Goal: Obtain resource: Download file/media

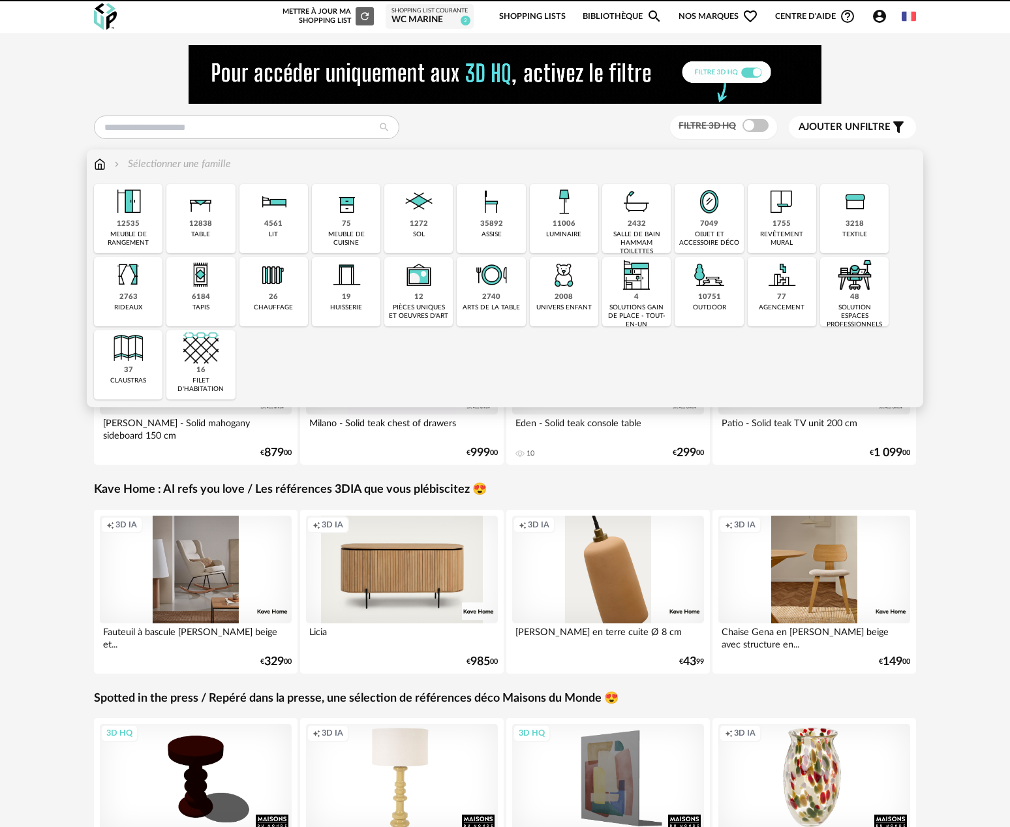
click at [164, 161] on div "Sélectionner une famille" at bounding box center [171, 164] width 119 height 15
click at [644, 235] on div "salle de bain hammam toilettes" at bounding box center [636, 242] width 61 height 25
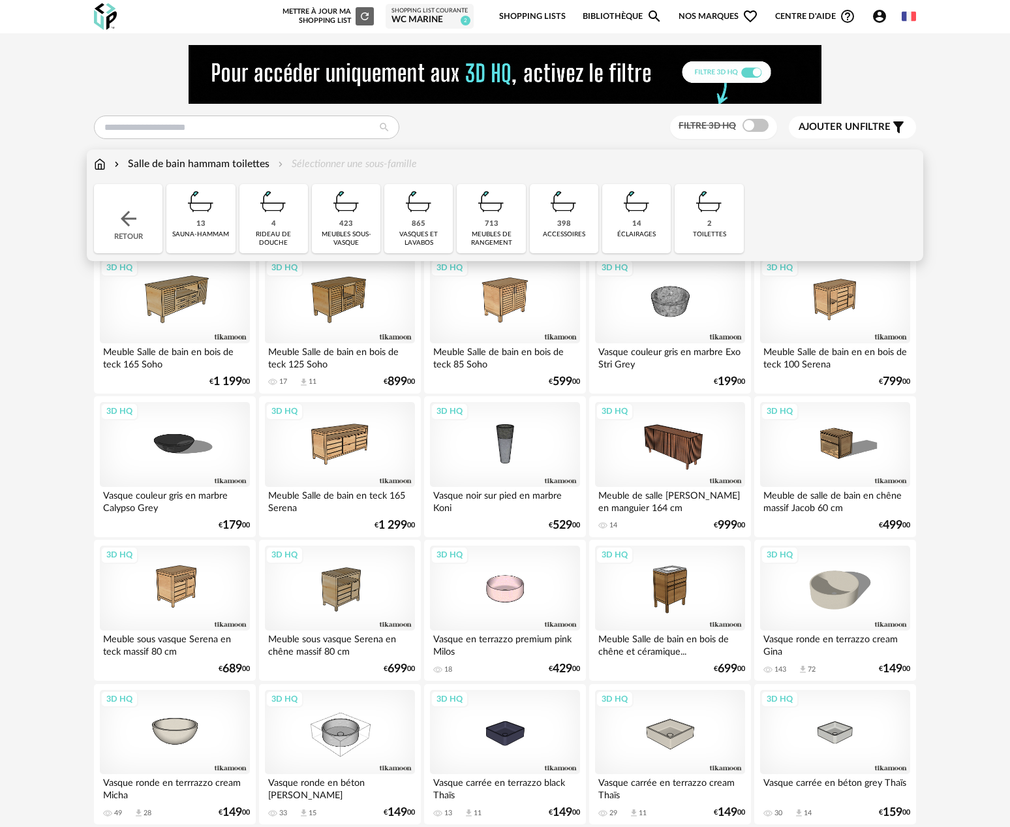
click at [560, 226] on div "398" at bounding box center [564, 224] width 14 height 10
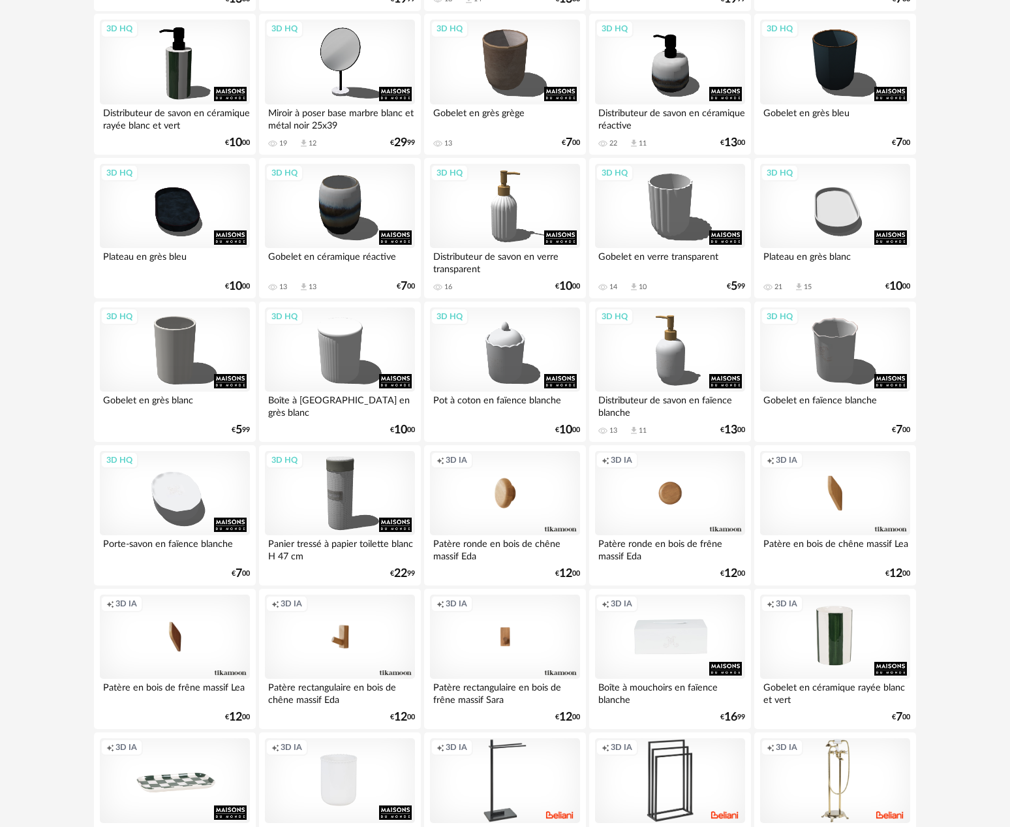
scroll to position [97, 0]
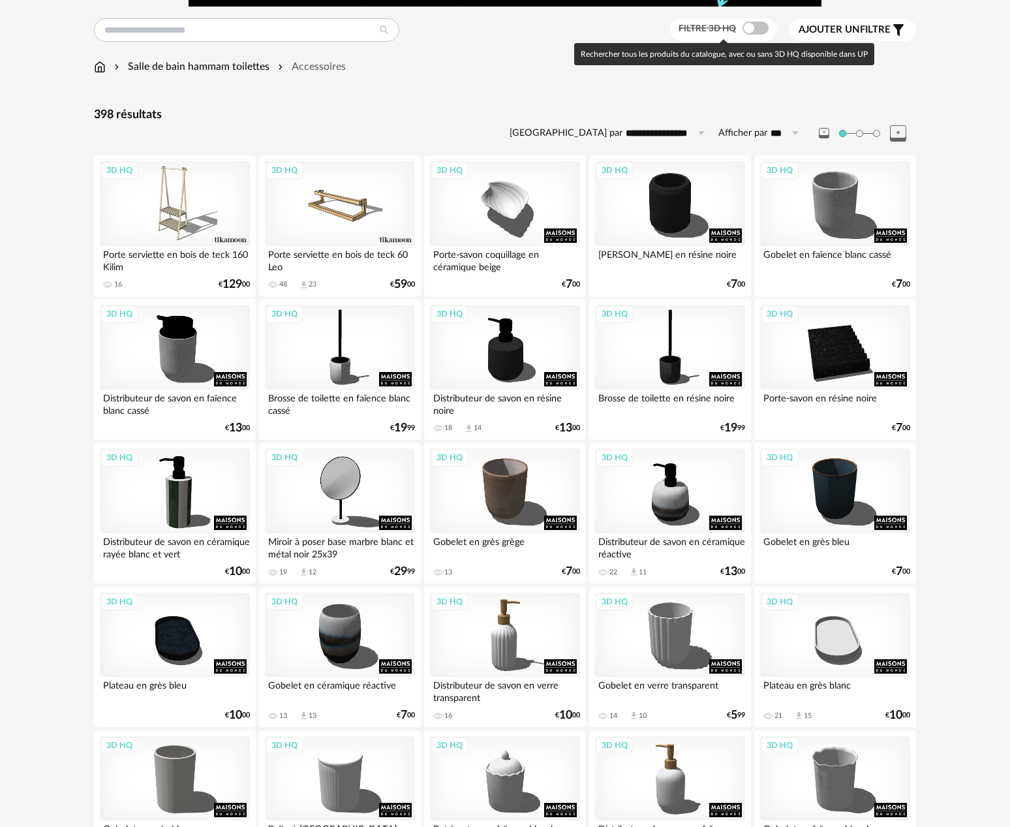
click at [760, 30] on span at bounding box center [756, 28] width 26 height 13
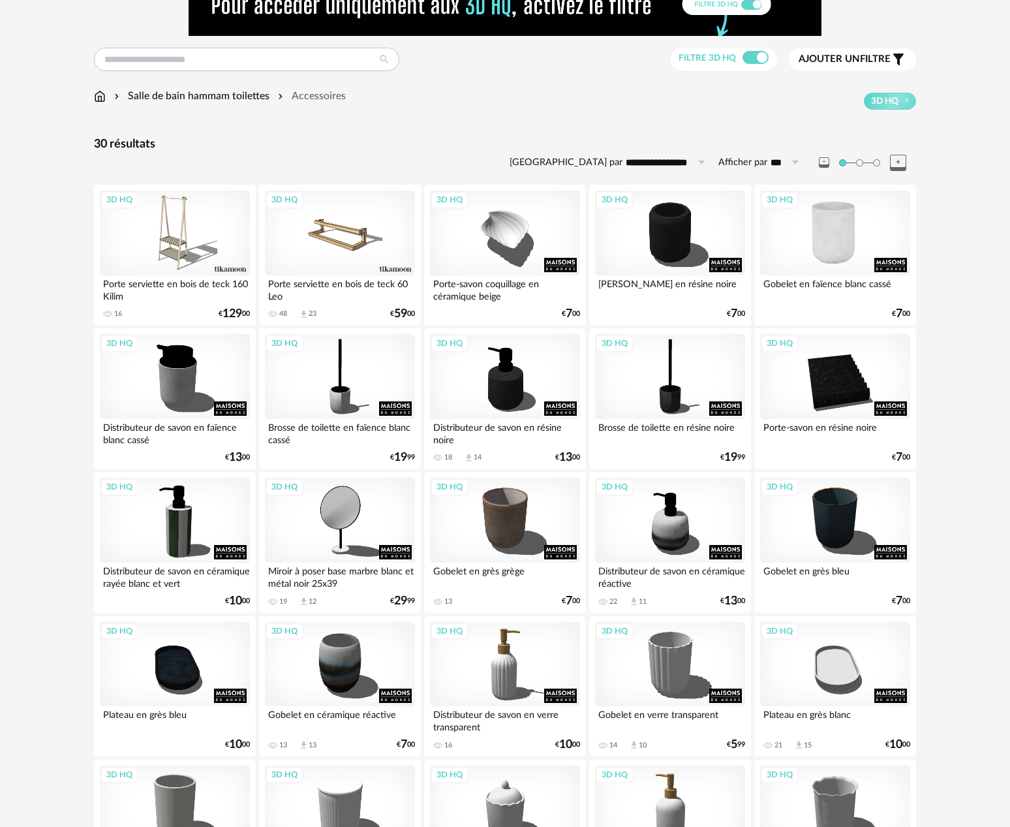
scroll to position [94, 0]
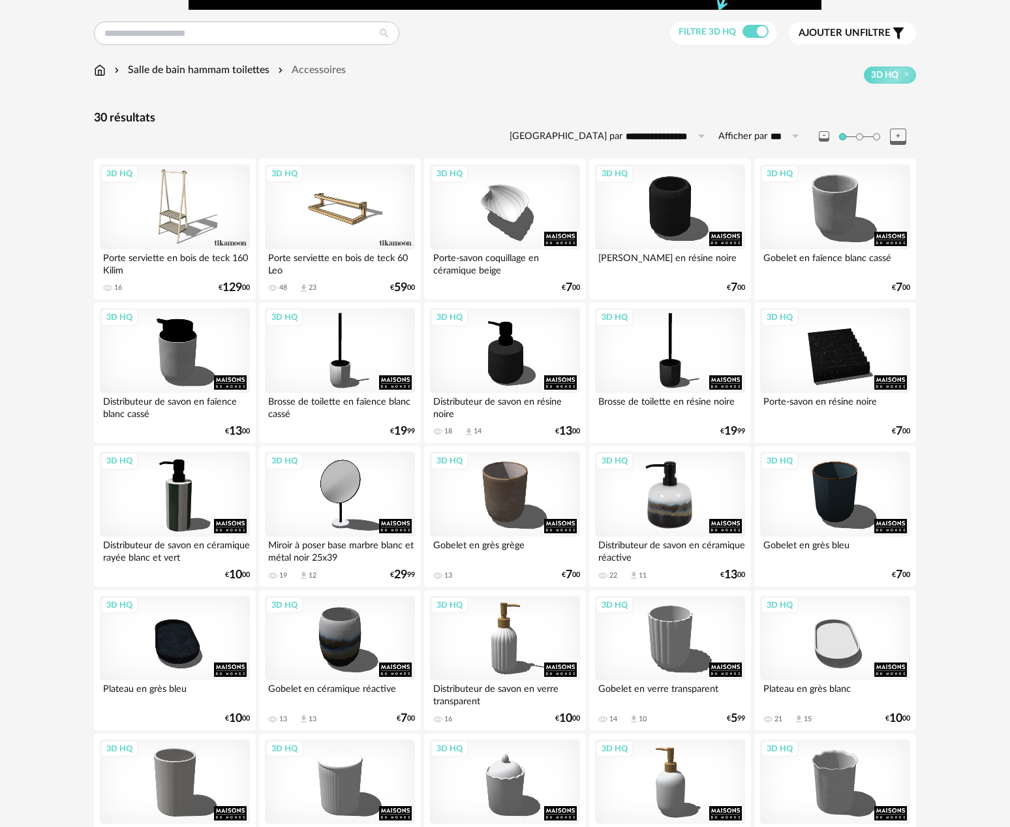
click at [674, 486] on div "3D HQ" at bounding box center [670, 494] width 150 height 85
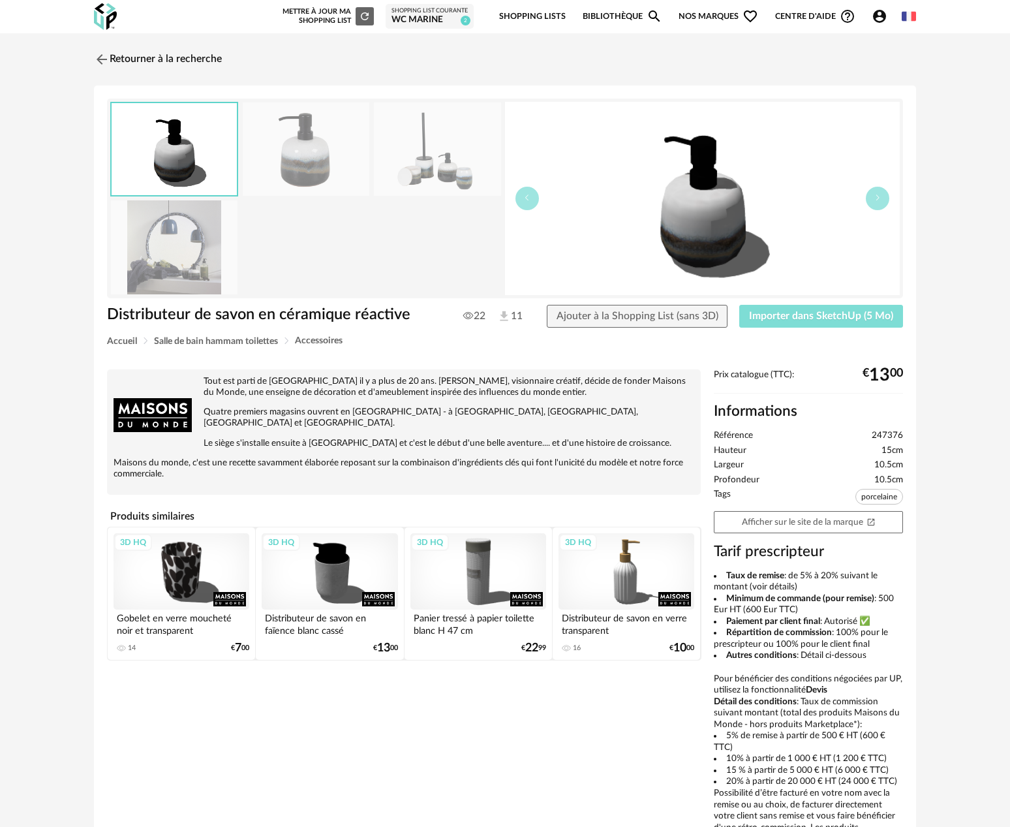
click at [794, 320] on span "Importer dans SketchUp (5 Mo)" at bounding box center [821, 316] width 144 height 10
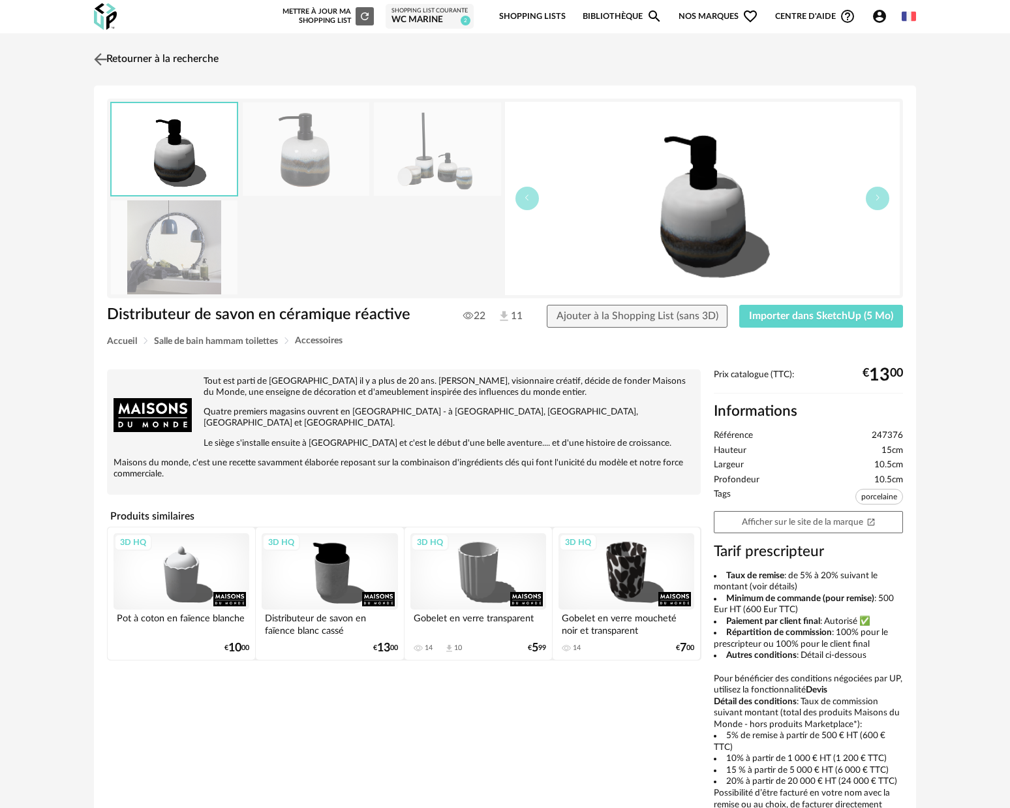
click at [102, 58] on img at bounding box center [100, 59] width 19 height 19
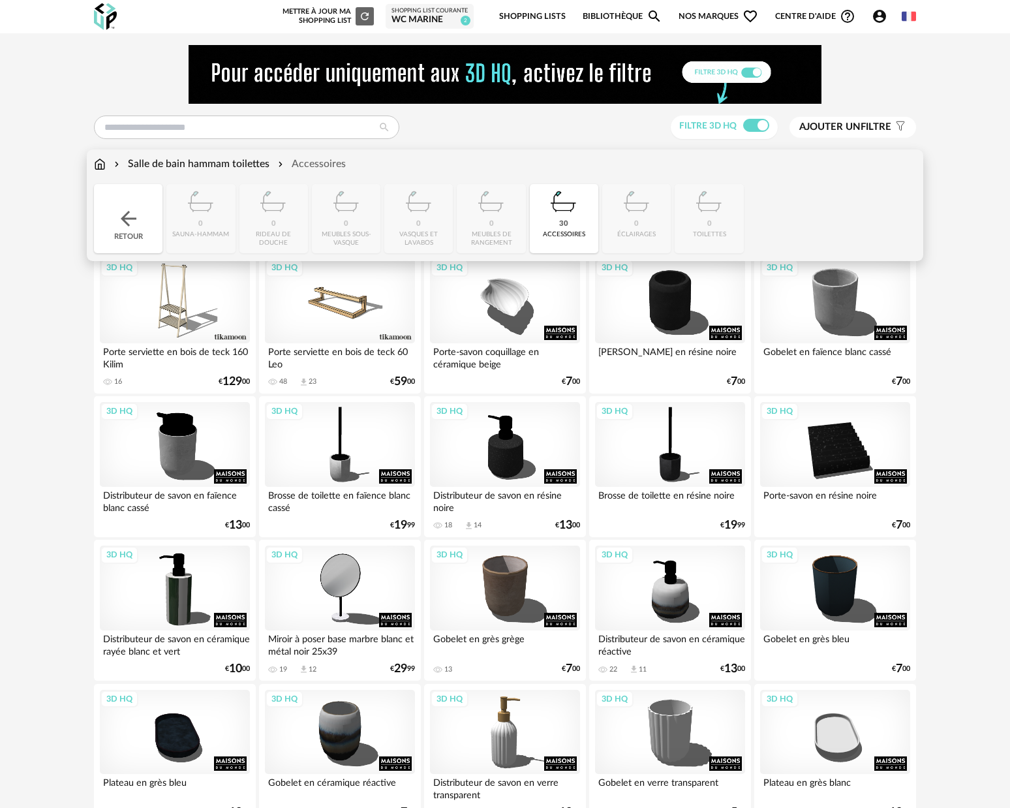
click at [154, 163] on div "Salle de bain hammam toilettes" at bounding box center [191, 164] width 158 height 15
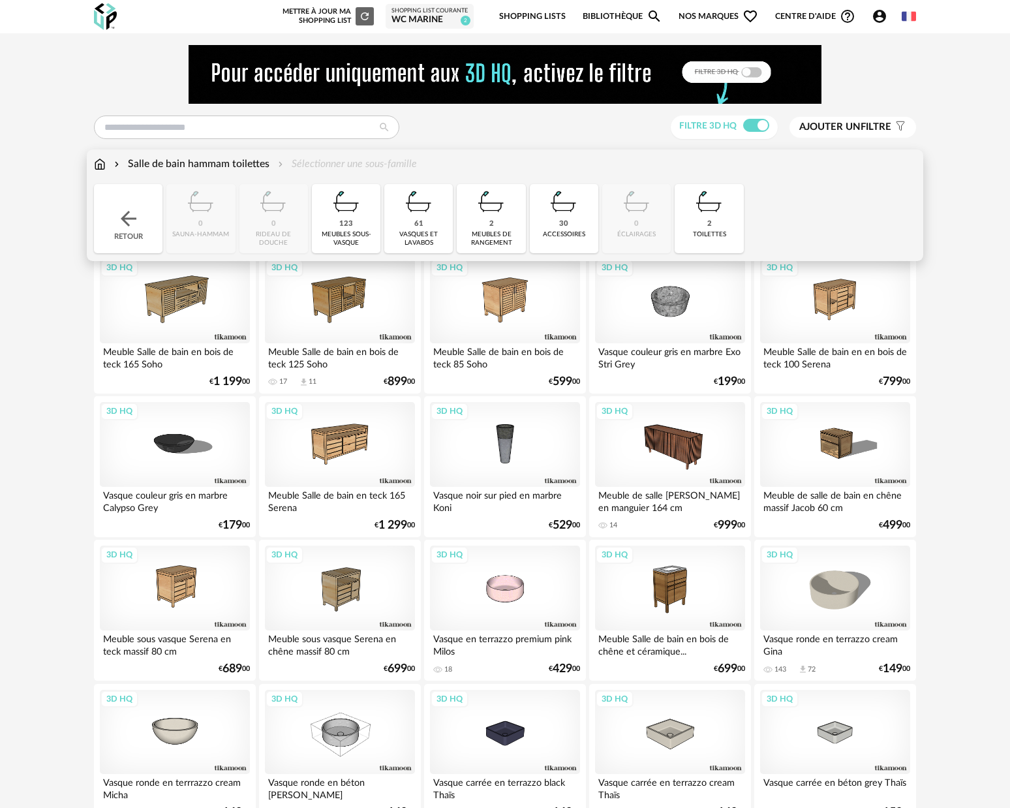
click at [697, 230] on div "toilettes" at bounding box center [709, 234] width 33 height 8
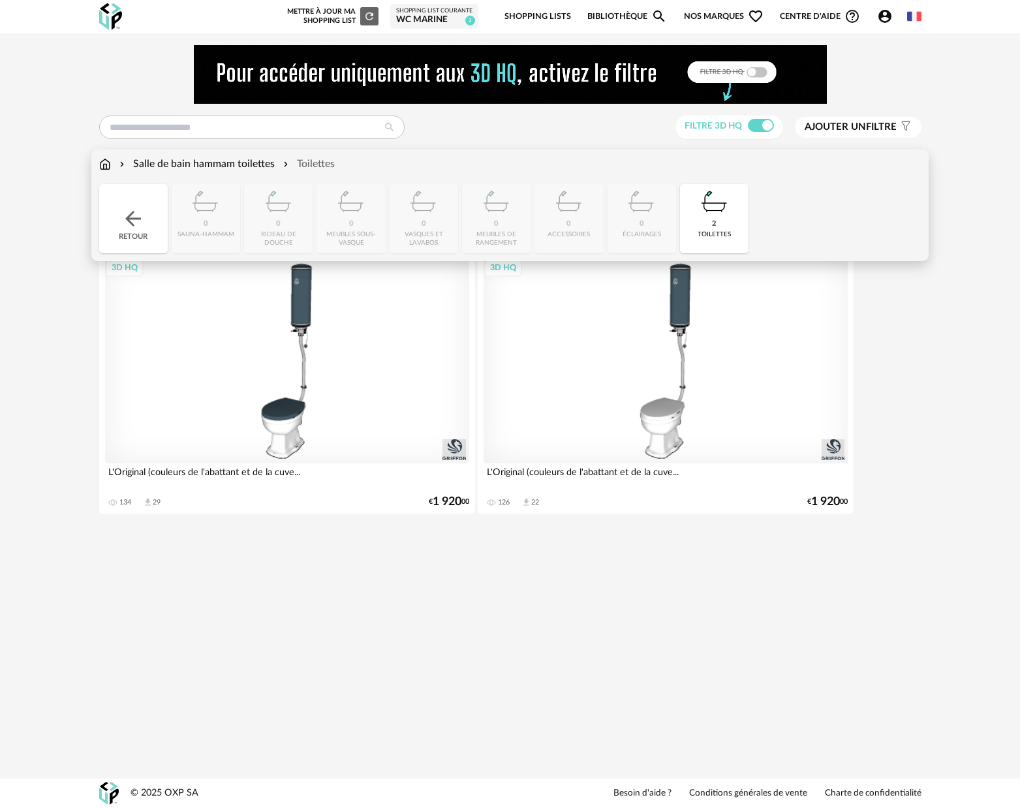
click at [174, 163] on div "Salle de bain hammam toilettes" at bounding box center [196, 164] width 158 height 15
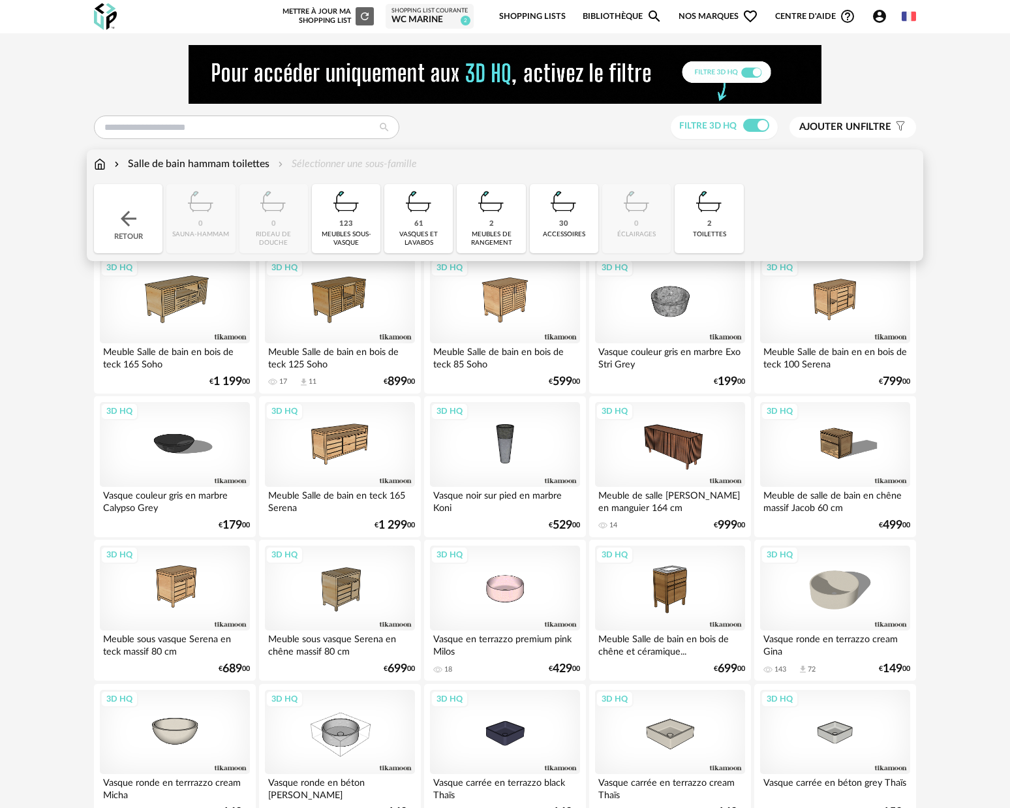
click at [343, 228] on div "123" at bounding box center [346, 224] width 14 height 10
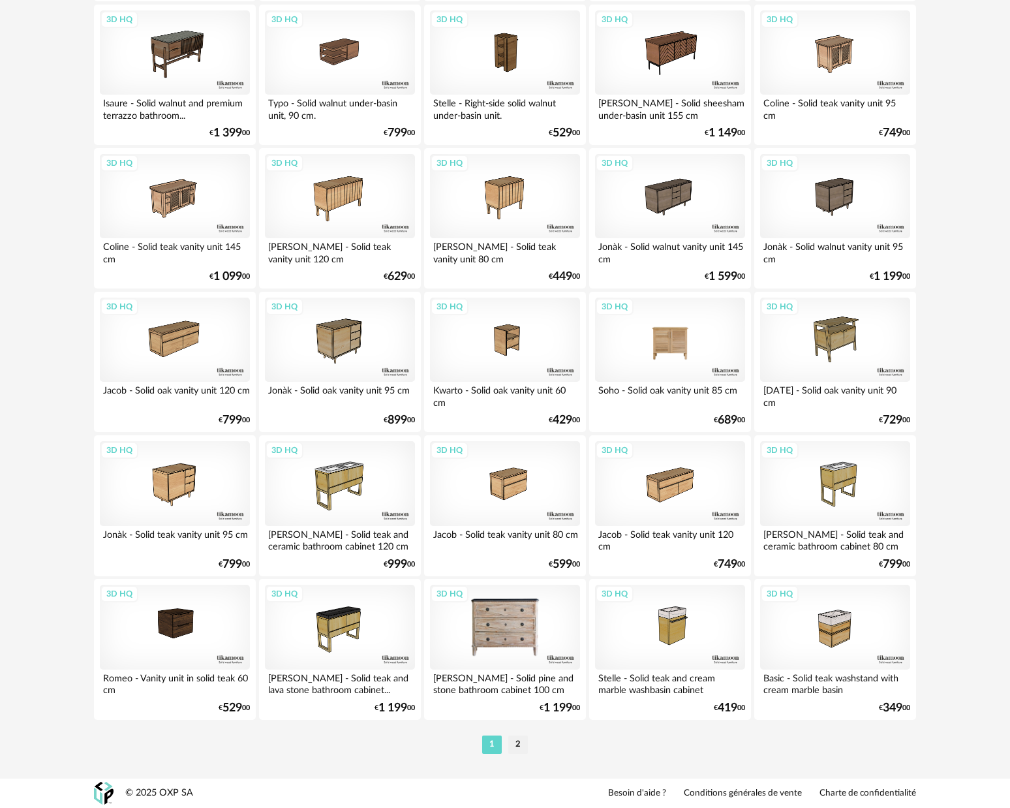
scroll to position [2386, 0]
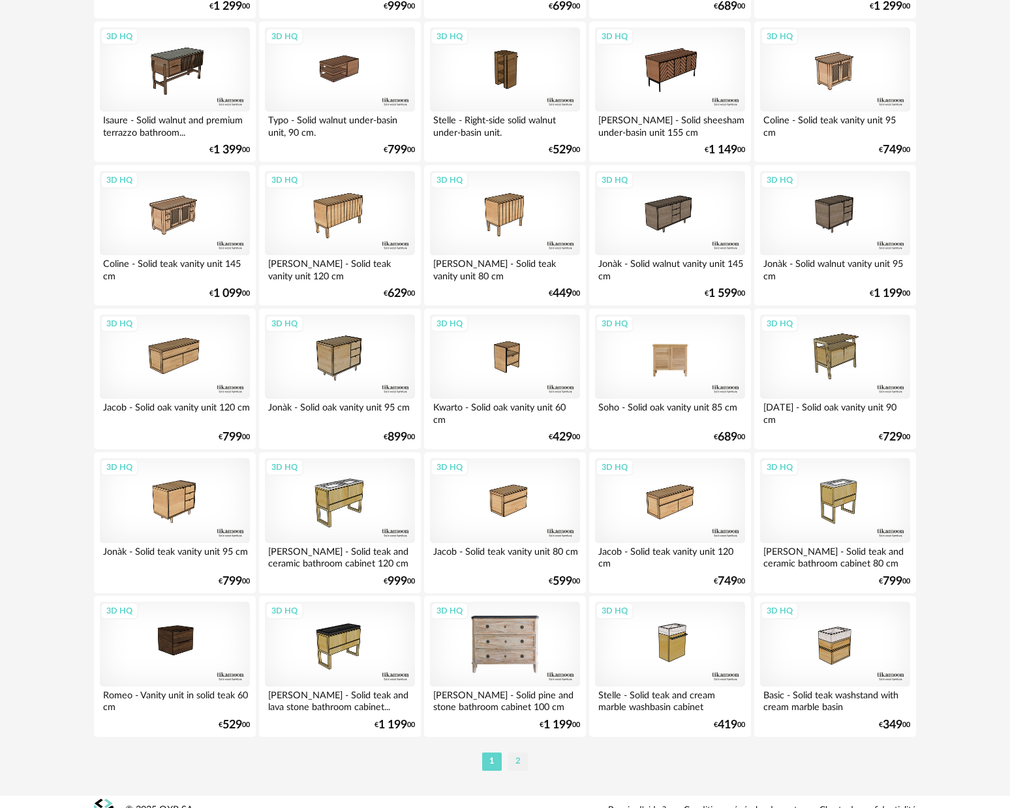
click at [520, 771] on li "2" at bounding box center [518, 762] width 20 height 18
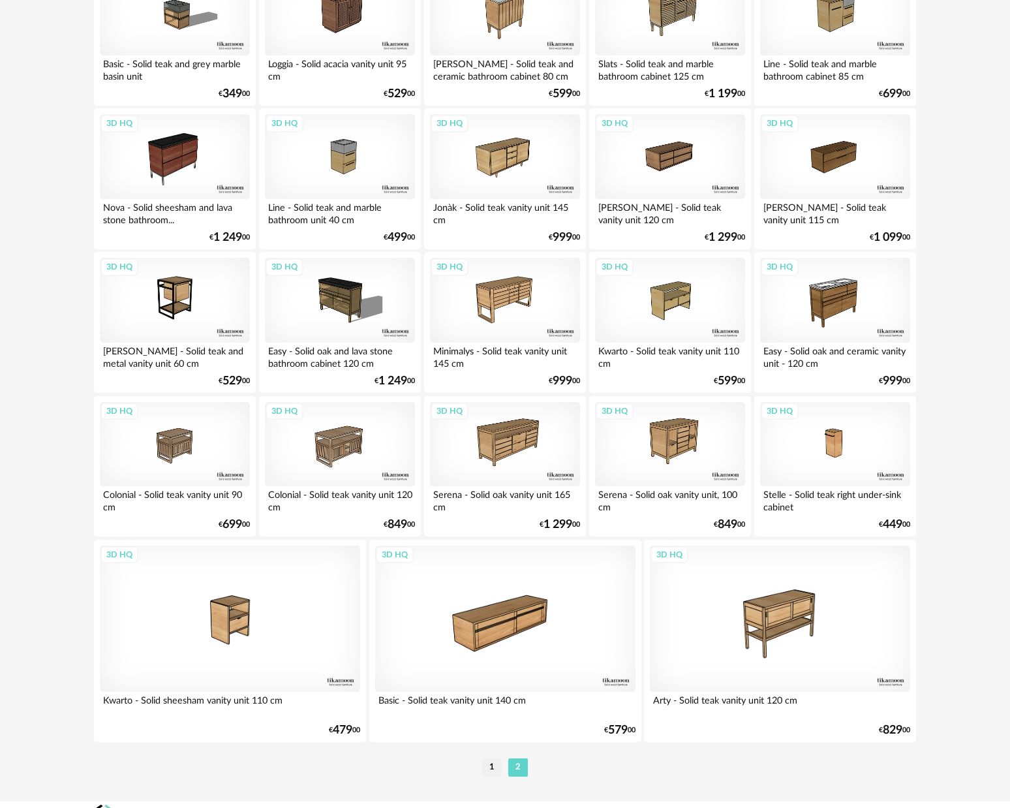
scroll to position [285, 0]
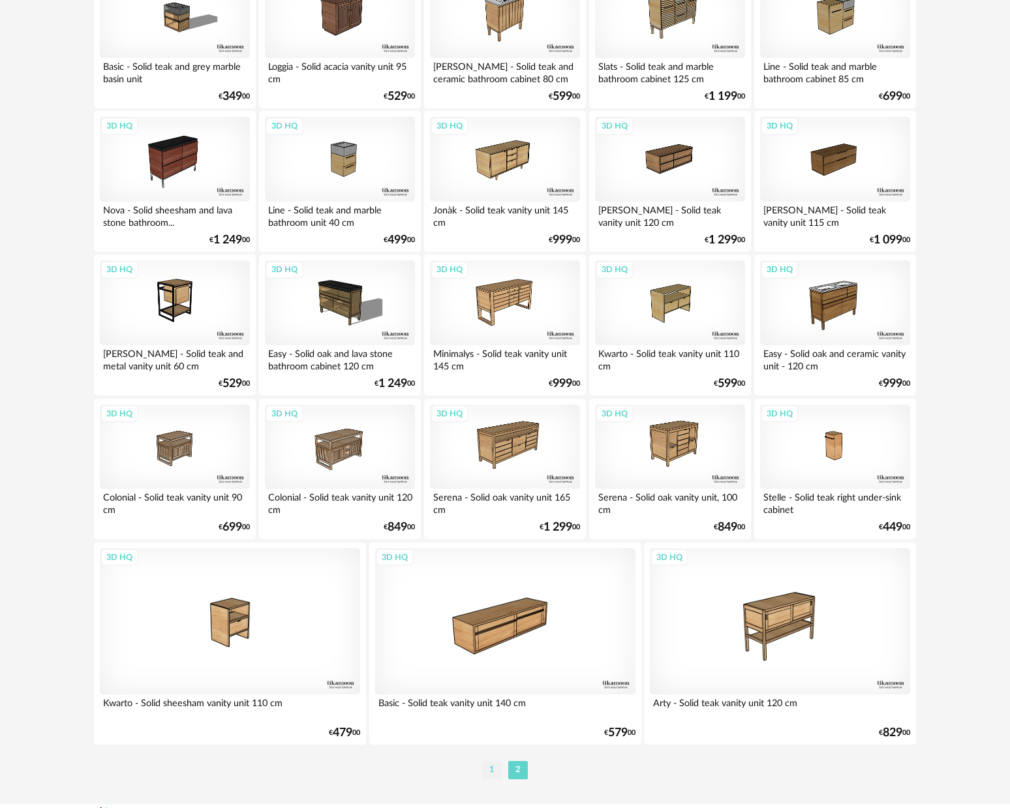
click at [497, 777] on li "1" at bounding box center [492, 770] width 20 height 18
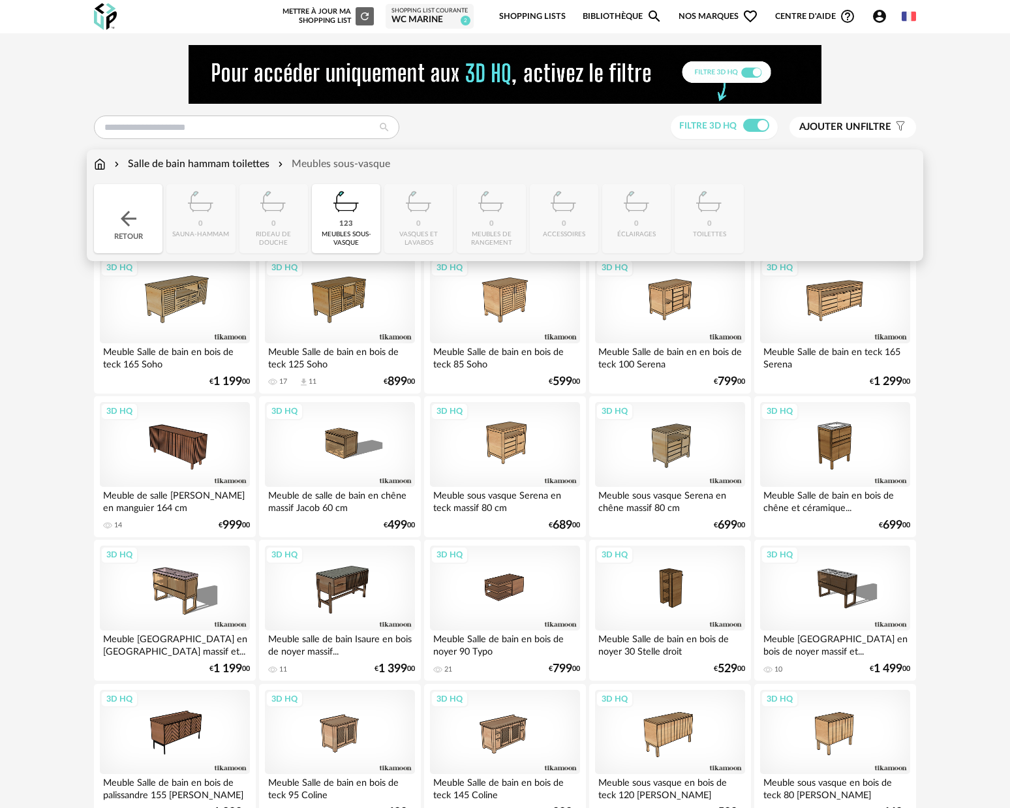
drag, startPoint x: 174, startPoint y: 161, endPoint x: 176, endPoint y: 172, distance: 10.8
click at [174, 162] on div "Salle de bain hammam toilettes" at bounding box center [191, 164] width 158 height 15
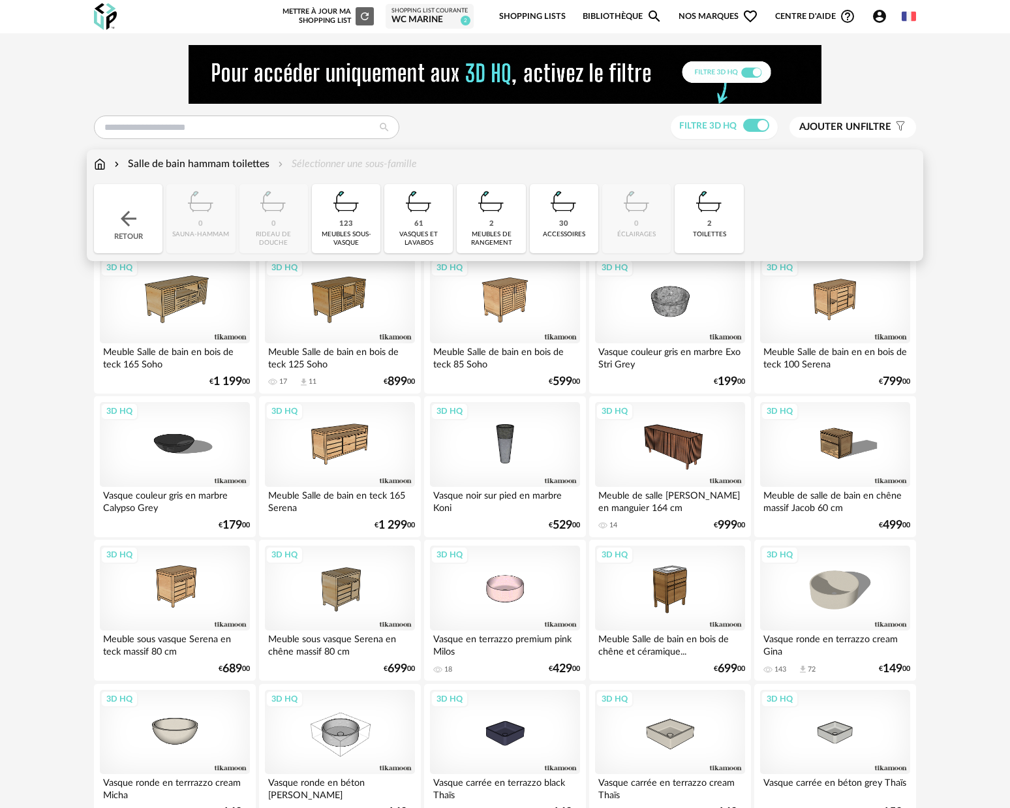
click at [101, 165] on img at bounding box center [100, 164] width 12 height 15
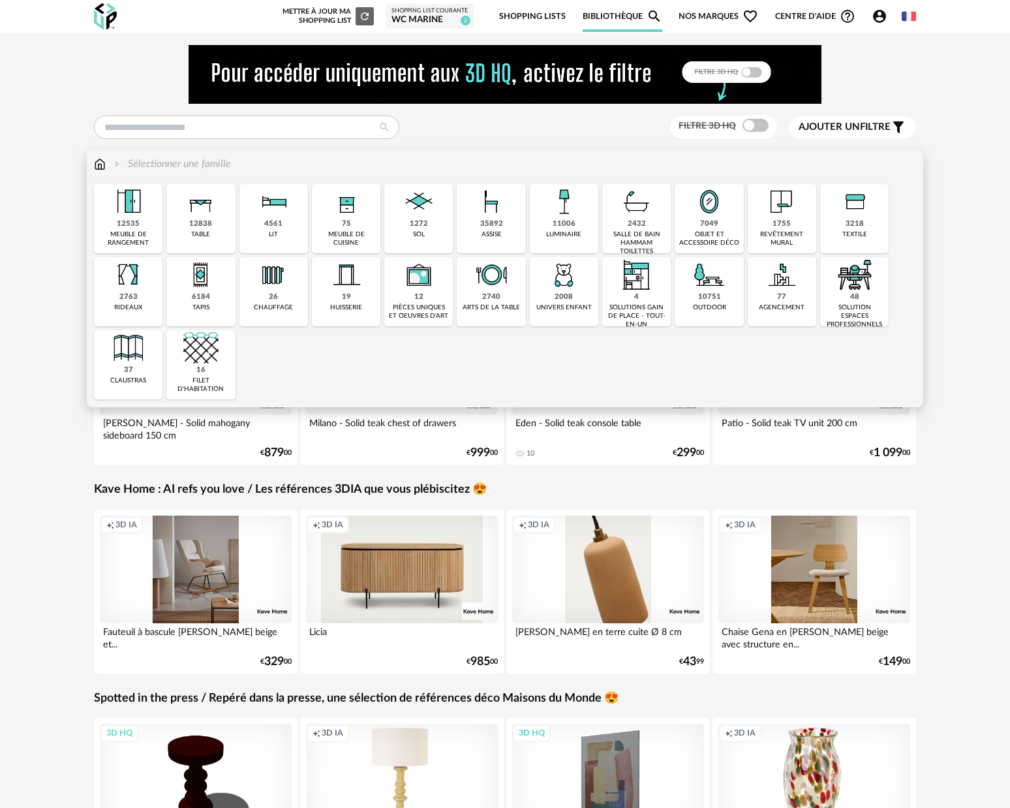
click at [637, 227] on div "2432" at bounding box center [637, 224] width 18 height 10
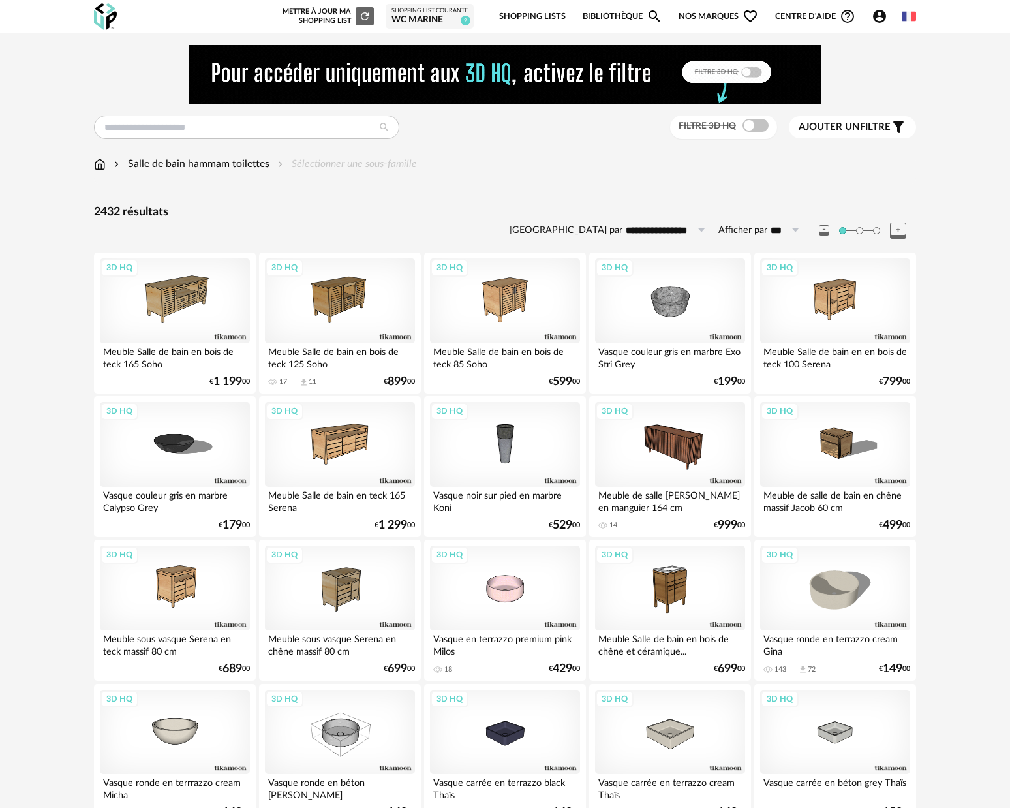
click at [382, 166] on div "Salle de bain hammam toilettes Sélectionner une sous-famille" at bounding box center [255, 164] width 323 height 15
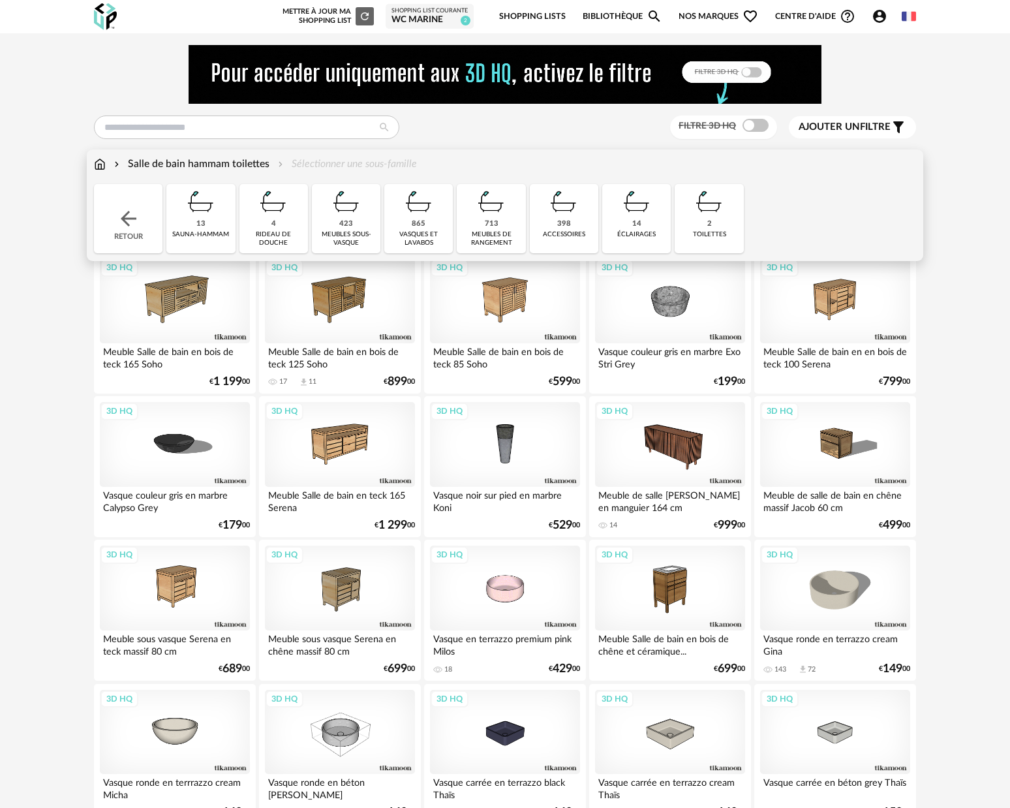
click at [572, 209] on img at bounding box center [563, 201] width 35 height 35
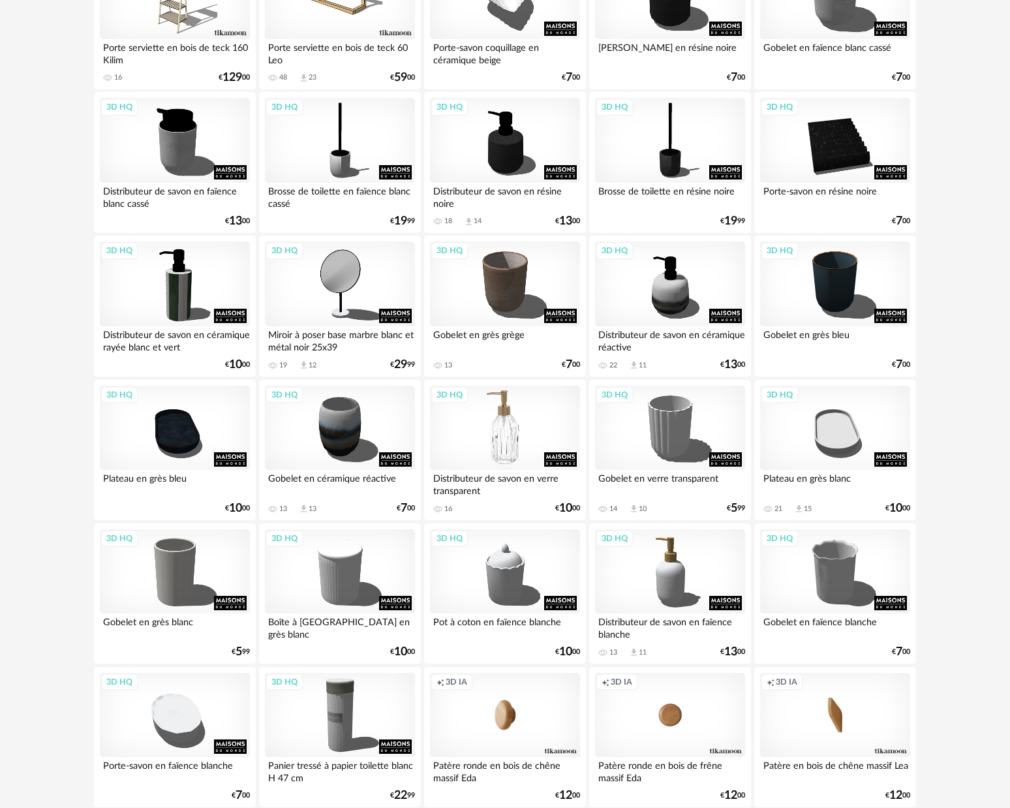
scroll to position [329, 0]
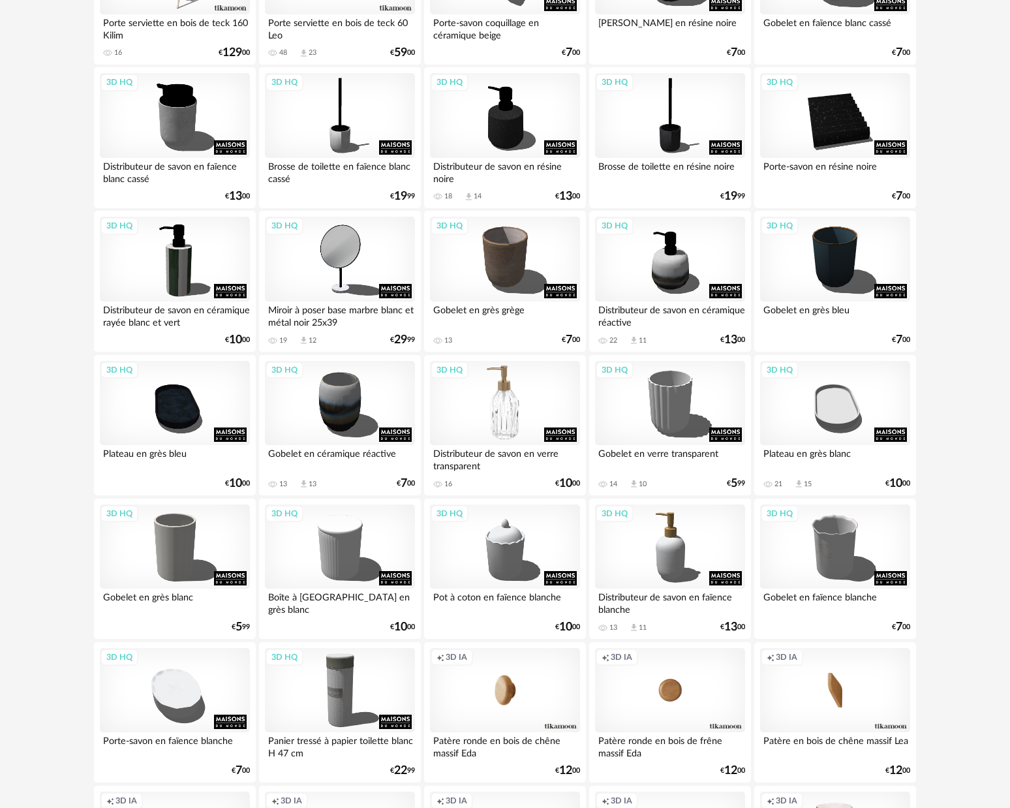
click at [515, 437] on div "3D HQ" at bounding box center [505, 403] width 150 height 85
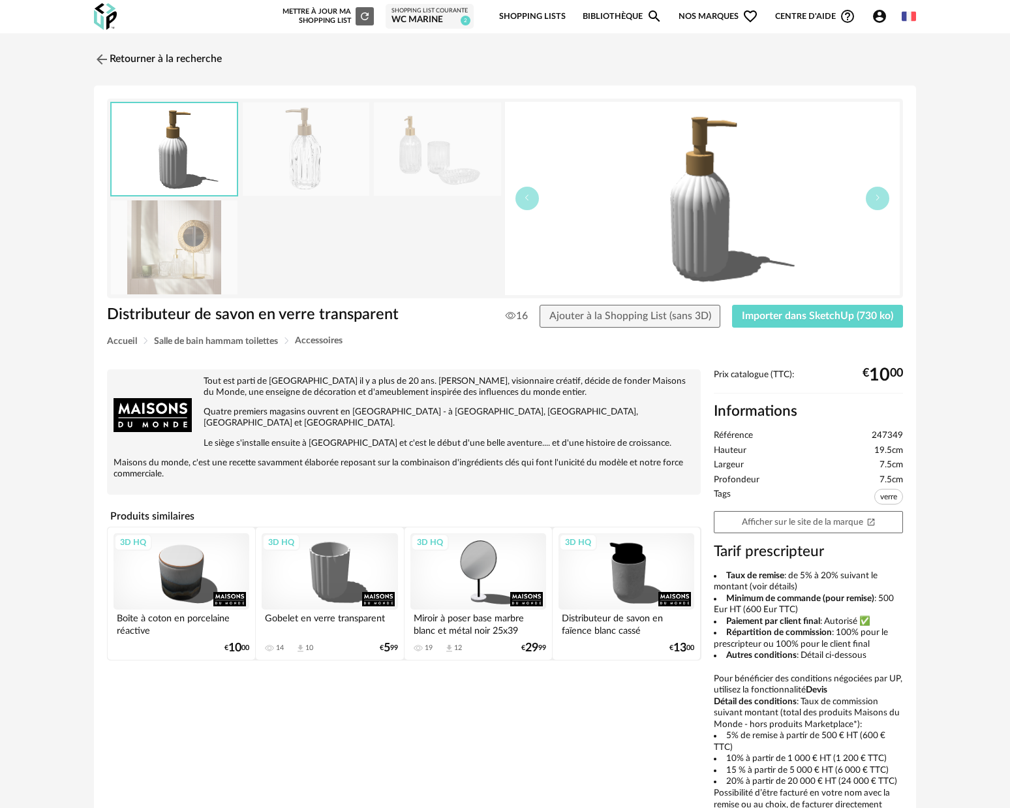
click at [202, 238] on img at bounding box center [174, 246] width 127 height 93
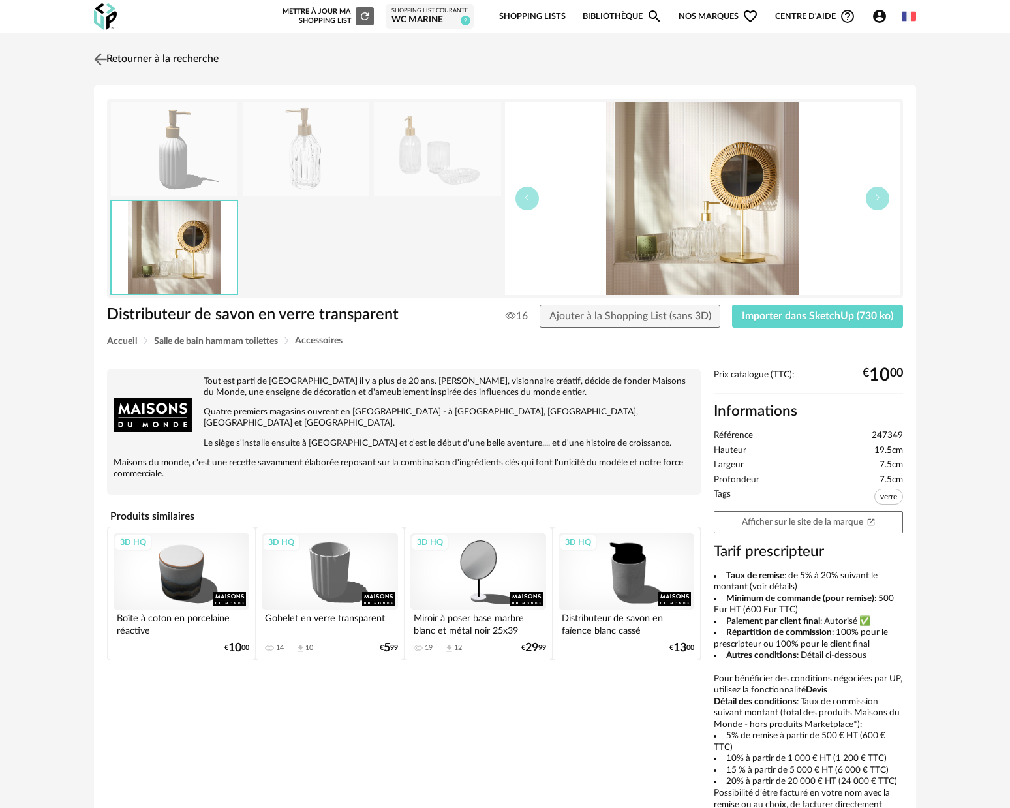
click at [105, 61] on img at bounding box center [100, 59] width 19 height 19
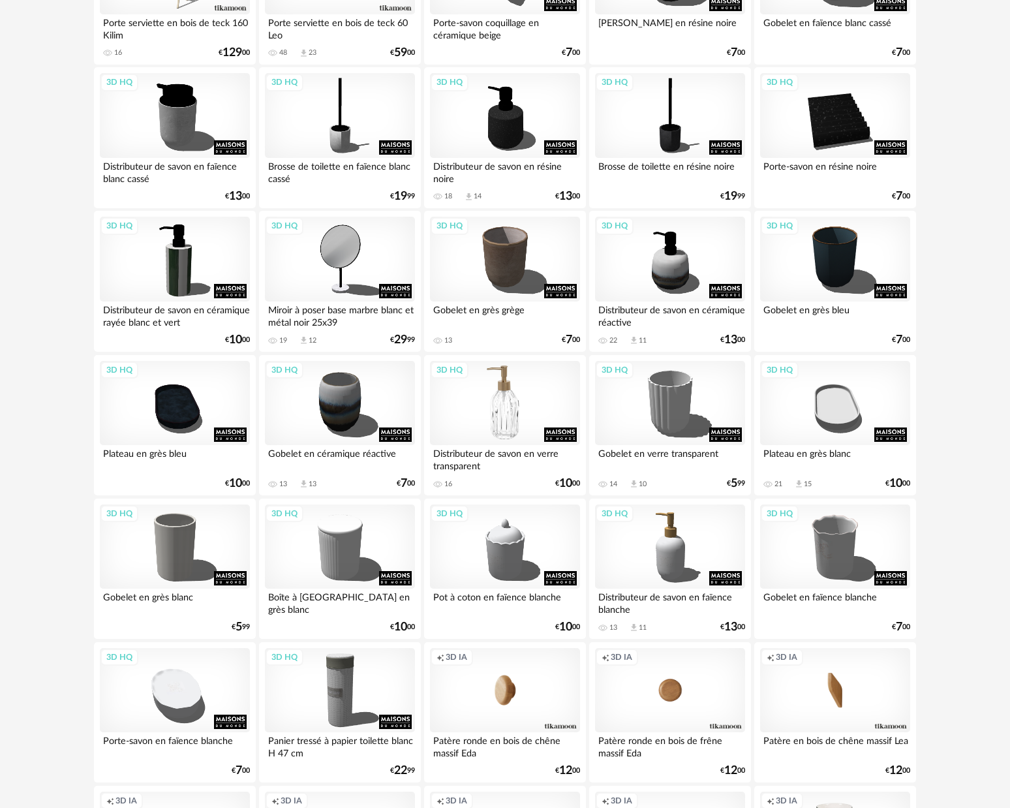
scroll to position [354, 0]
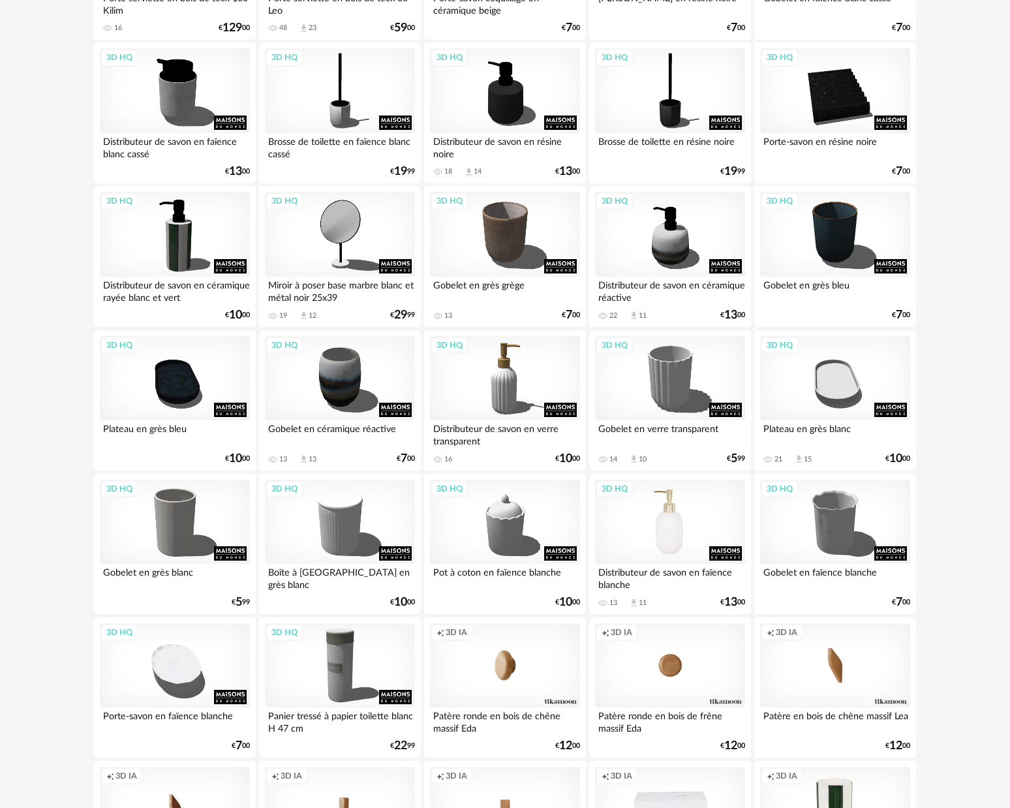
click at [706, 529] on div "3D HQ" at bounding box center [670, 522] width 150 height 85
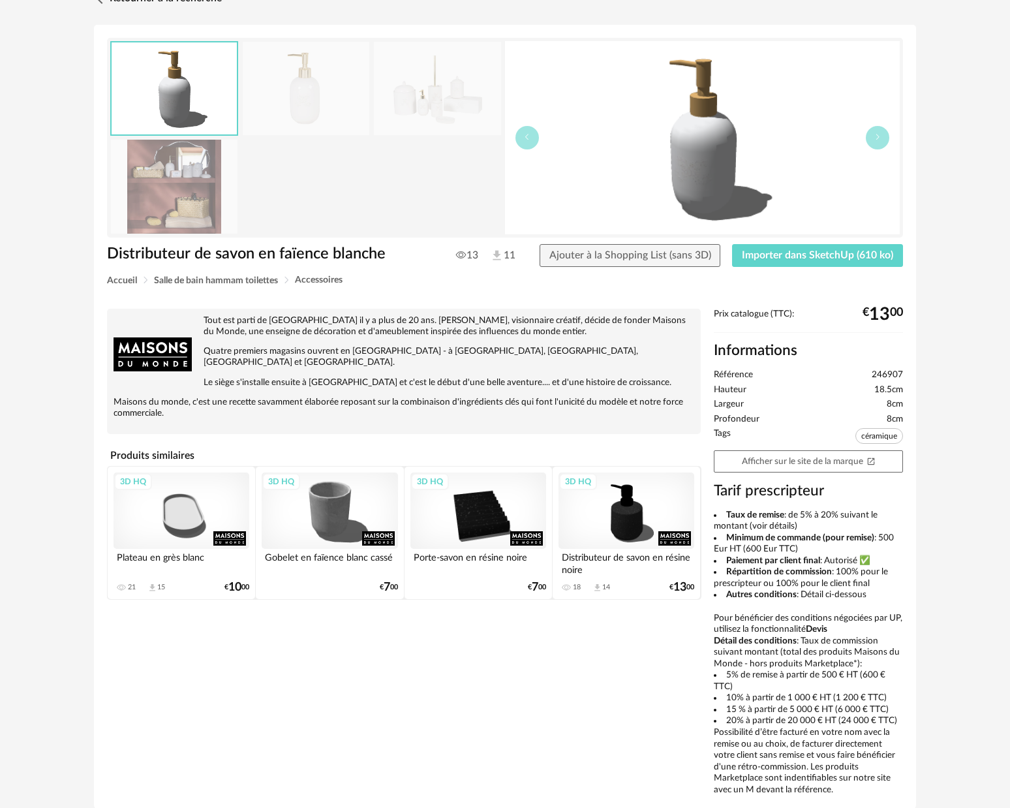
scroll to position [42, 0]
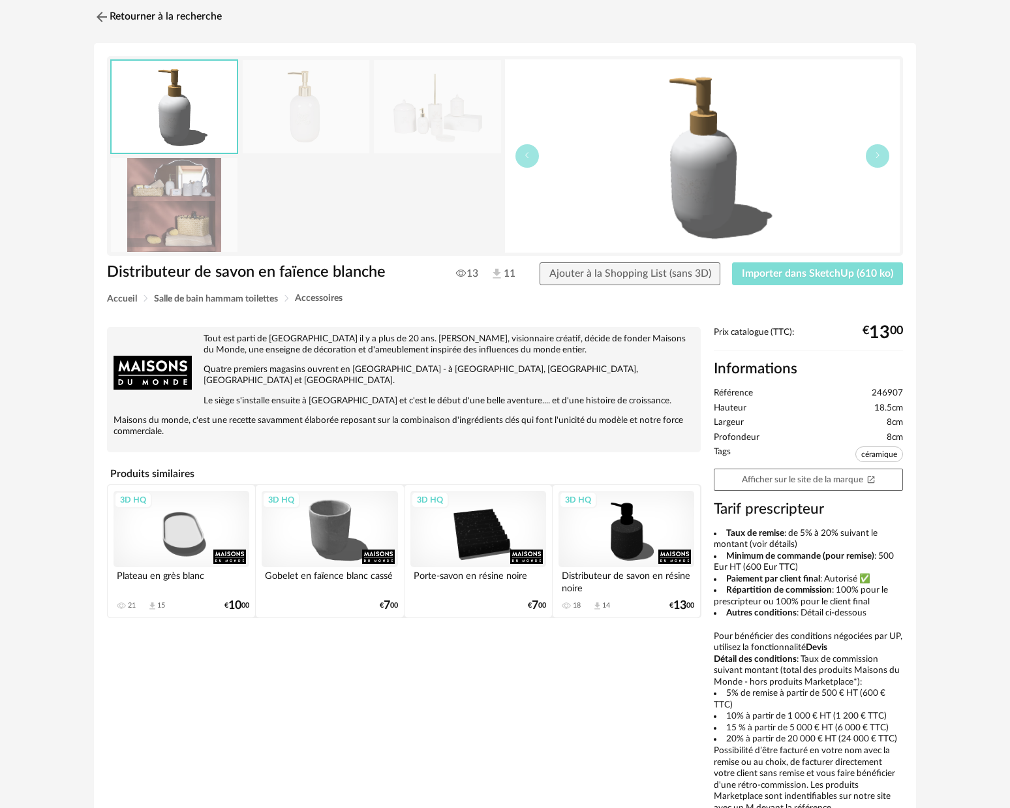
click at [763, 279] on span "Importer dans SketchUp (610 ko)" at bounding box center [817, 273] width 151 height 10
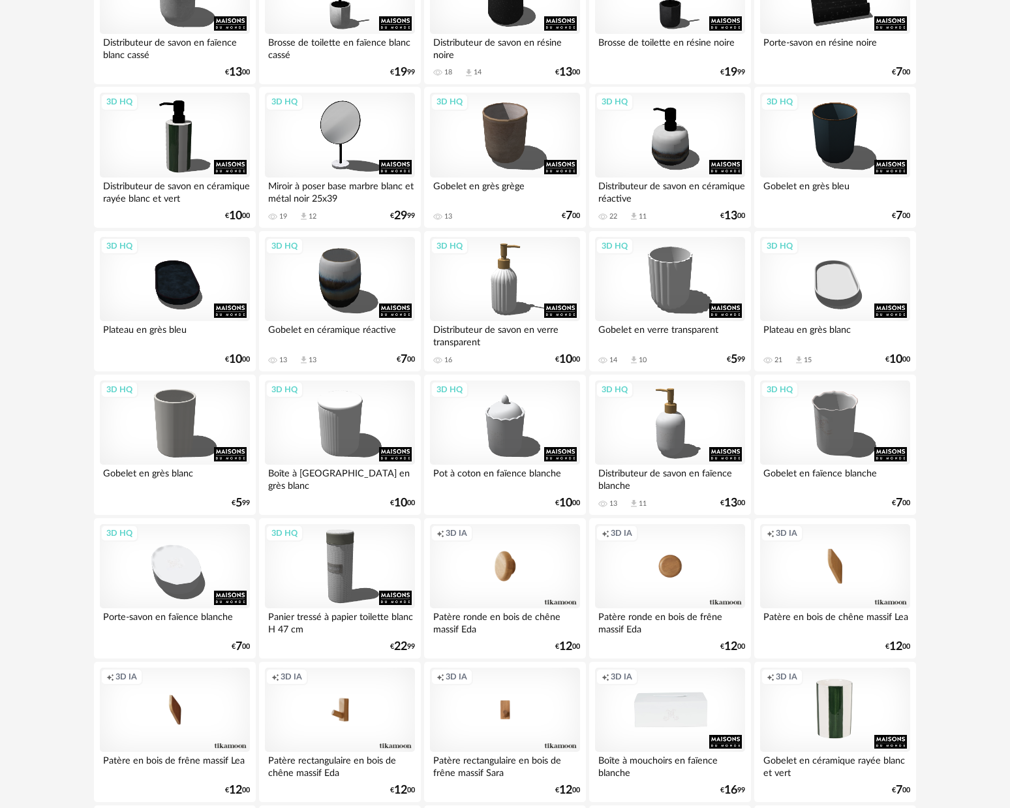
scroll to position [193, 0]
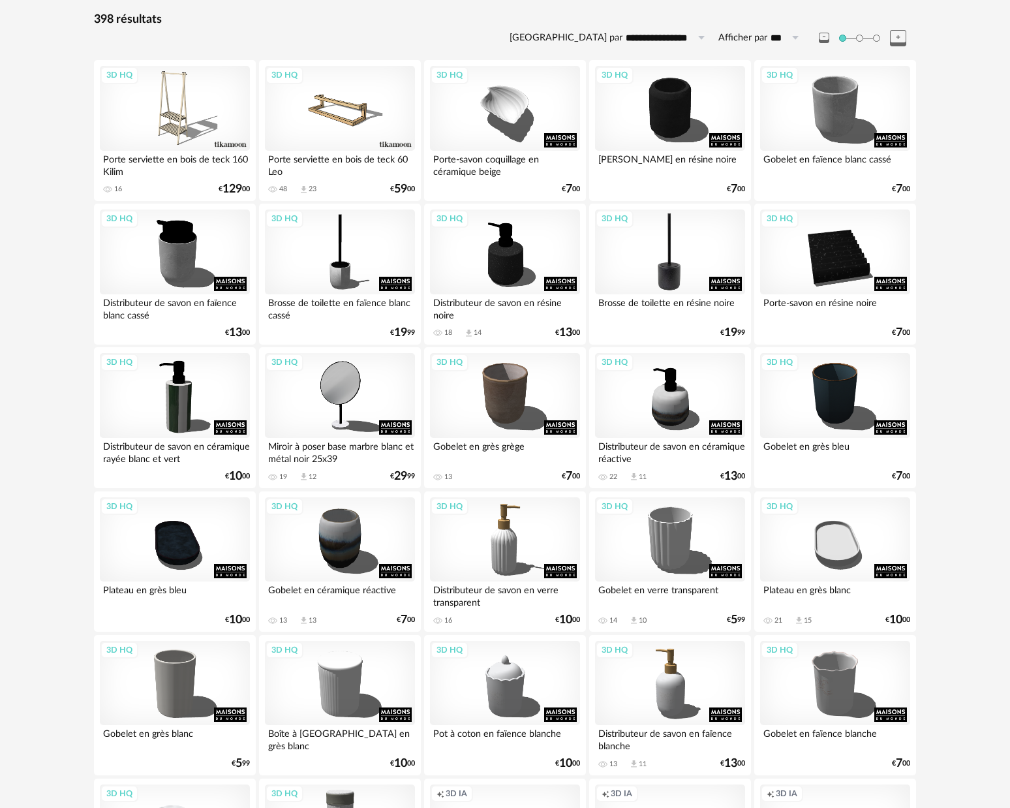
click at [657, 243] on div "3D HQ" at bounding box center [670, 252] width 150 height 85
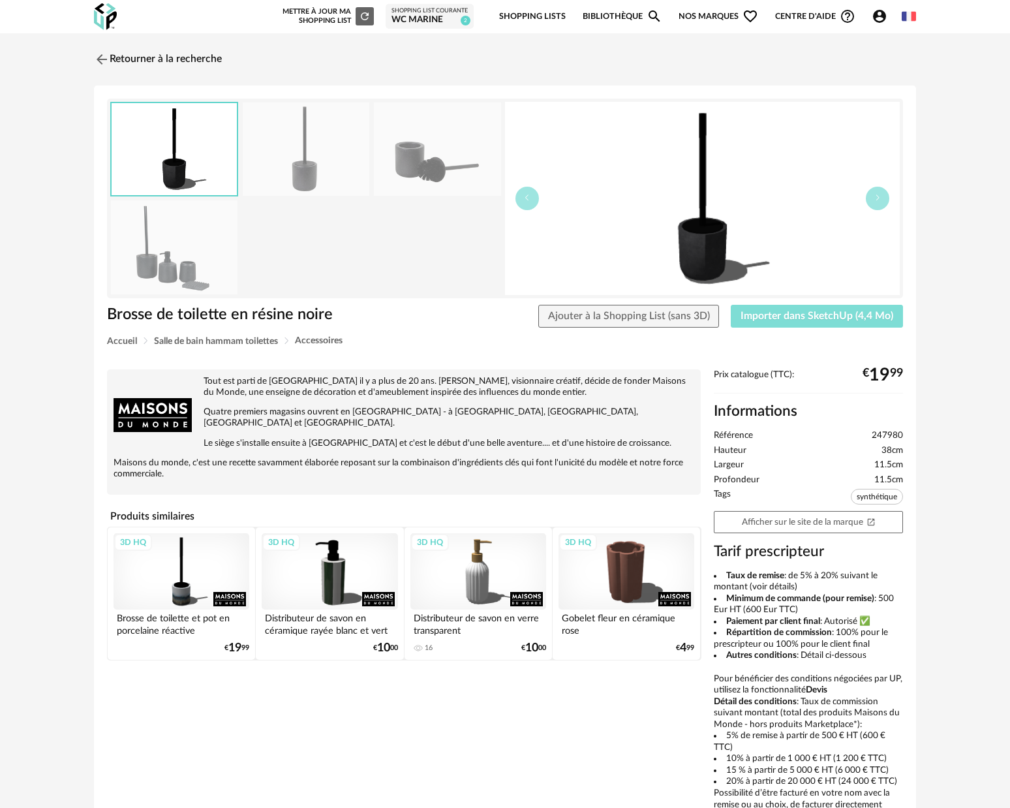
click at [830, 312] on span "Importer dans SketchUp (4,4 Mo)" at bounding box center [817, 316] width 153 height 10
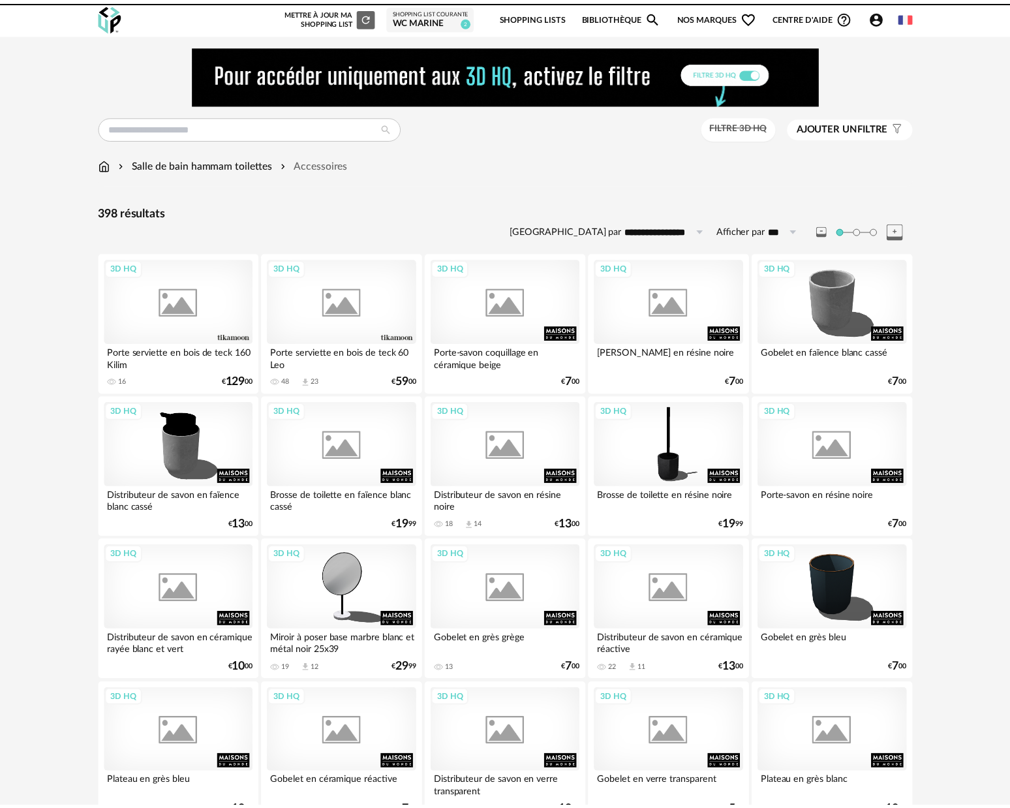
scroll to position [348, 0]
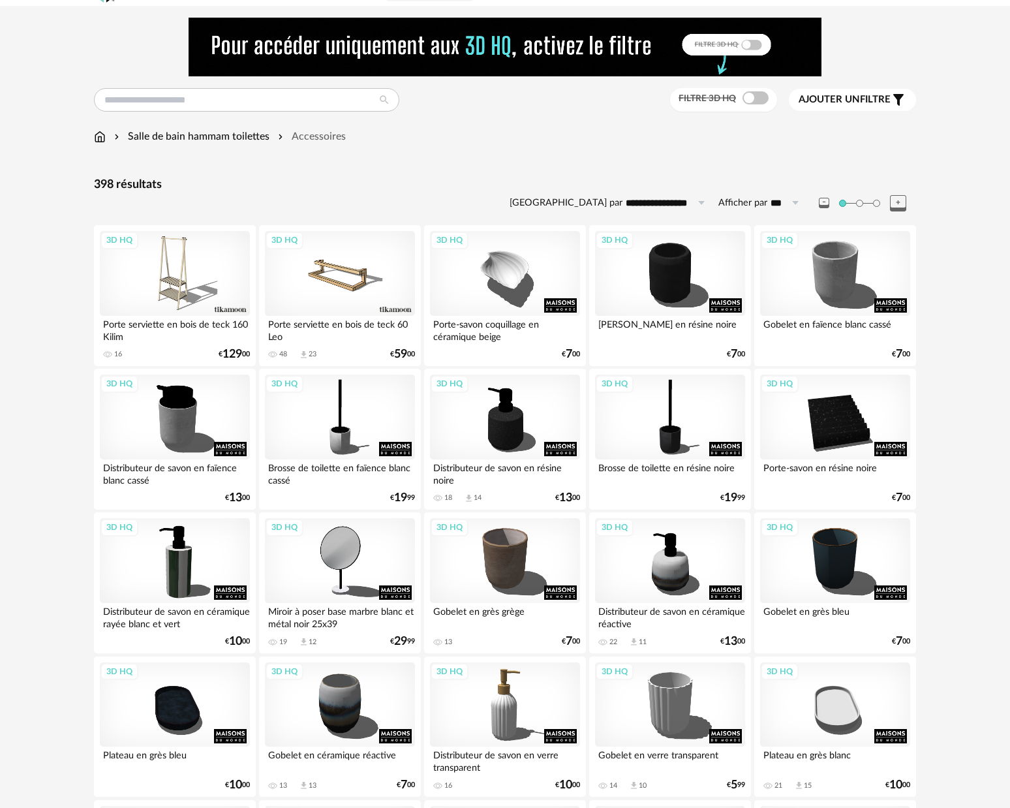
scroll to position [27, 0]
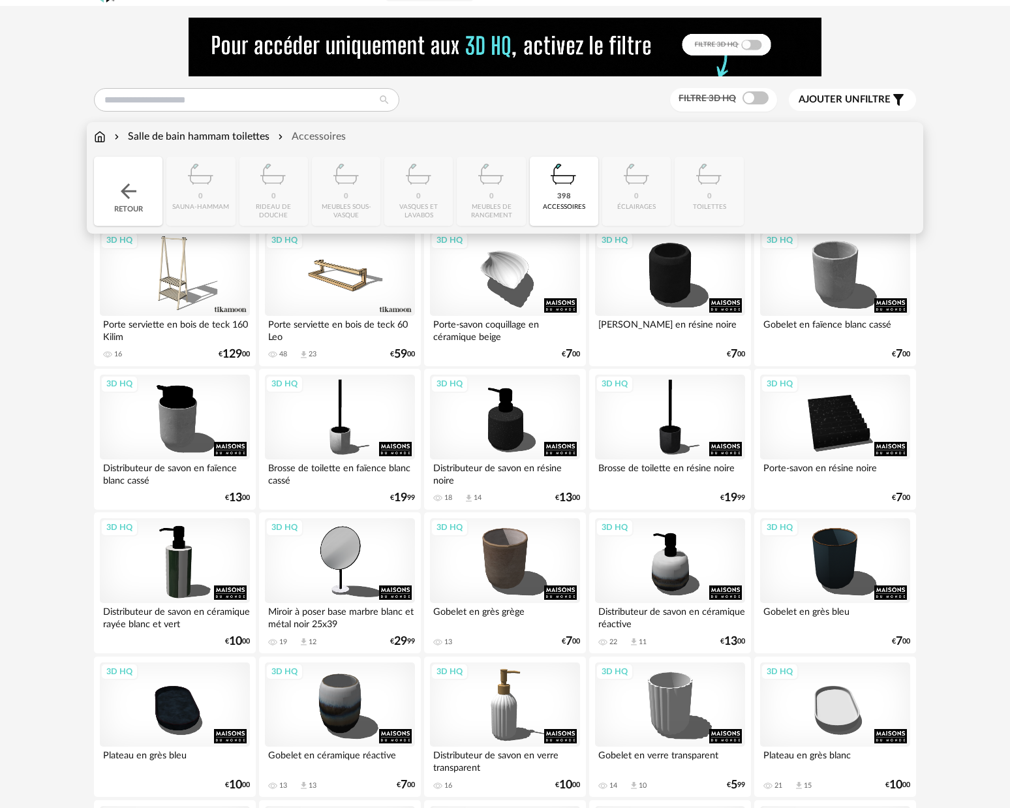
click at [104, 139] on img at bounding box center [100, 136] width 12 height 15
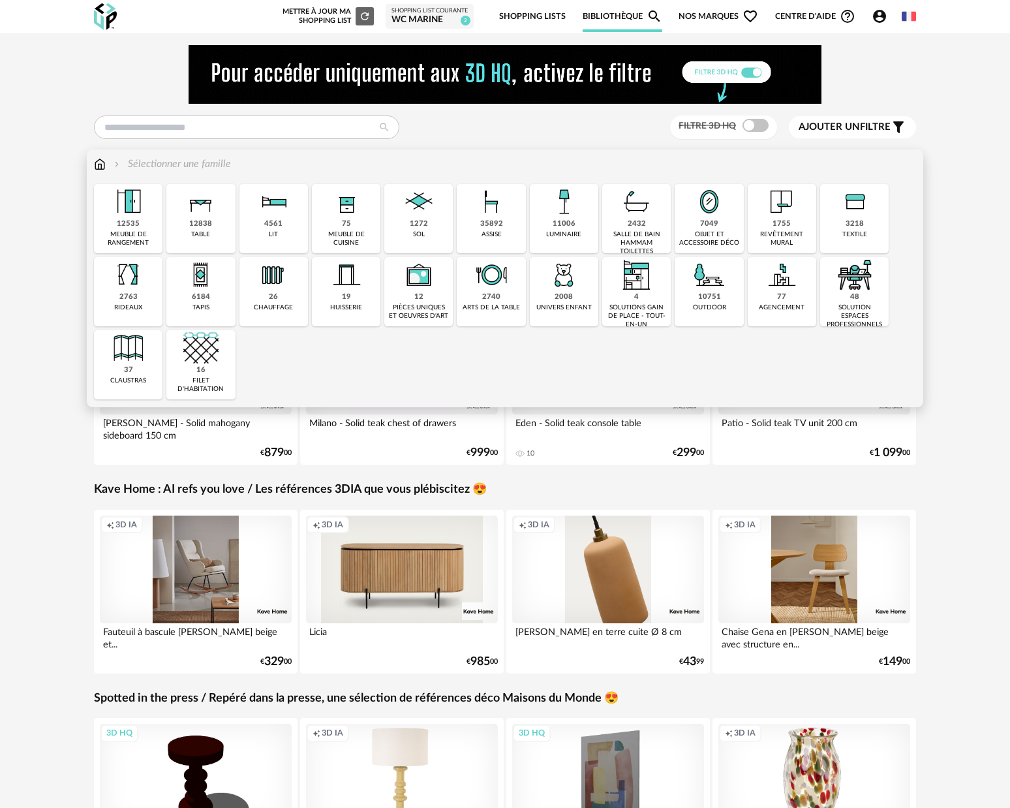
click at [687, 232] on div "objet et accessoire déco" at bounding box center [709, 238] width 61 height 17
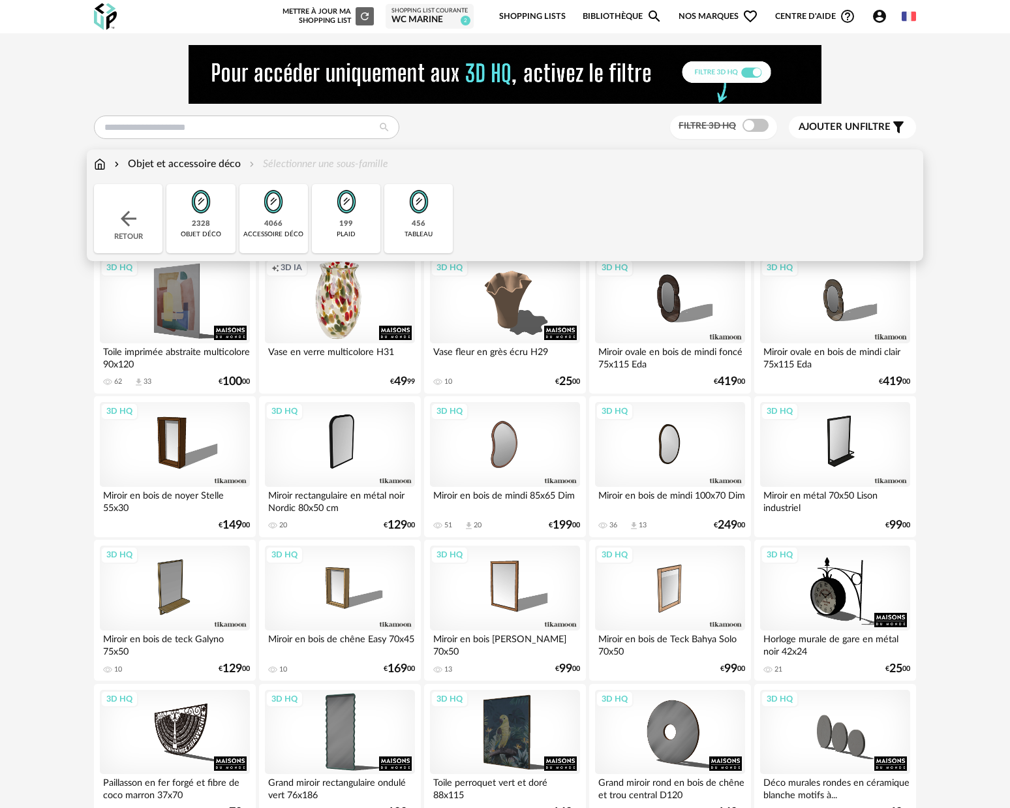
click at [280, 209] on img at bounding box center [273, 201] width 35 height 35
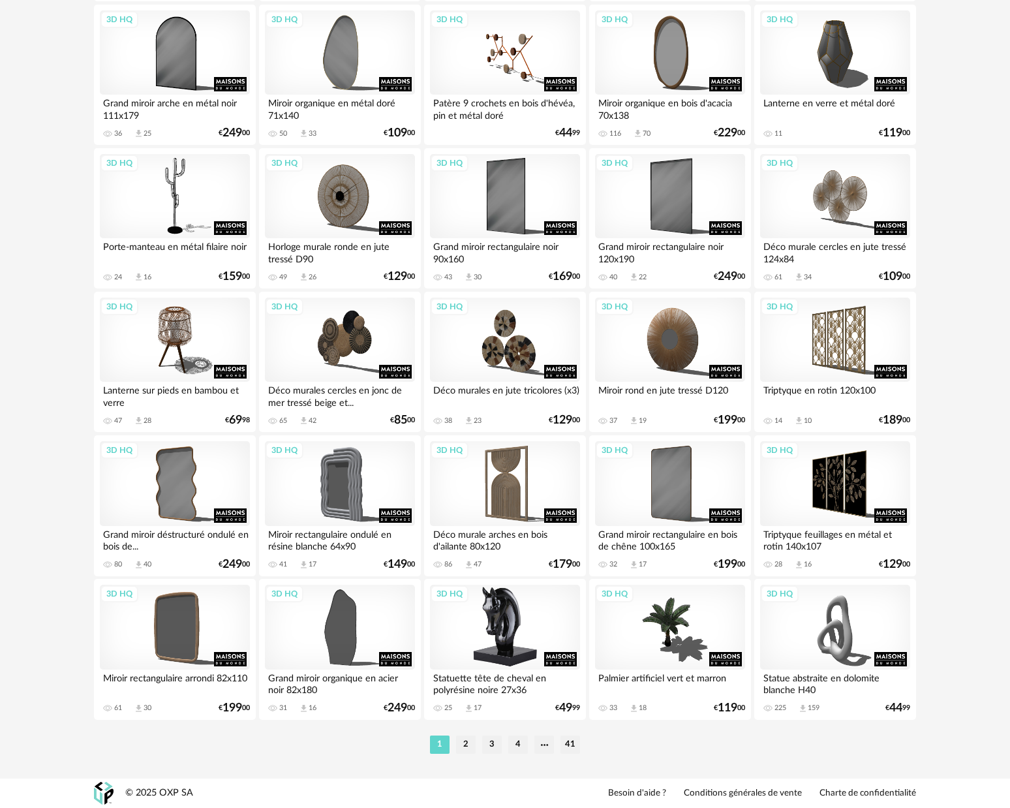
scroll to position [2389, 0]
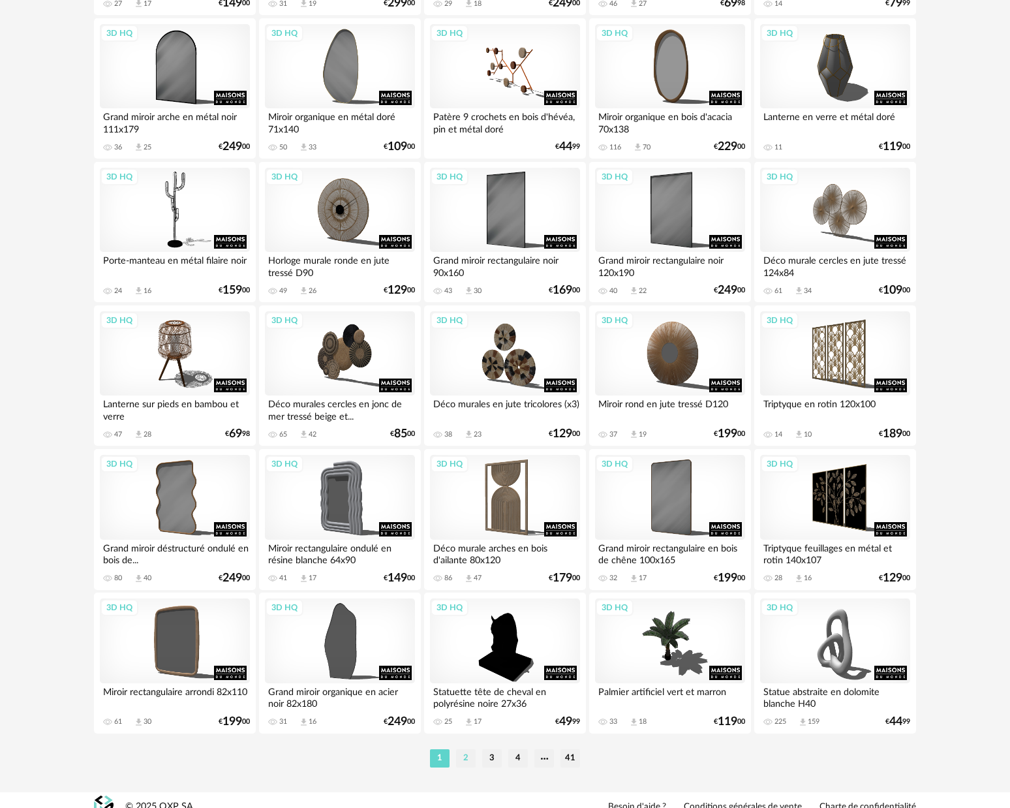
click at [469, 768] on li "2" at bounding box center [466, 758] width 20 height 18
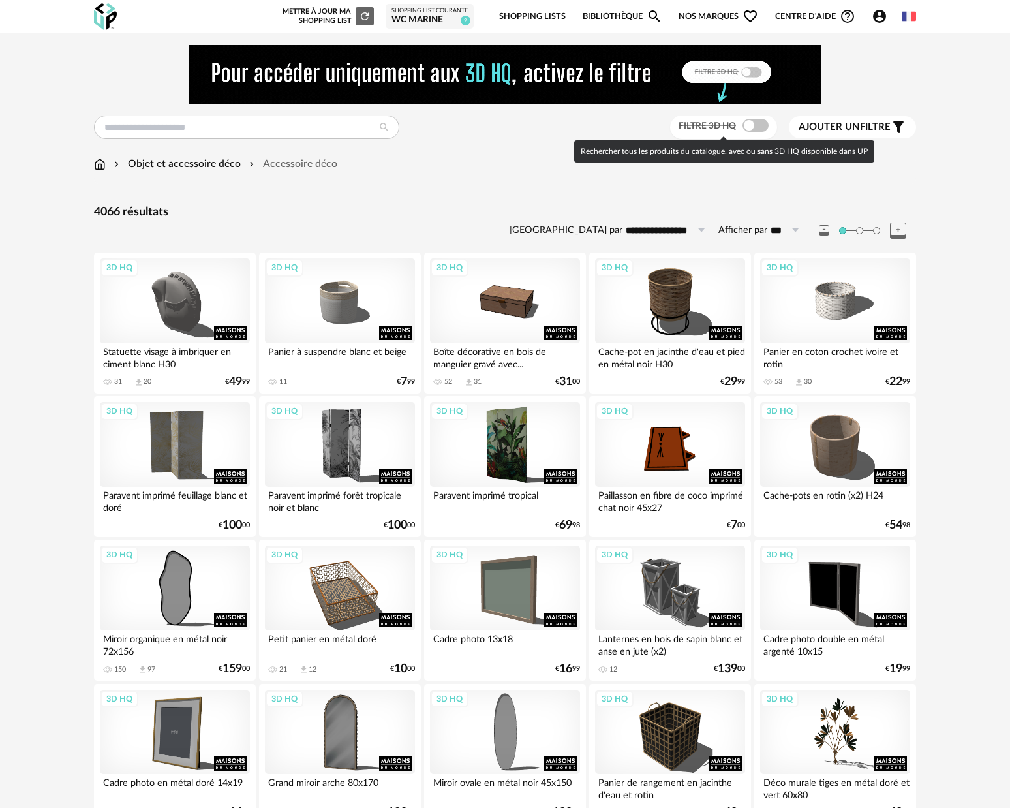
click at [766, 129] on label "Filtre 3D HQ" at bounding box center [725, 125] width 93 height 12
click at [760, 129] on span at bounding box center [756, 125] width 26 height 13
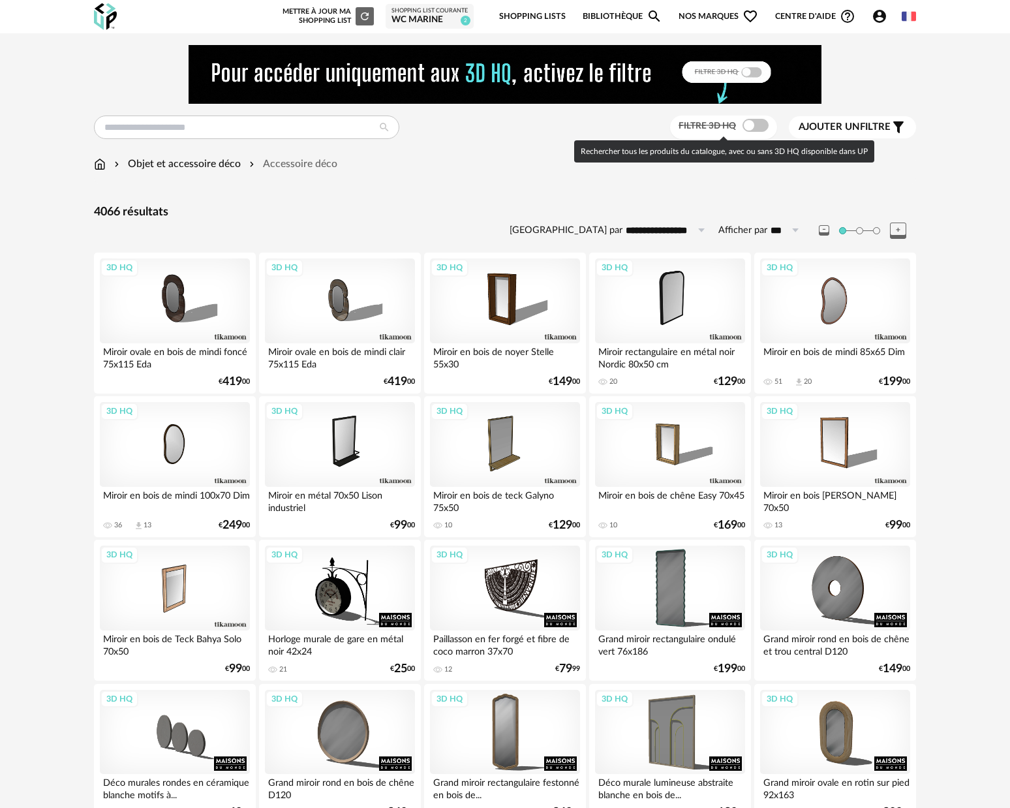
click at [762, 126] on span at bounding box center [756, 125] width 26 height 13
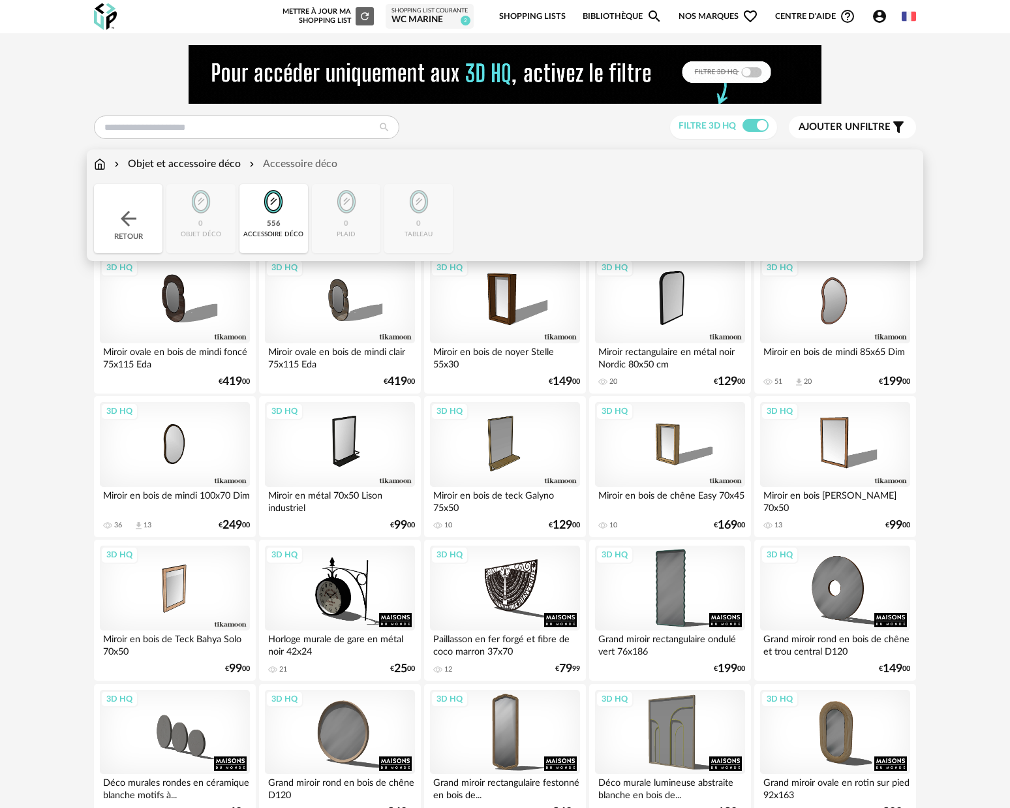
click at [147, 198] on div "Retour" at bounding box center [128, 218] width 69 height 69
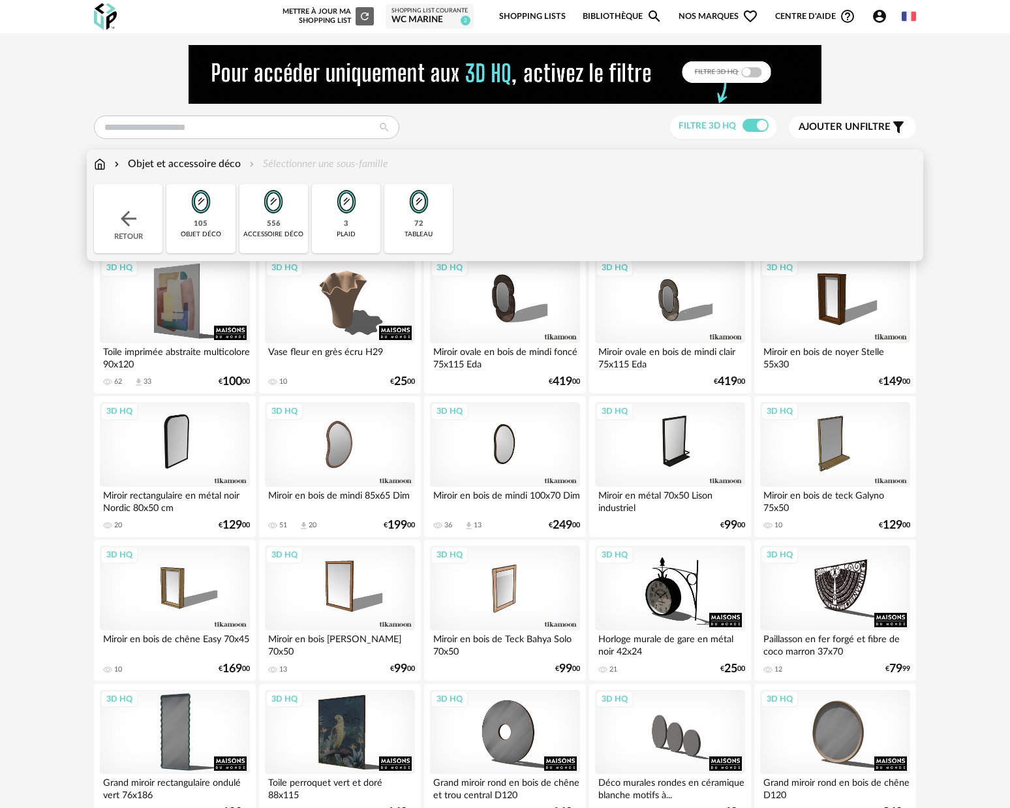
click at [275, 218] on img at bounding box center [273, 201] width 35 height 35
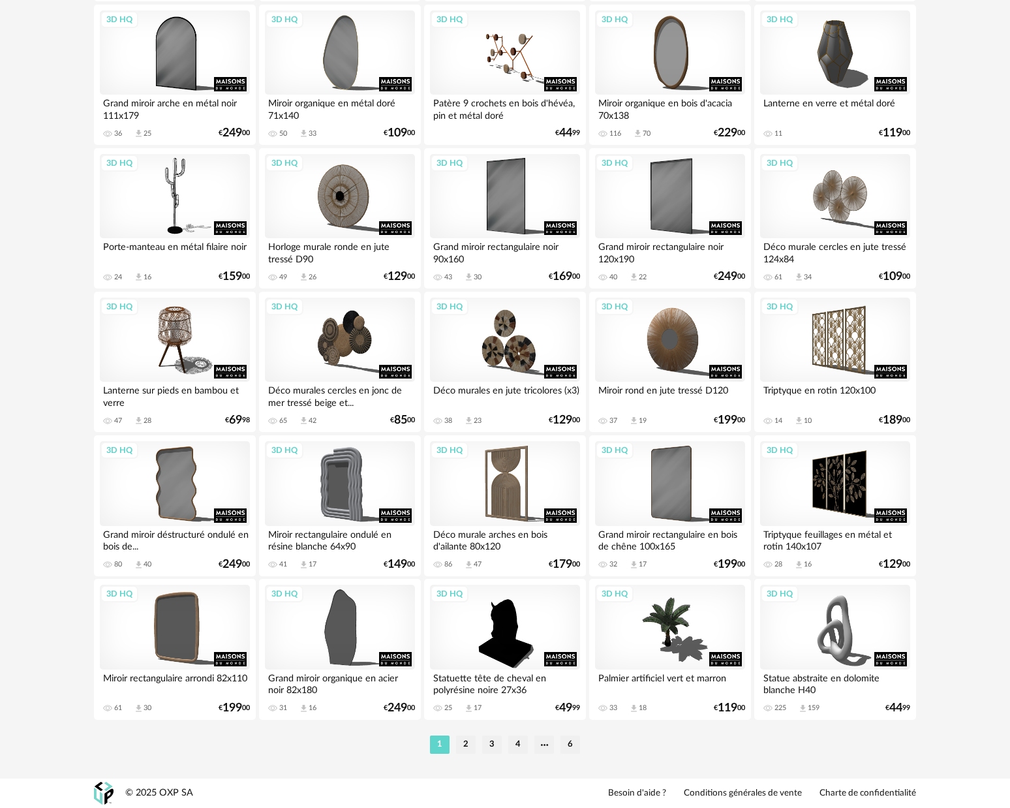
scroll to position [2388, 0]
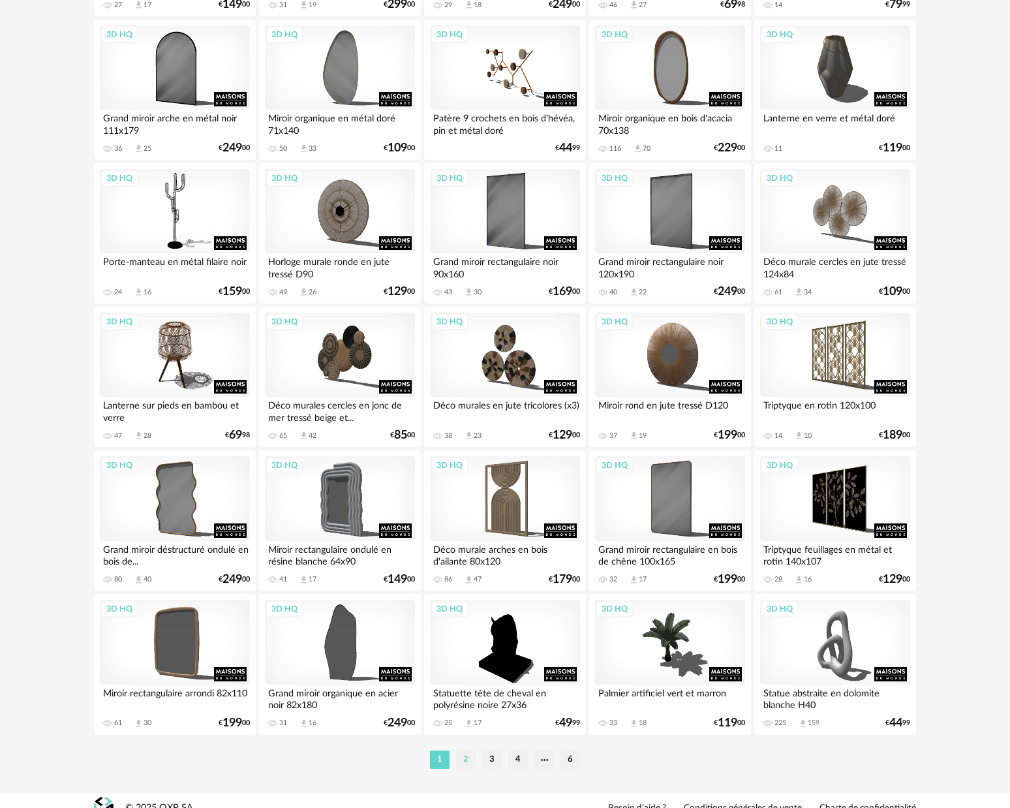
click at [463, 769] on li "2" at bounding box center [466, 760] width 20 height 18
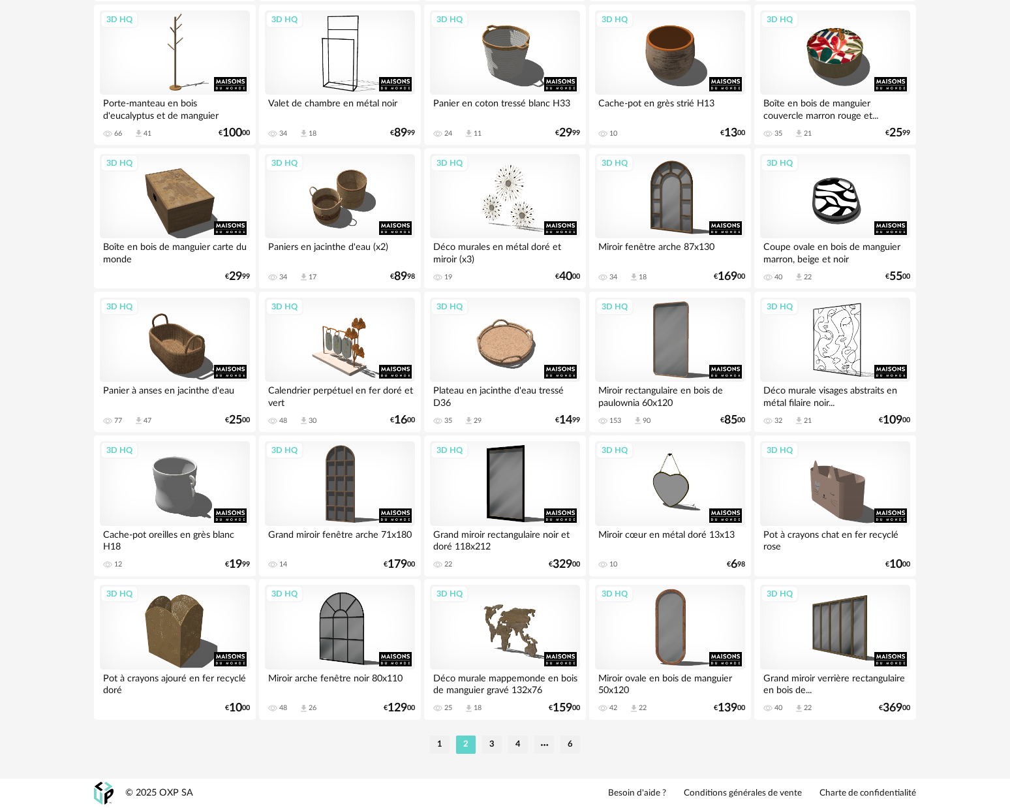
scroll to position [2388, 0]
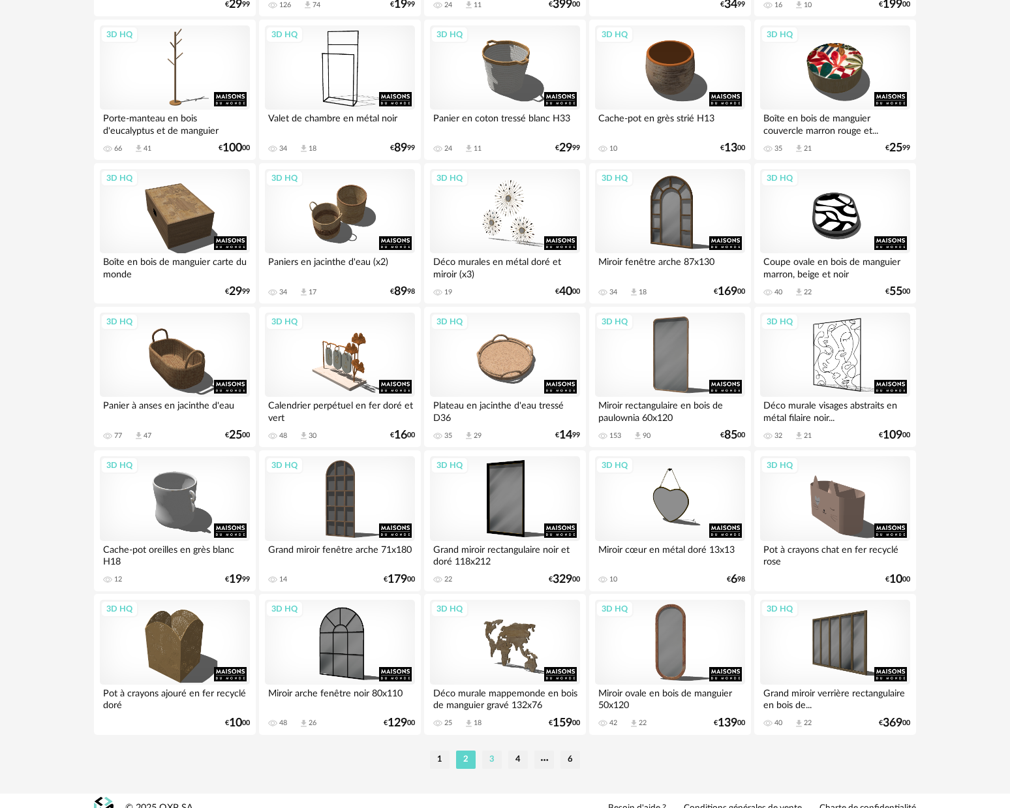
click at [491, 769] on li "3" at bounding box center [492, 760] width 20 height 18
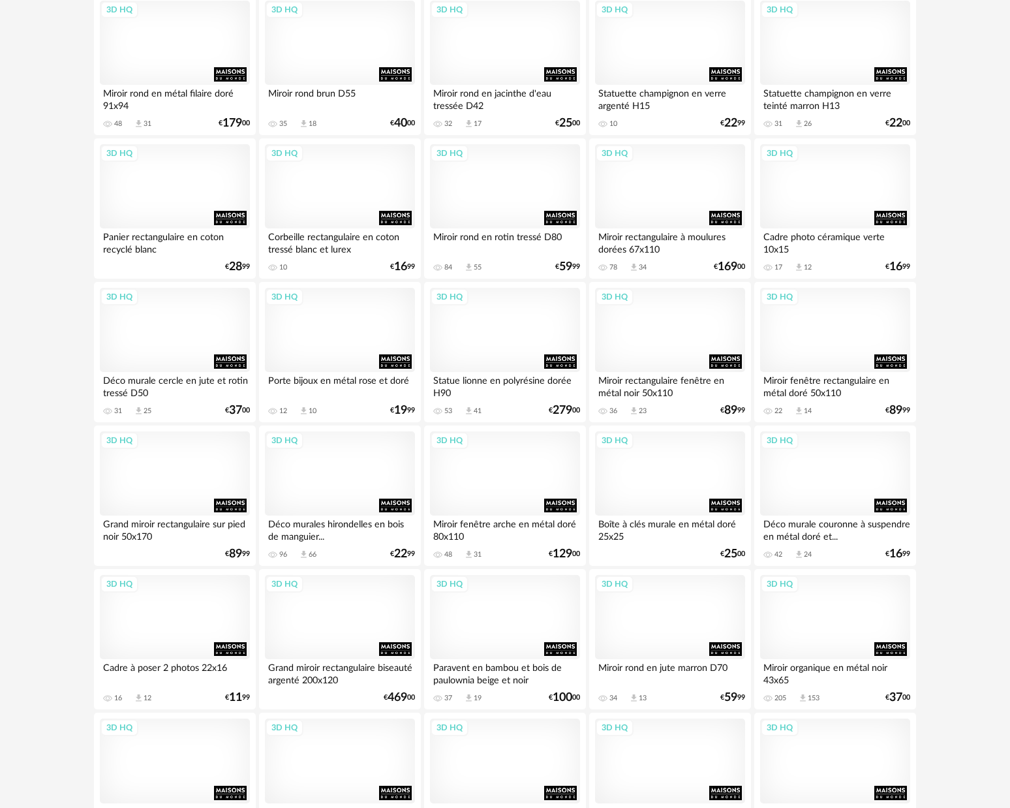
scroll to position [2369, 0]
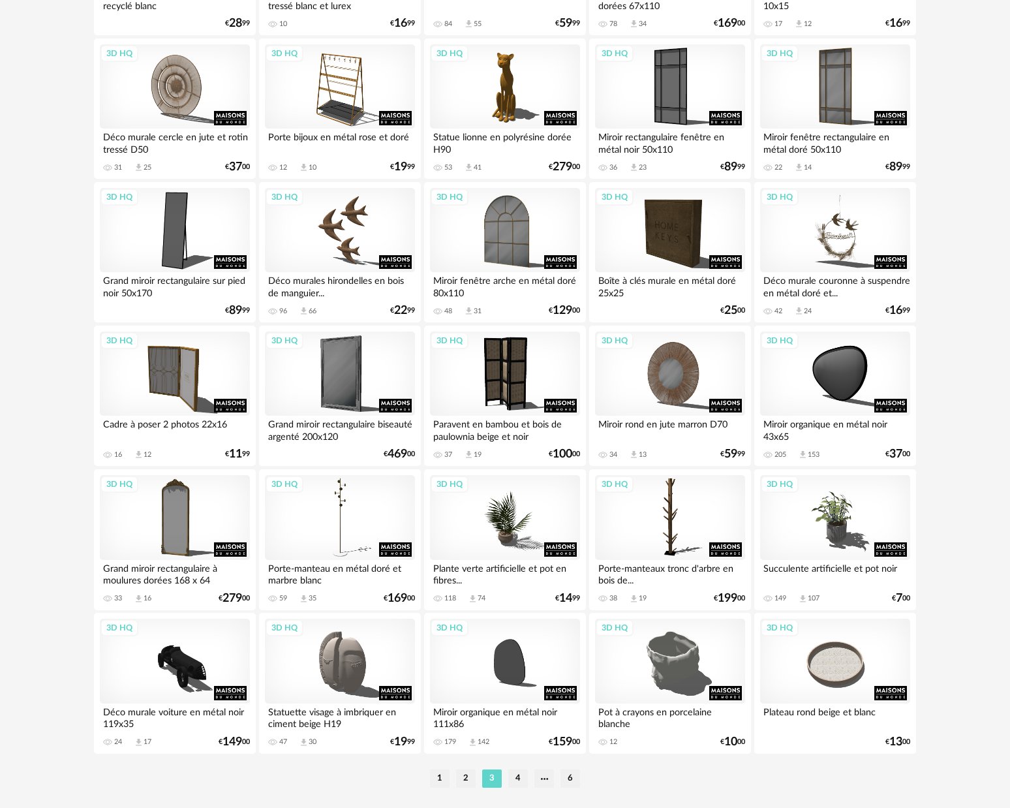
click at [520, 788] on li "4" at bounding box center [518, 778] width 20 height 18
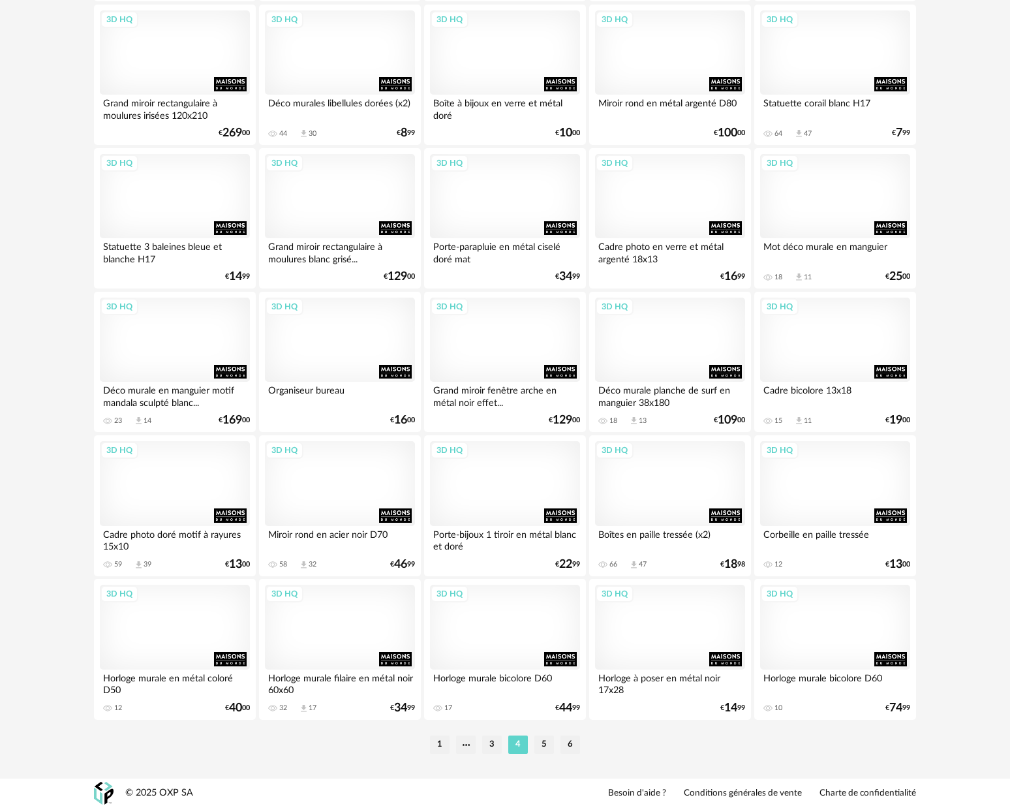
scroll to position [2397, 0]
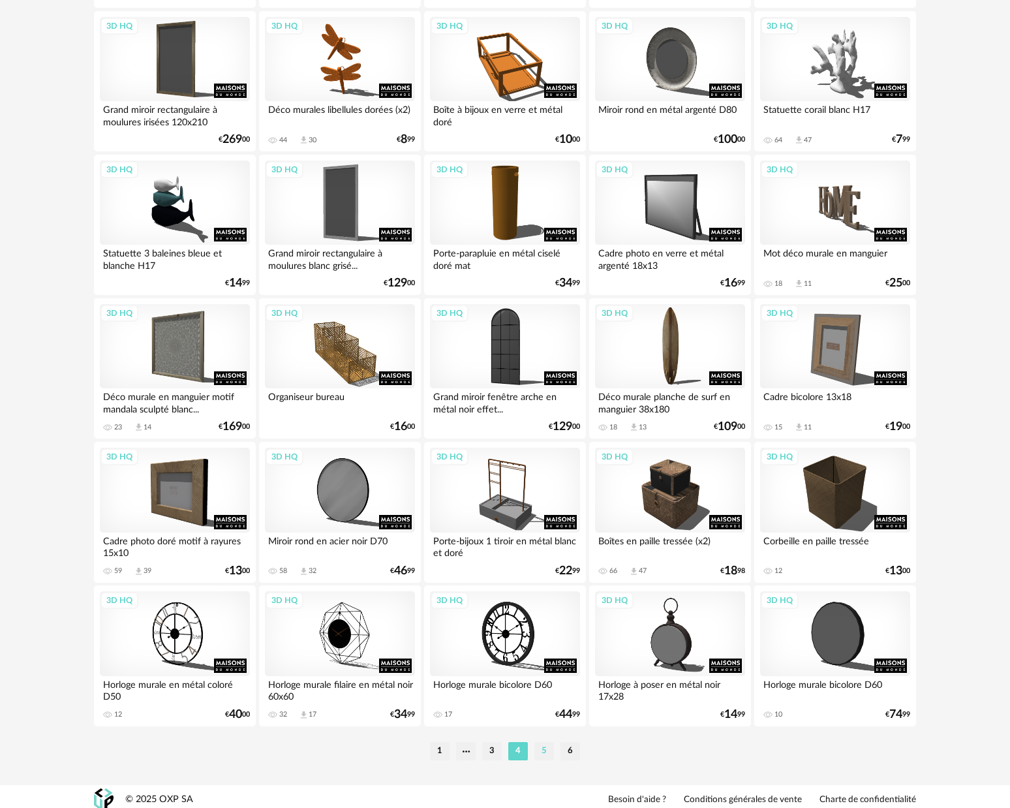
click at [549, 760] on li "5" at bounding box center [545, 751] width 20 height 18
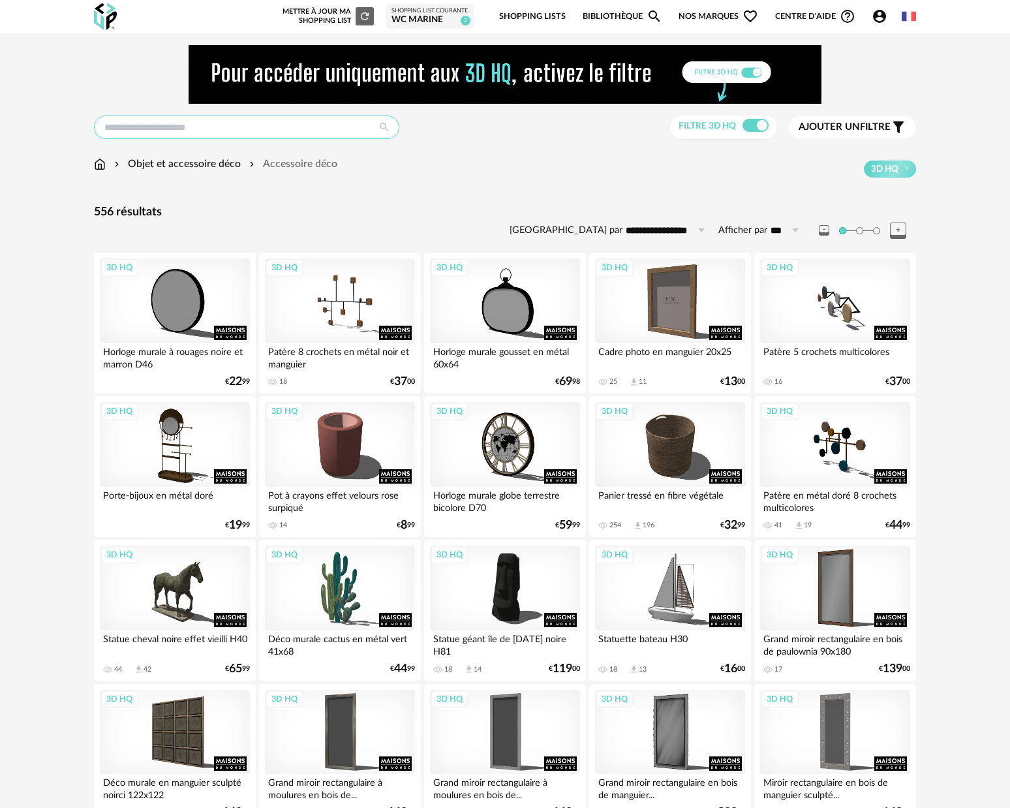
click at [258, 121] on input "text" at bounding box center [246, 127] width 305 height 23
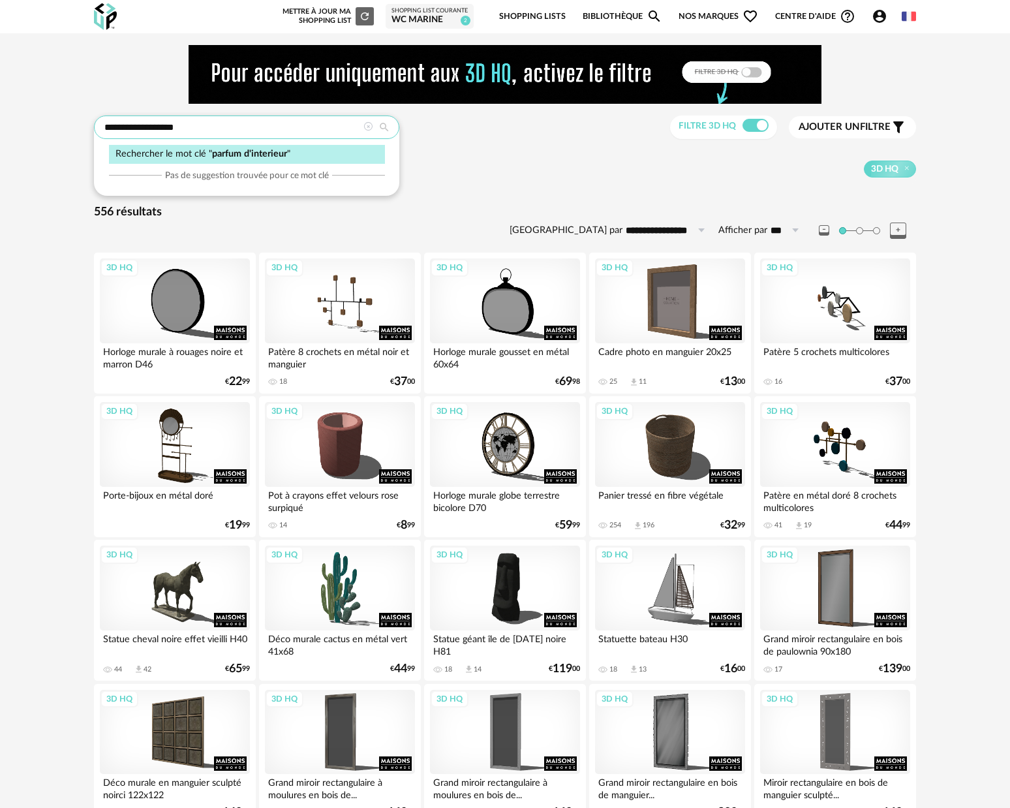
type input "**********"
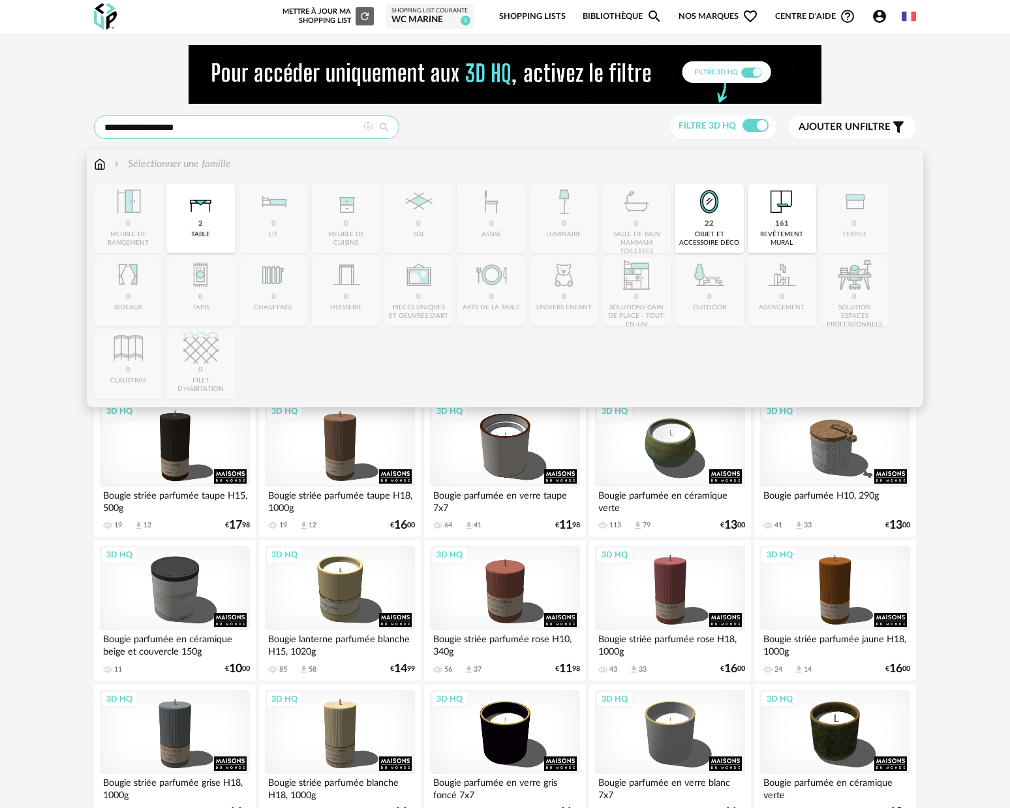
drag, startPoint x: 206, startPoint y: 127, endPoint x: 19, endPoint y: 109, distance: 188.2
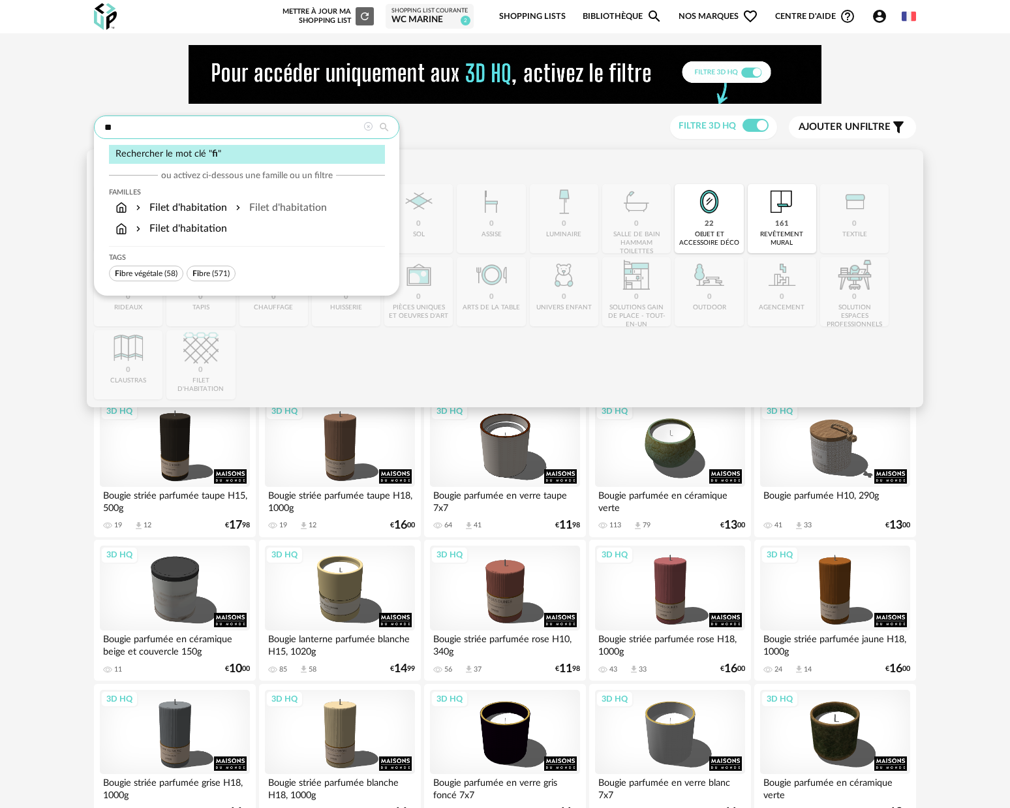
type input "*"
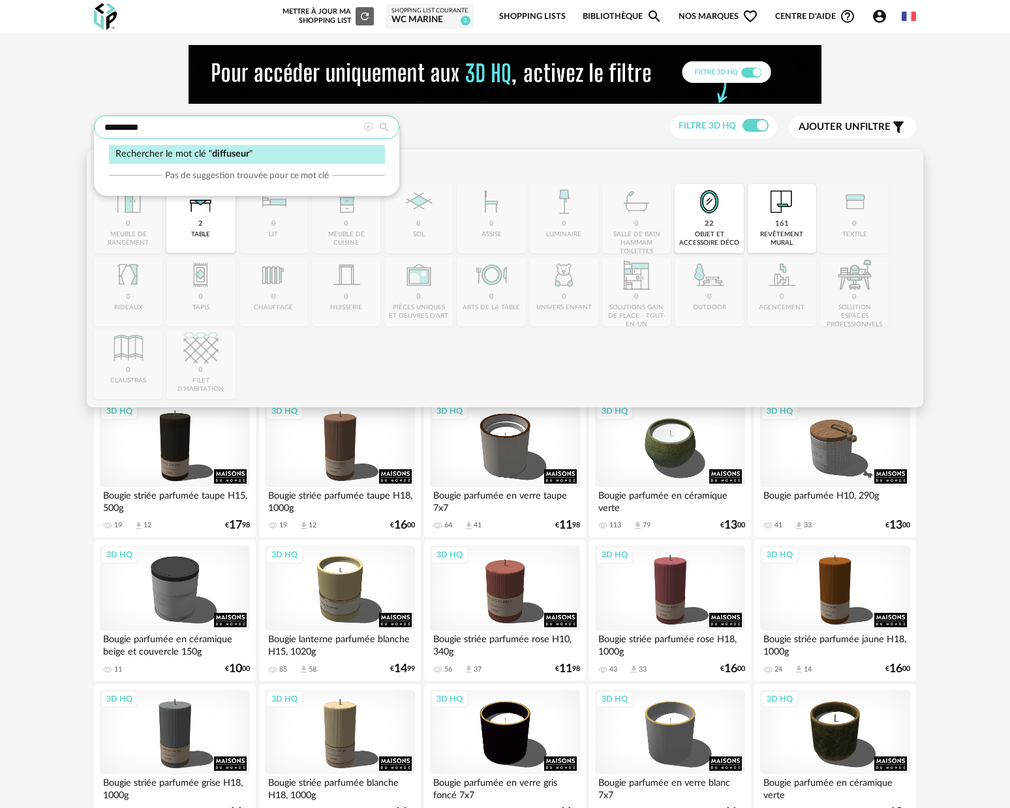
type input "*********"
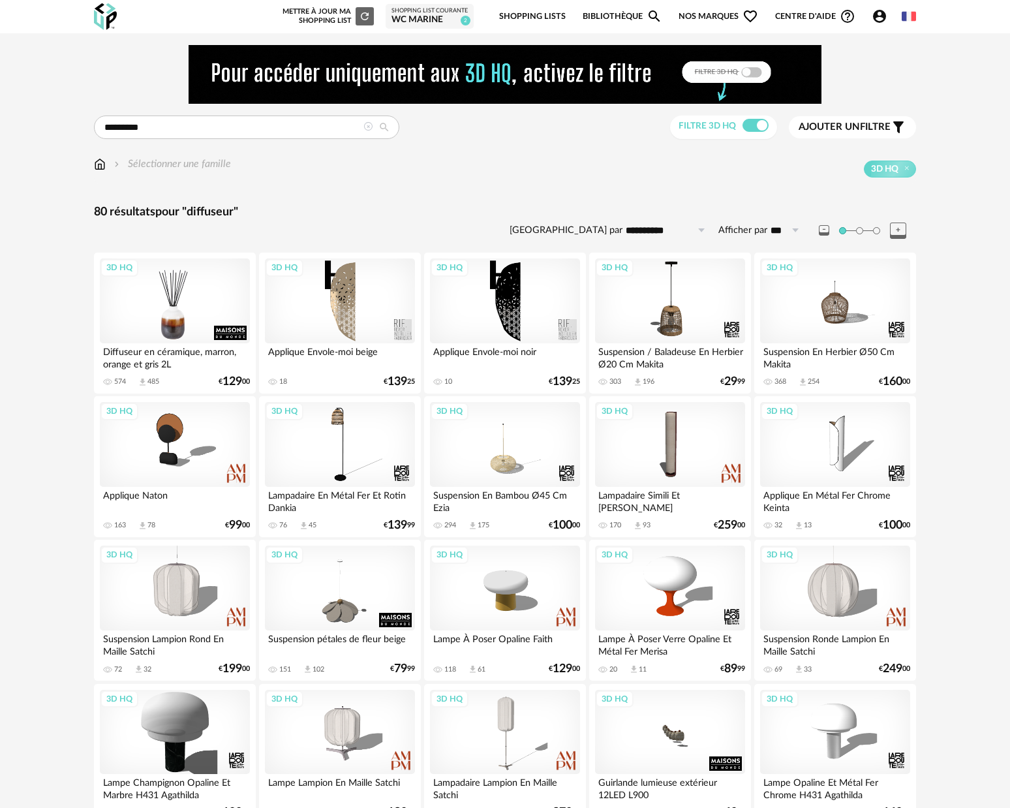
click at [163, 311] on div "3D HQ" at bounding box center [175, 300] width 150 height 85
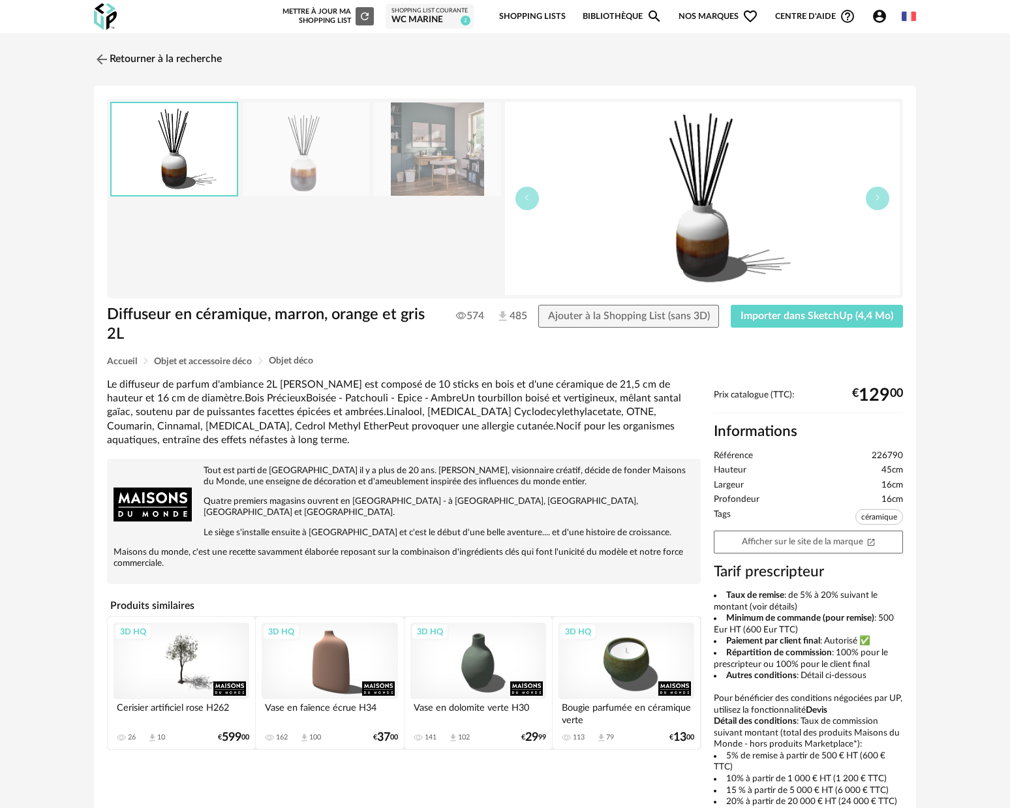
click at [347, 174] on img at bounding box center [306, 148] width 127 height 93
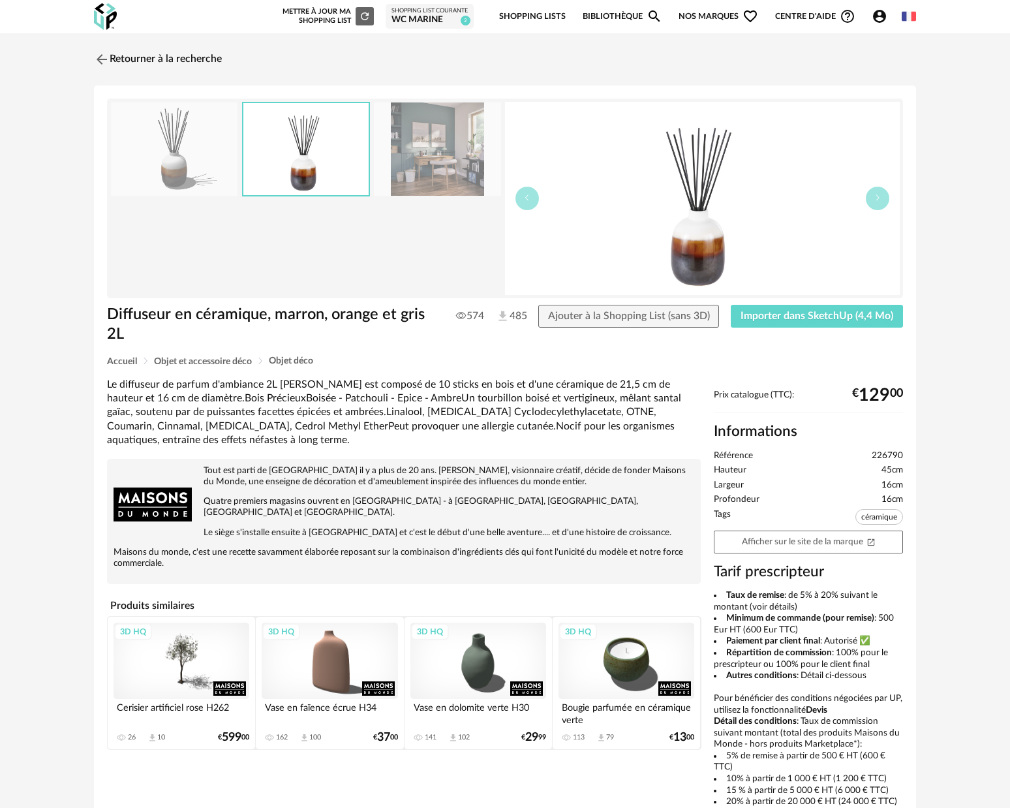
click at [395, 166] on img at bounding box center [437, 148] width 127 height 93
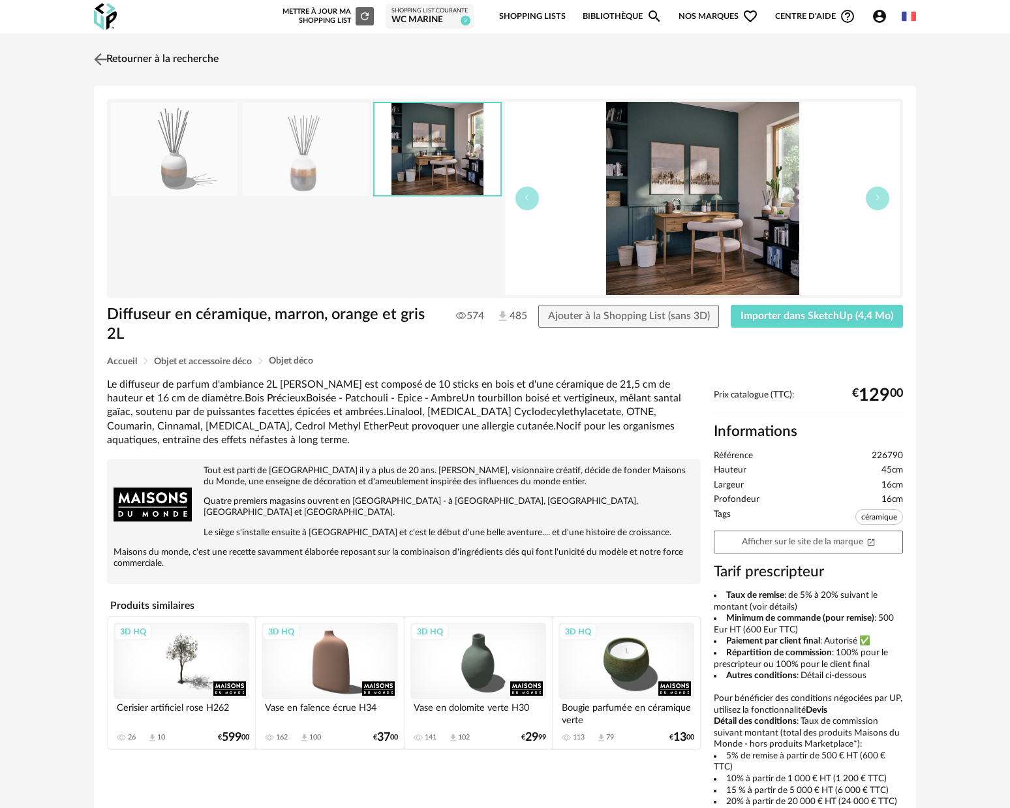
click at [103, 59] on img at bounding box center [100, 59] width 19 height 19
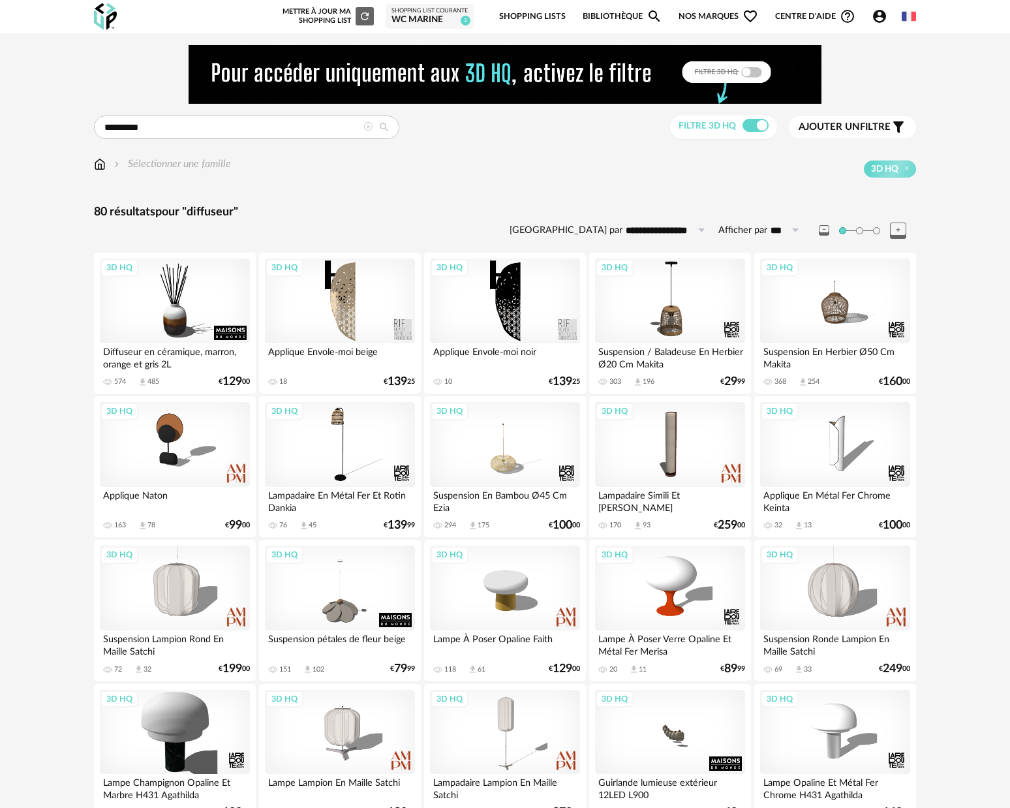
drag, startPoint x: 140, startPoint y: 123, endPoint x: 97, endPoint y: 124, distance: 42.4
click at [97, 124] on input "*********" at bounding box center [246, 127] width 305 height 23
type input "**********"
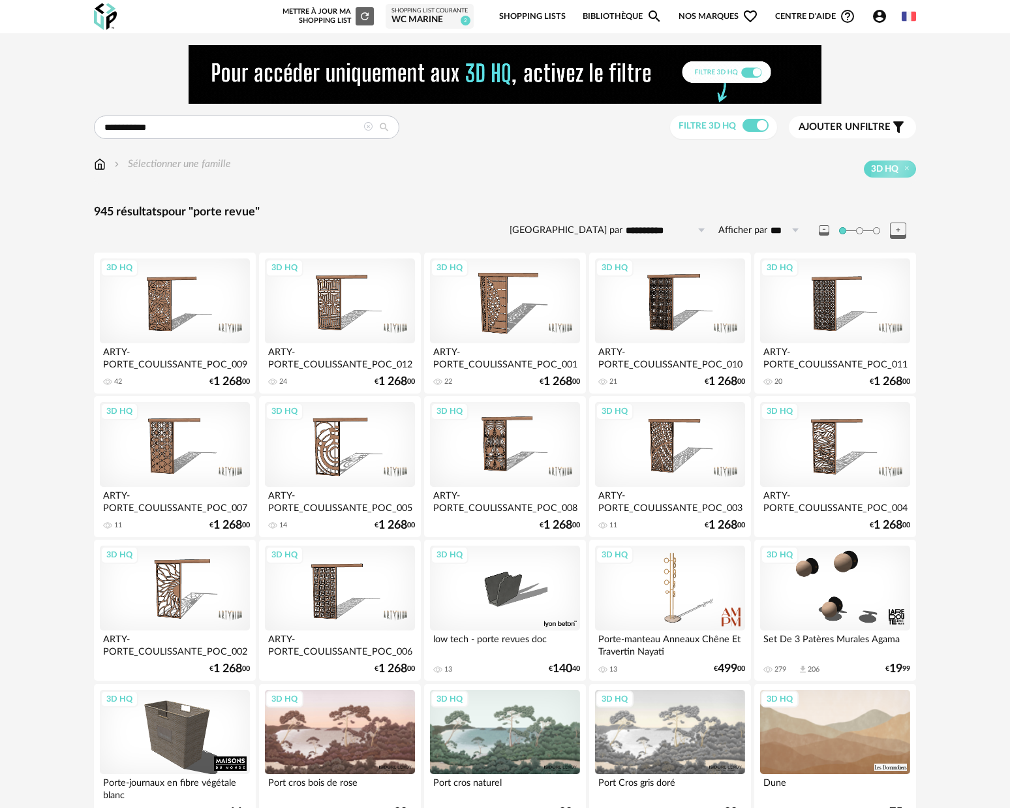
drag, startPoint x: 164, startPoint y: 129, endPoint x: 130, endPoint y: 132, distance: 34.1
click at [130, 132] on input "**********" at bounding box center [246, 127] width 305 height 23
type input "**********"
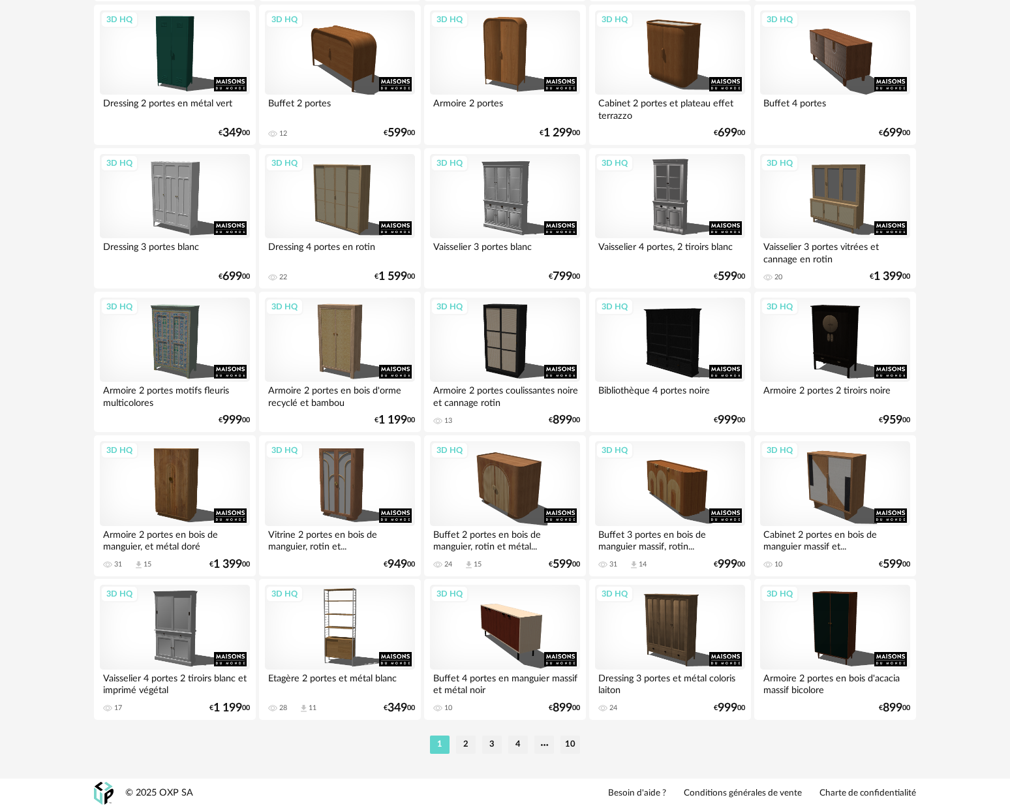
scroll to position [2384, 0]
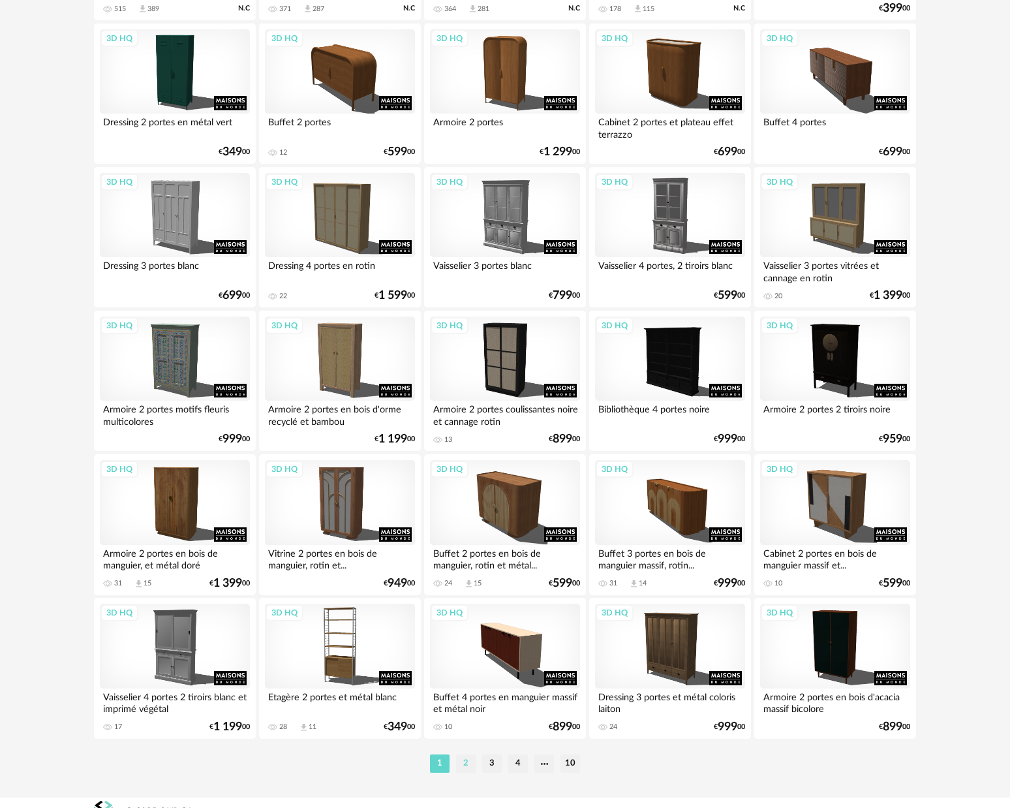
click at [468, 773] on li "2" at bounding box center [466, 763] width 20 height 18
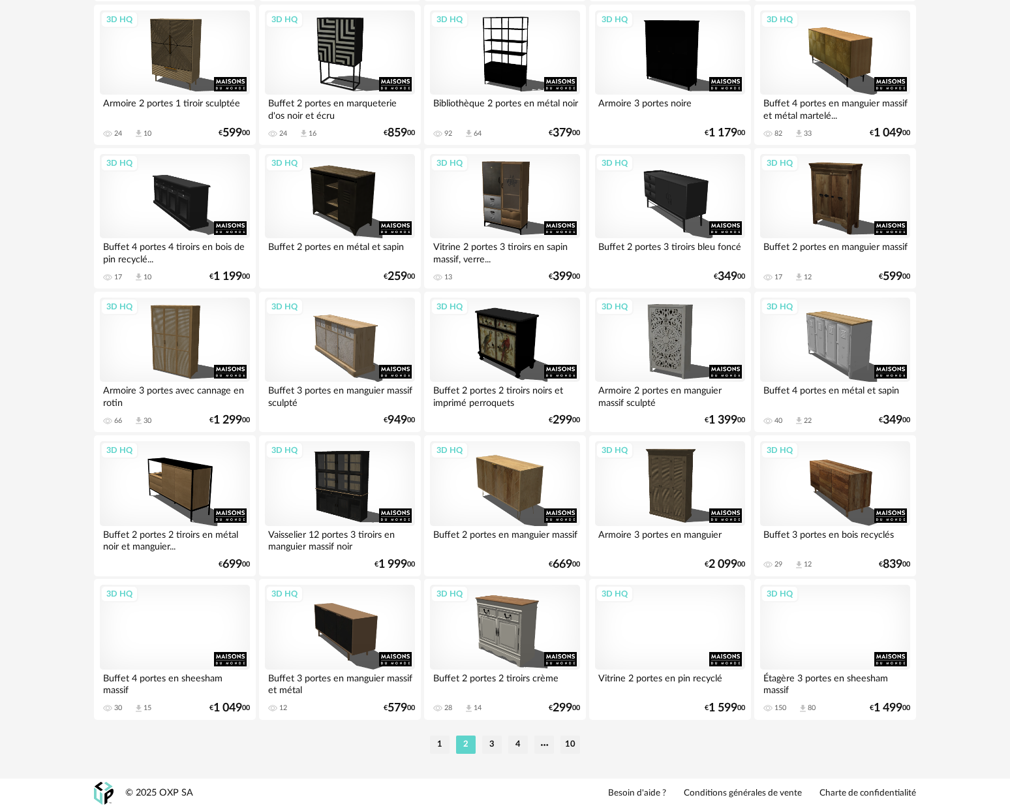
scroll to position [2386, 0]
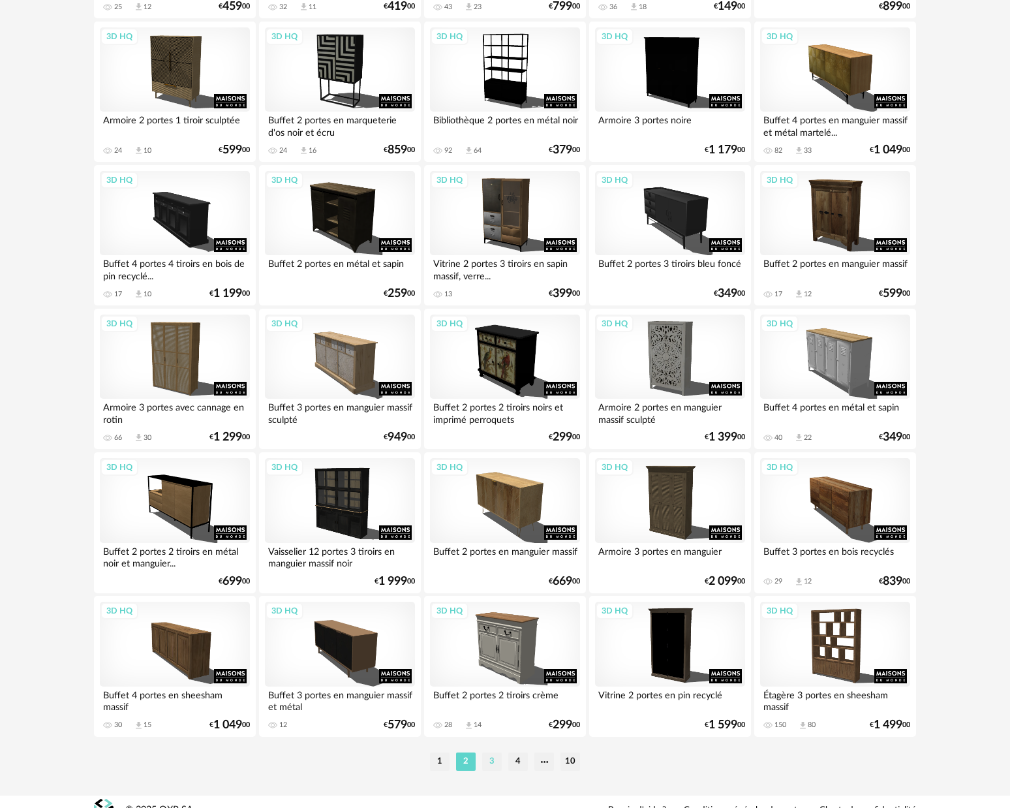
click at [484, 771] on li "3" at bounding box center [492, 762] width 20 height 18
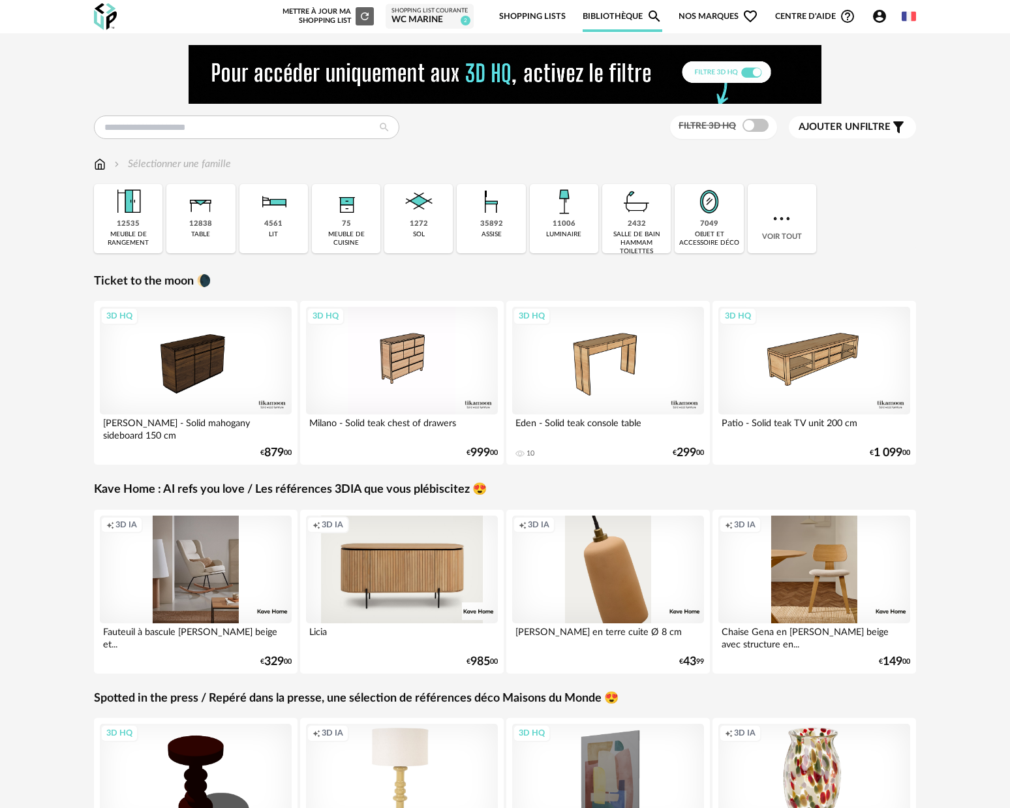
click at [563, 217] on img at bounding box center [563, 201] width 35 height 35
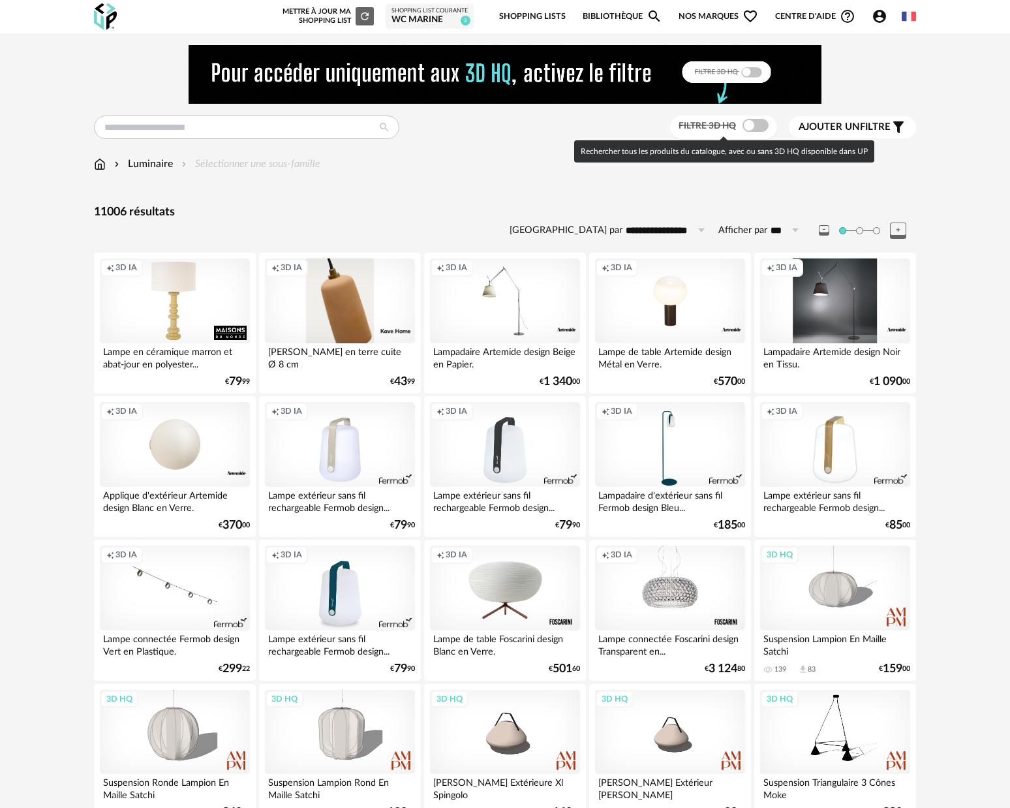
click at [758, 124] on span at bounding box center [756, 125] width 26 height 13
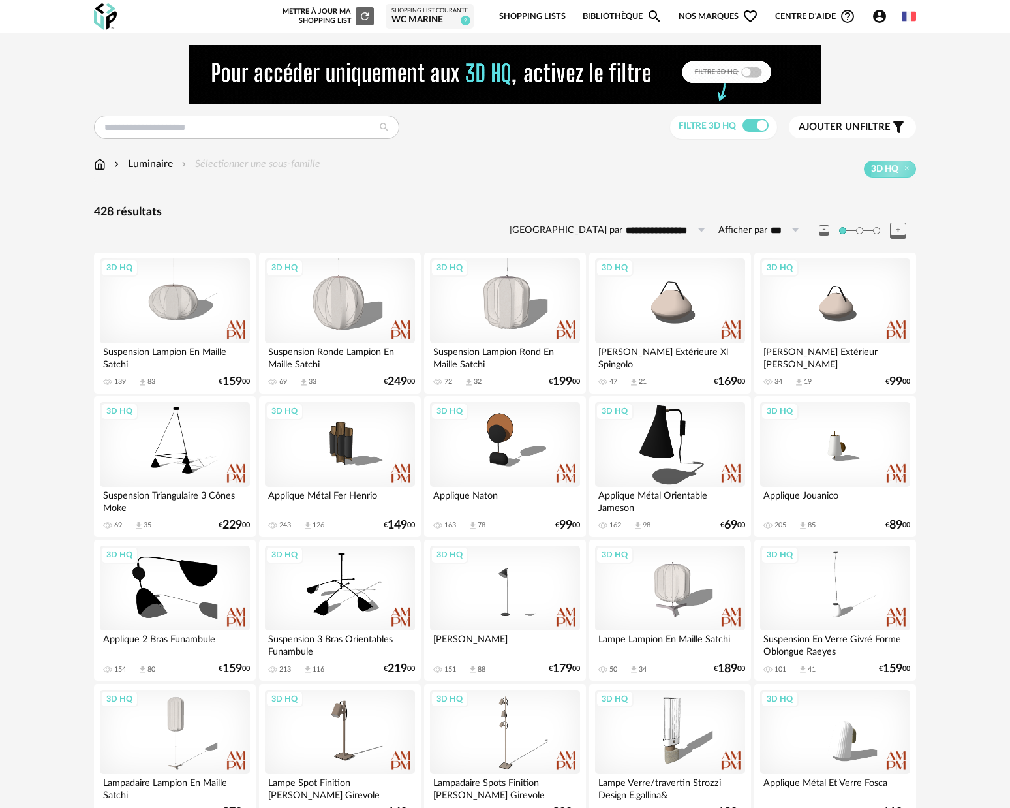
scroll to position [3, 0]
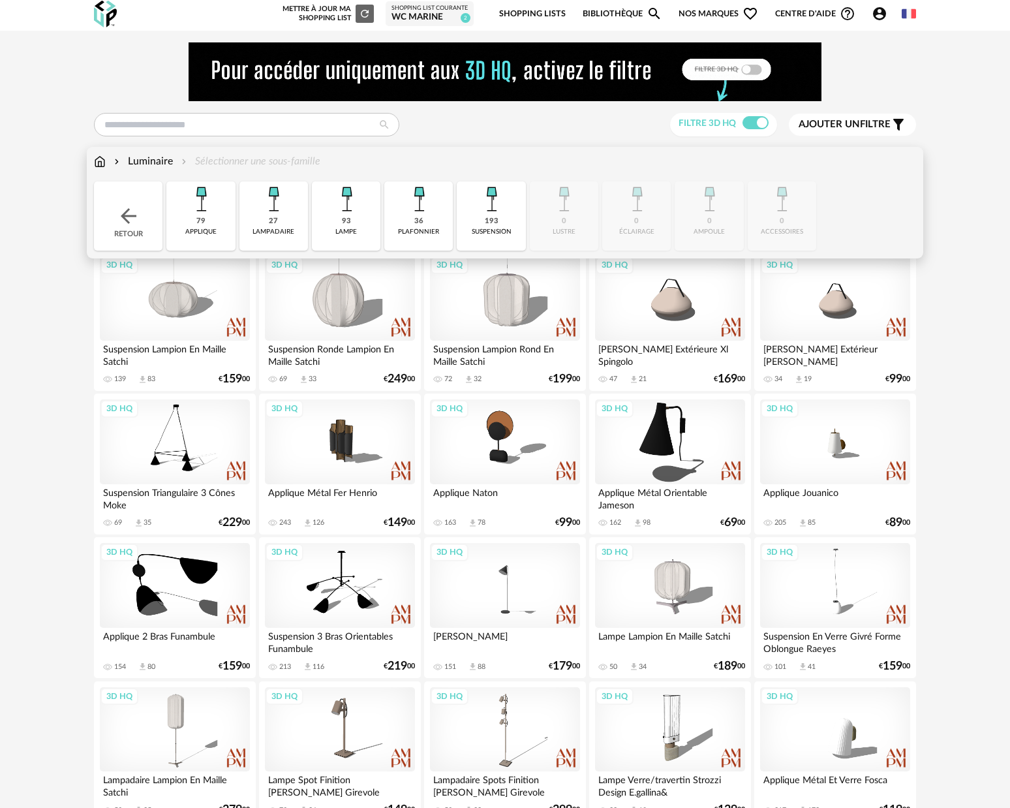
click at [496, 208] on img at bounding box center [491, 198] width 35 height 35
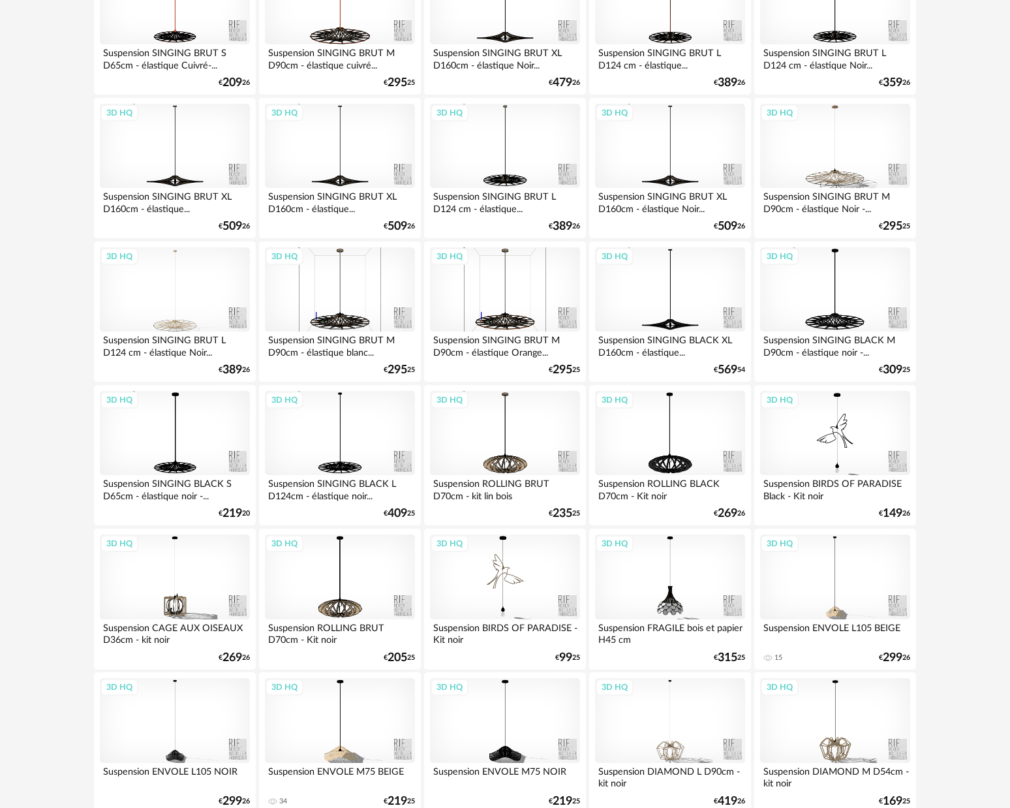
scroll to position [2413, 0]
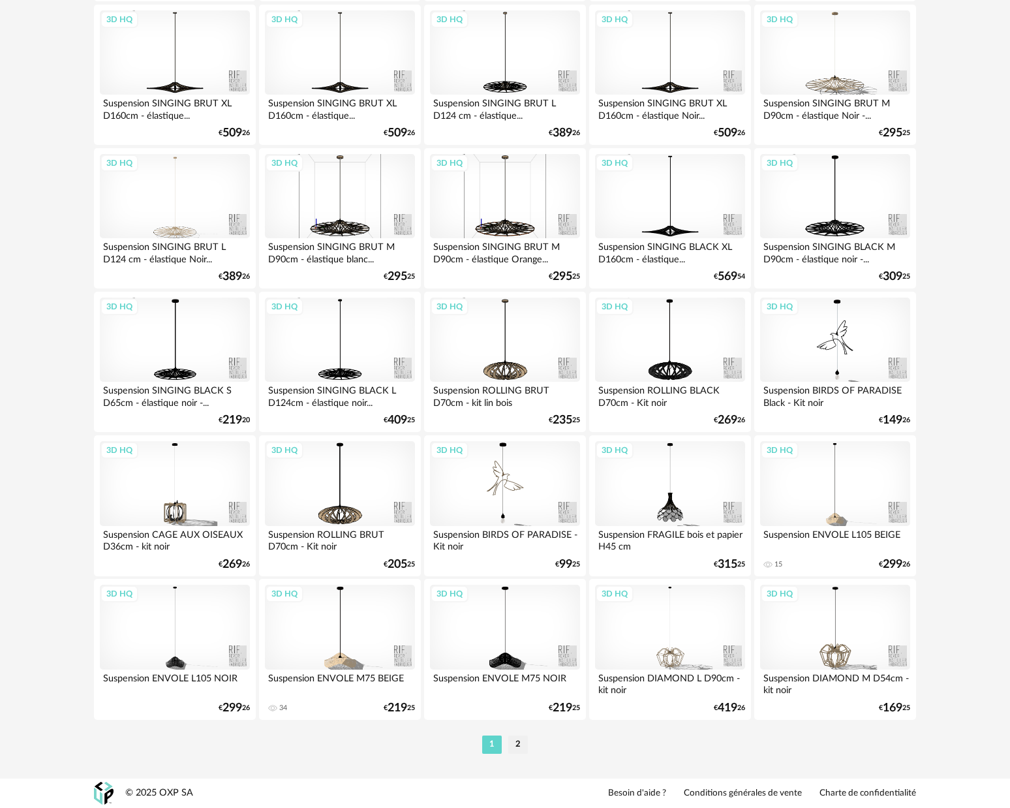
click at [491, 737] on li "1" at bounding box center [492, 745] width 20 height 18
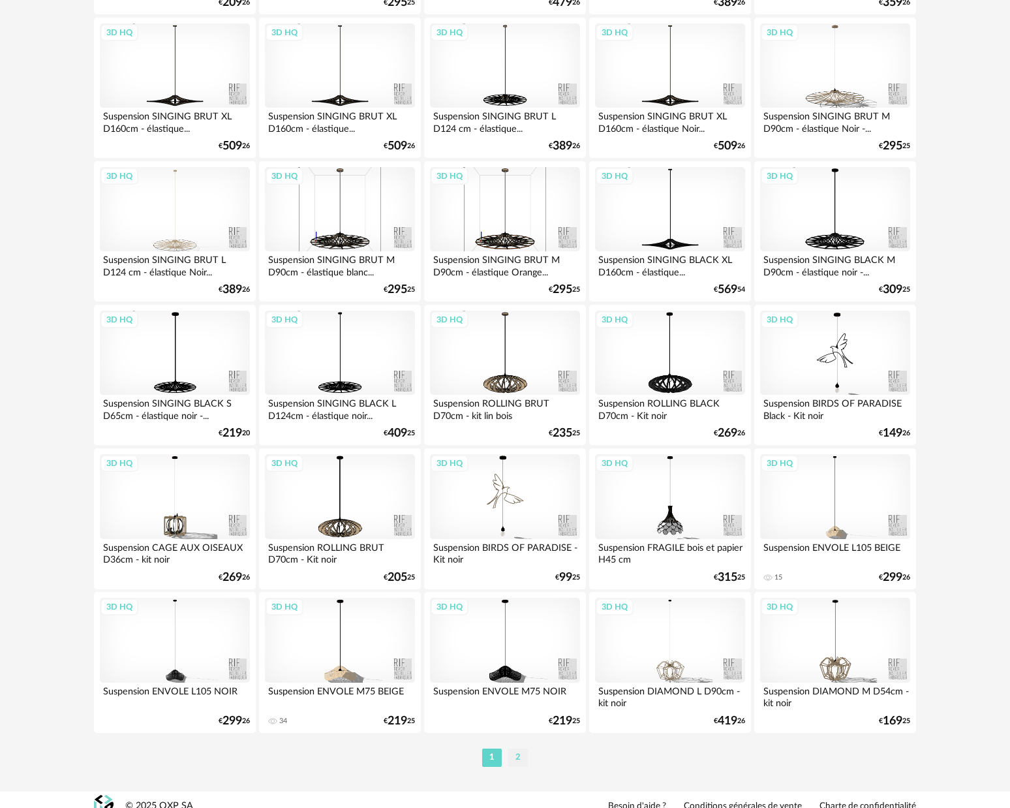
click at [522, 767] on li "2" at bounding box center [518, 758] width 20 height 18
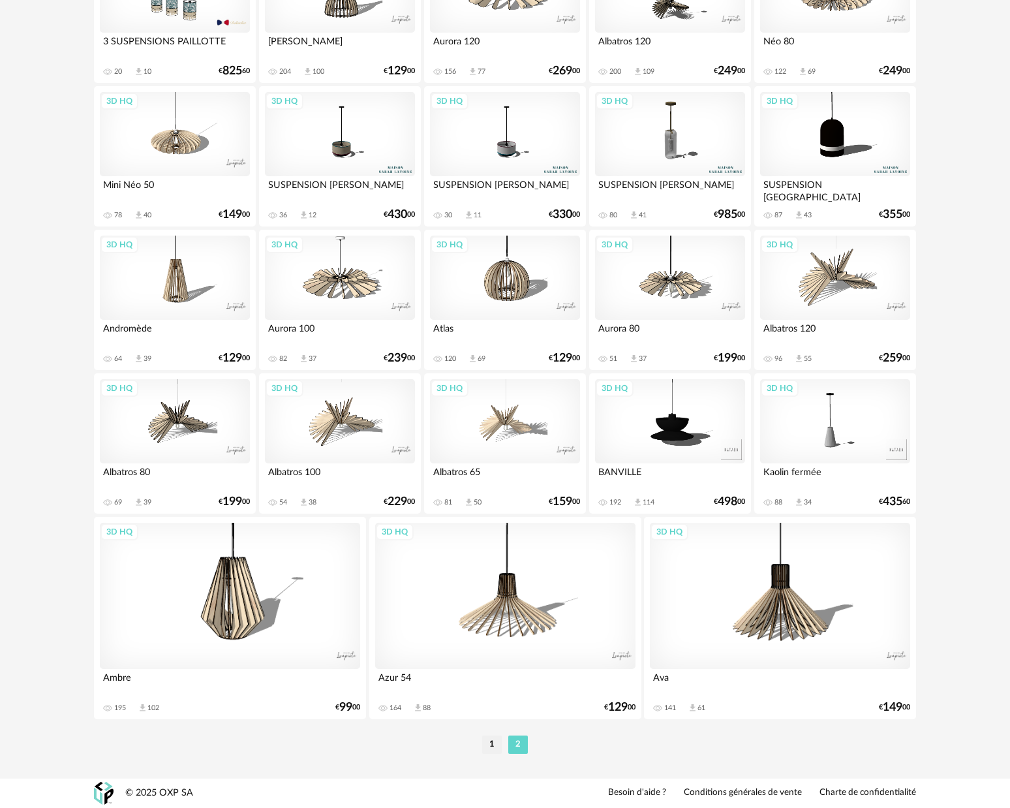
scroll to position [2308, 0]
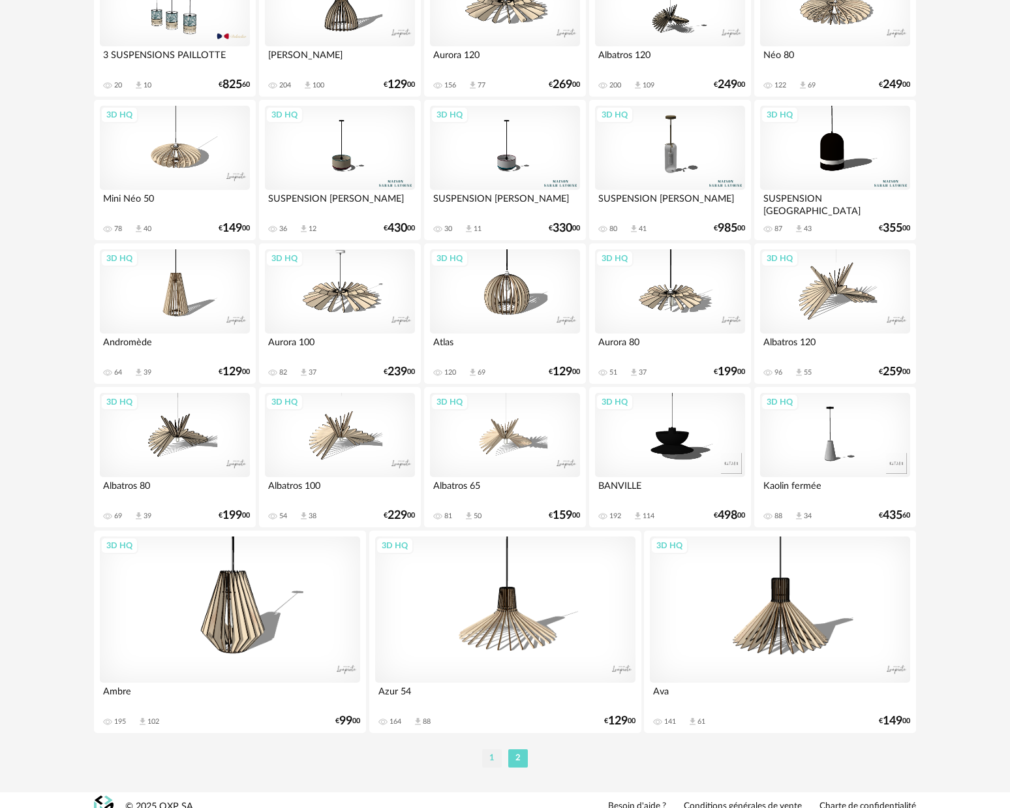
click at [491, 768] on li "1" at bounding box center [492, 758] width 20 height 18
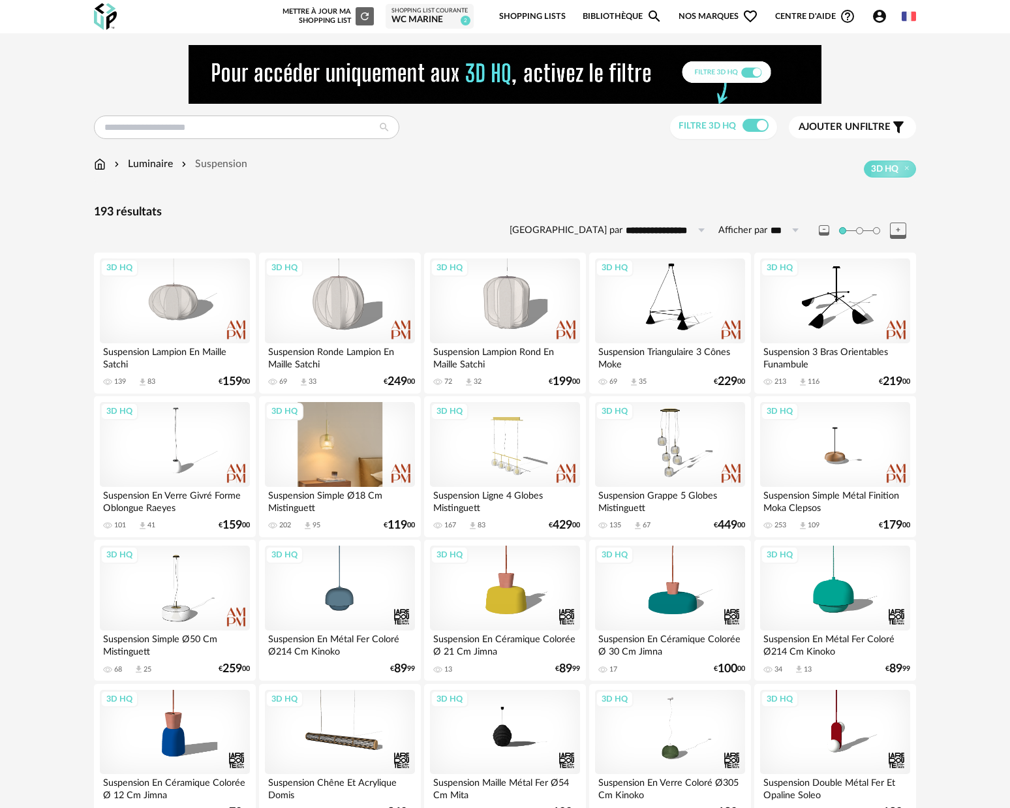
click at [327, 440] on div "3D HQ" at bounding box center [340, 444] width 150 height 85
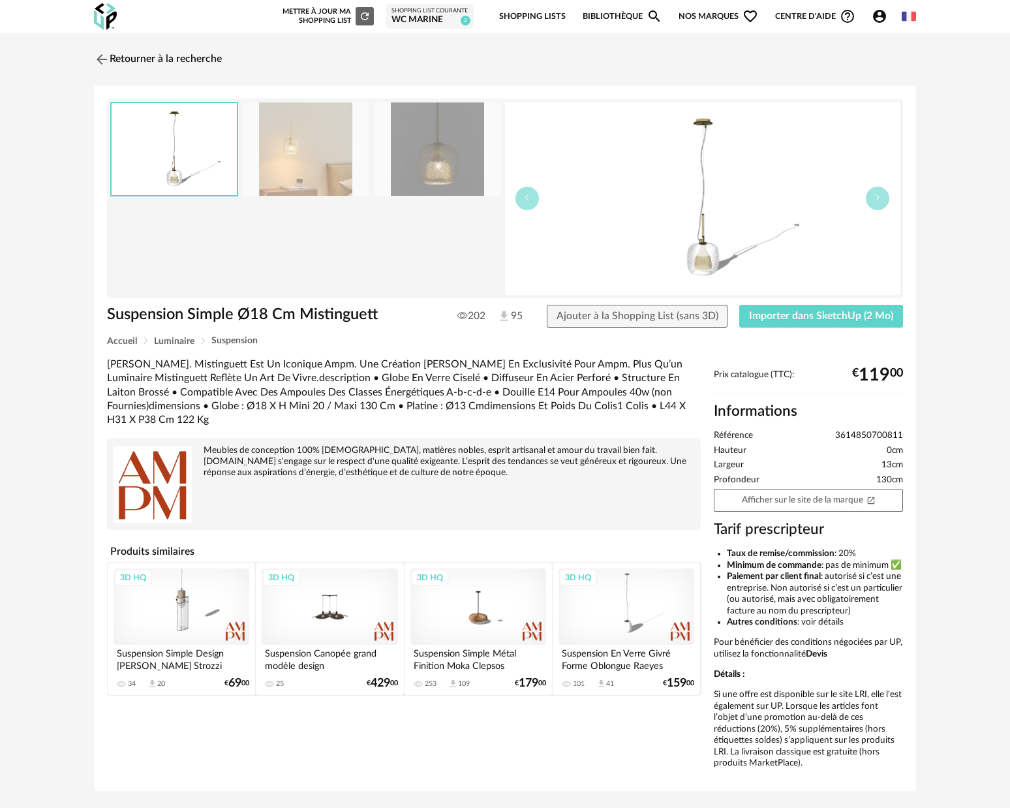
click at [456, 177] on img at bounding box center [437, 148] width 127 height 93
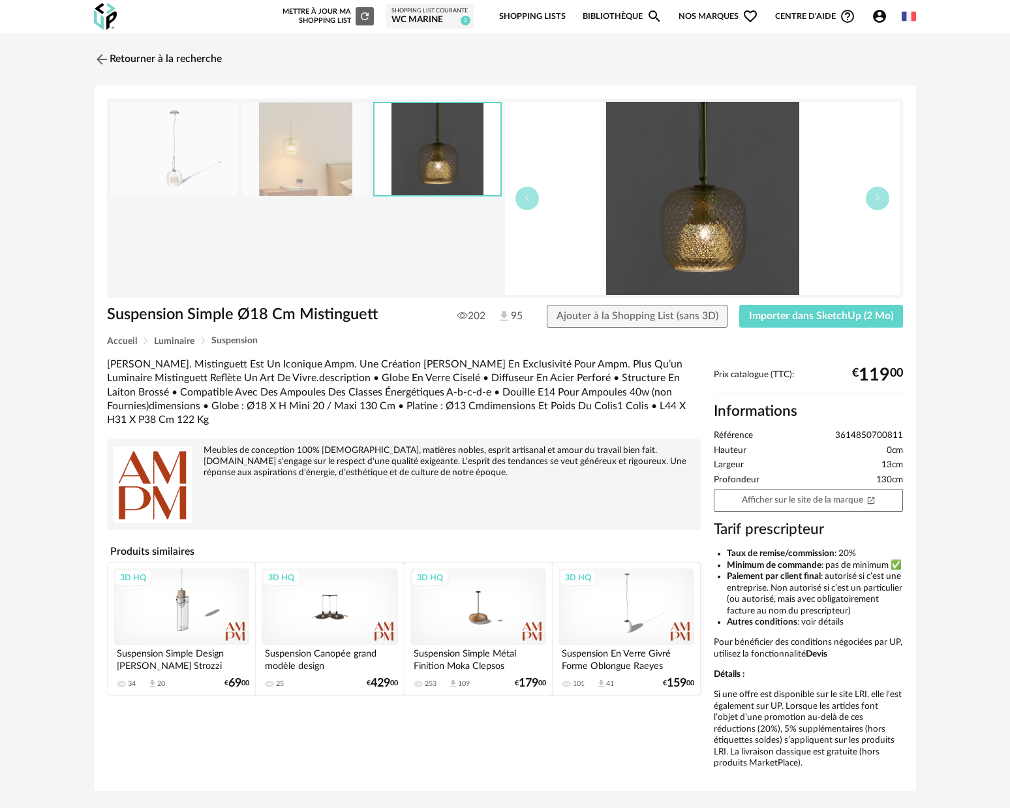
click at [321, 159] on img at bounding box center [306, 148] width 127 height 93
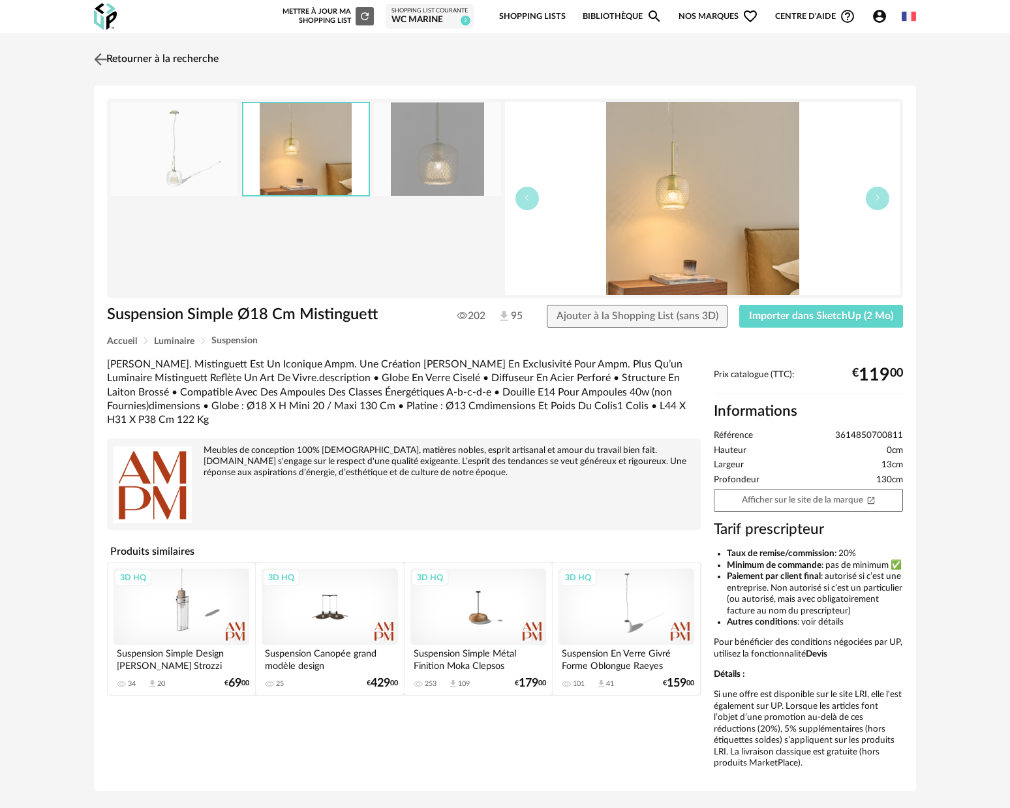
click at [106, 59] on img at bounding box center [100, 59] width 19 height 19
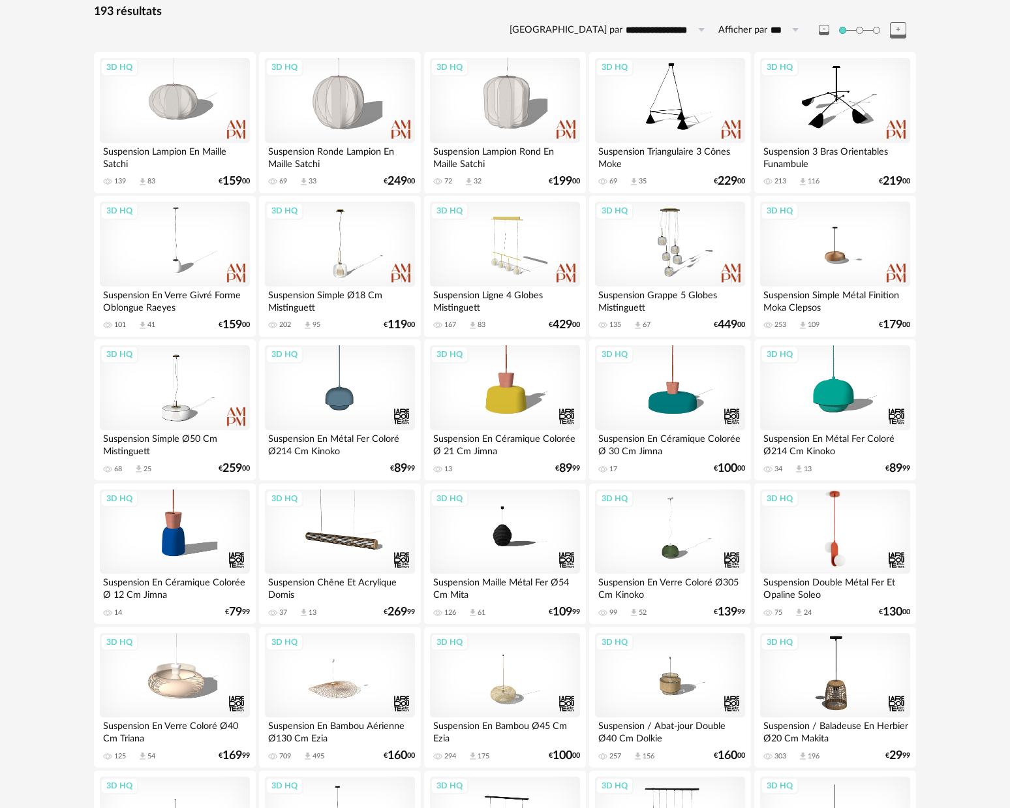
scroll to position [303, 0]
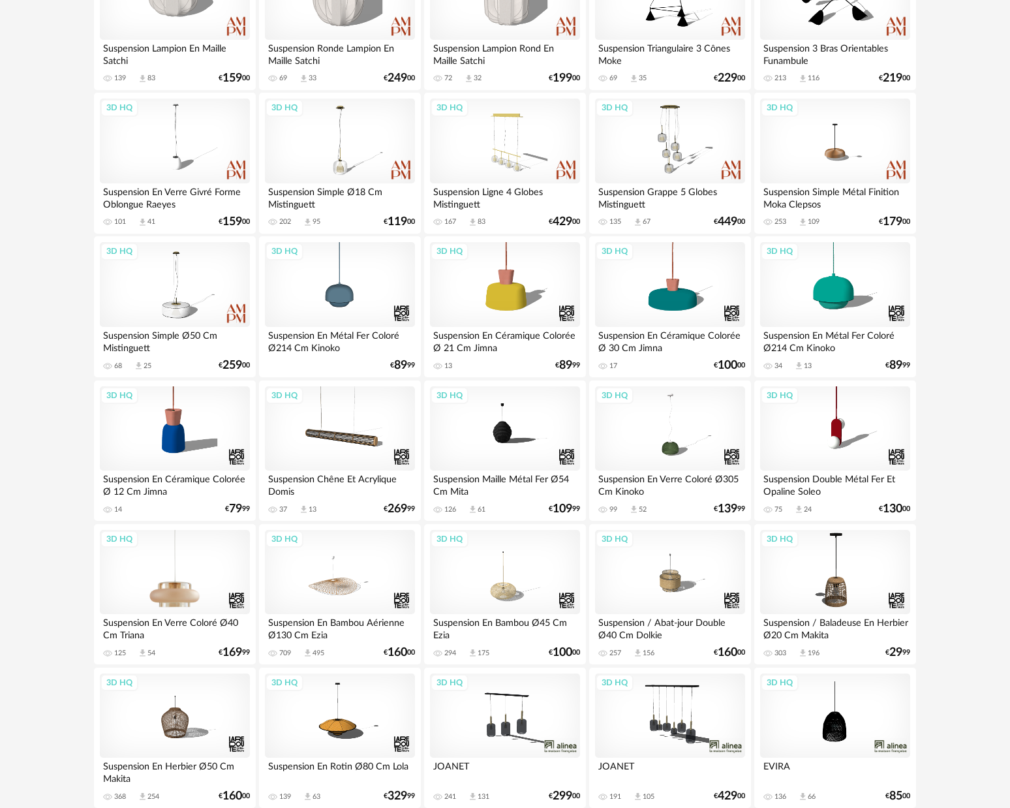
click at [162, 578] on div "3D HQ" at bounding box center [175, 572] width 150 height 85
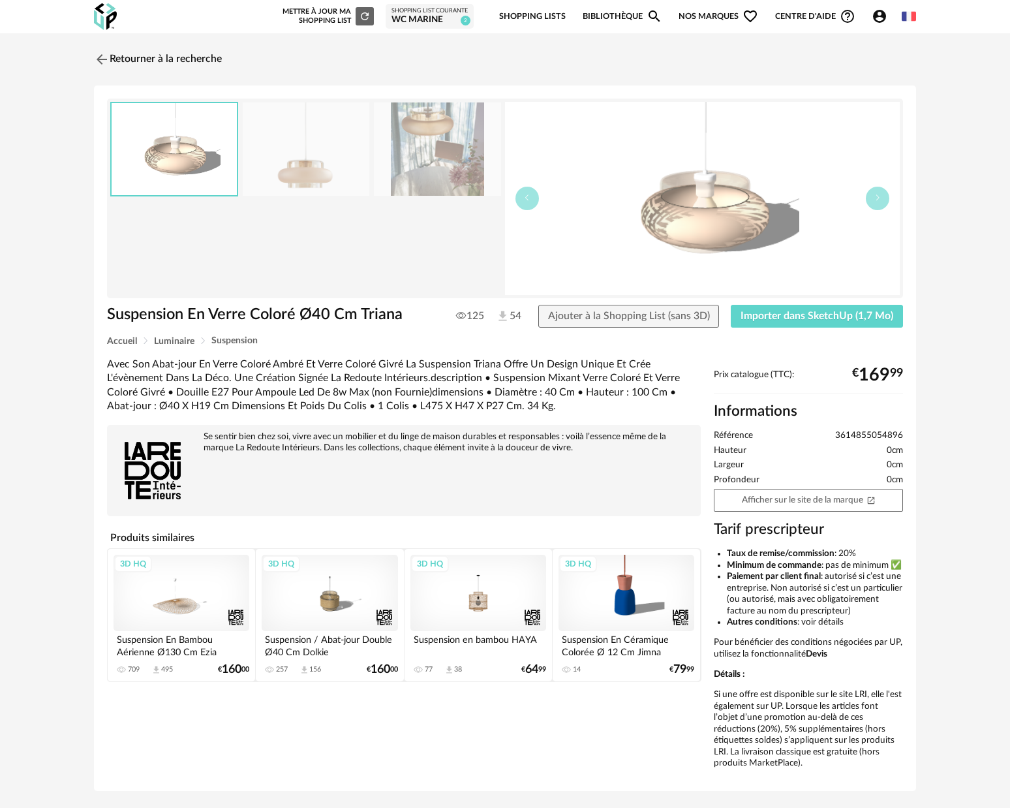
click at [416, 154] on img at bounding box center [437, 148] width 127 height 93
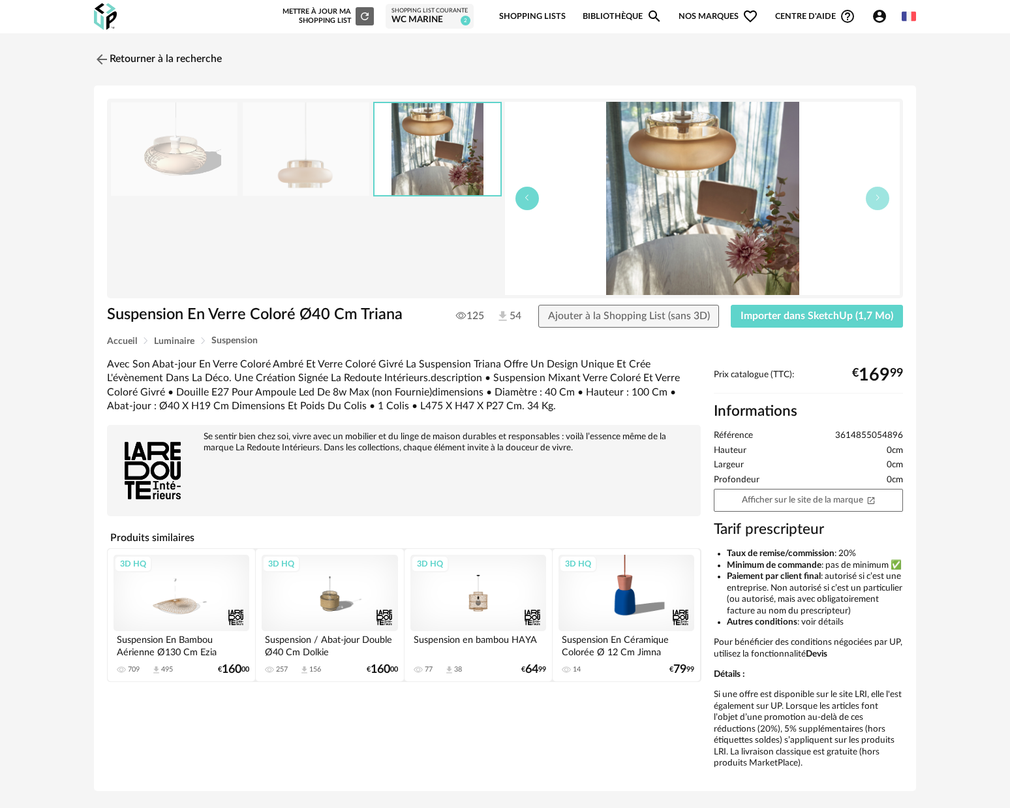
click at [535, 206] on button "button" at bounding box center [527, 198] width 23 height 23
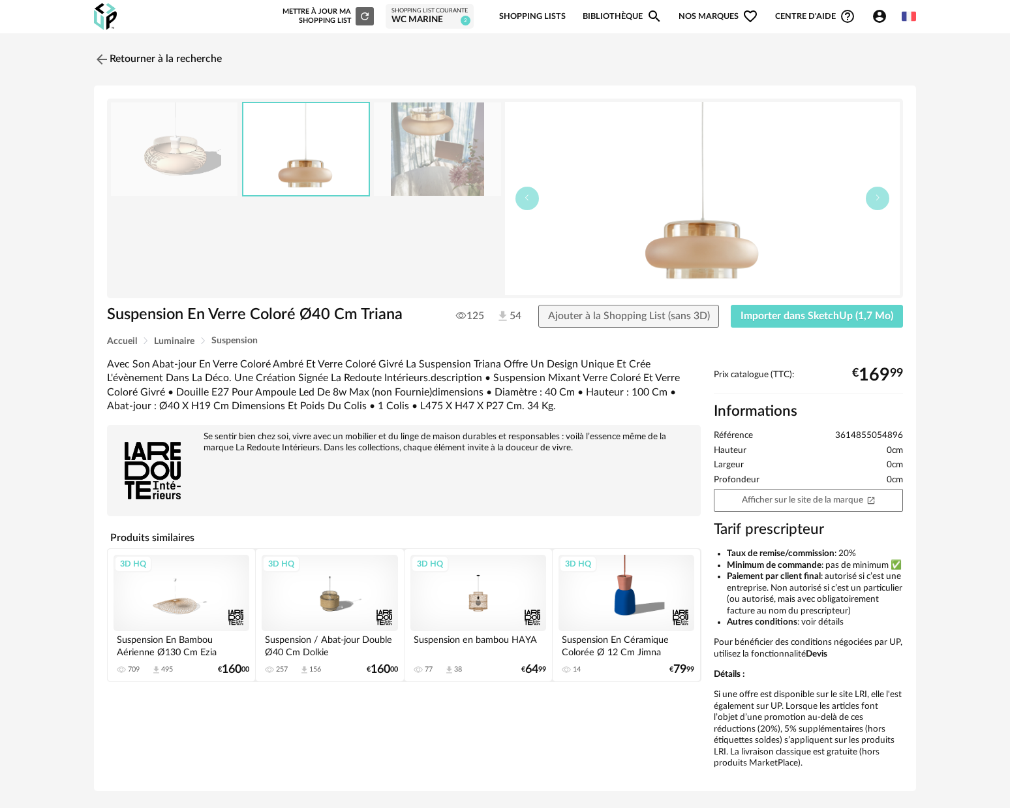
click at [447, 164] on img at bounding box center [437, 148] width 127 height 93
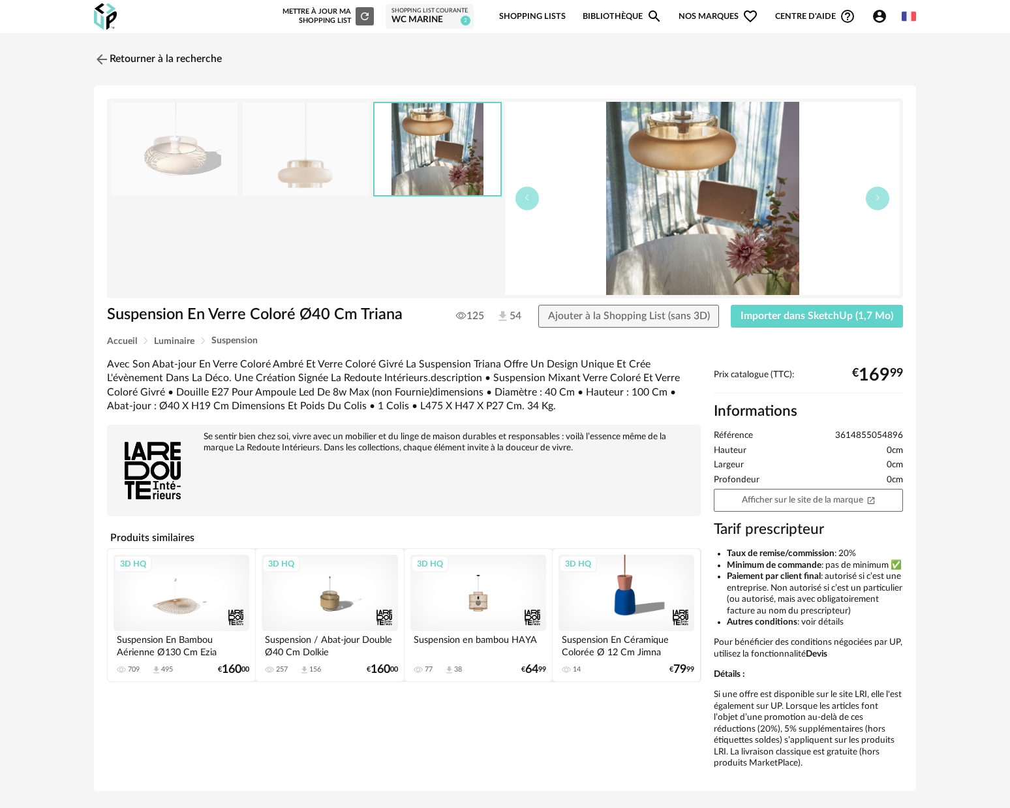
click at [407, 314] on h1 "Suspension En Verre Coloré Ø40 Cm Triana" at bounding box center [269, 315] width 324 height 20
drag, startPoint x: 402, startPoint y: 317, endPoint x: 101, endPoint y: 320, distance: 301.5
click at [101, 320] on div "Suspension En Verre Coloré Ø40 Cm Triana" at bounding box center [269, 321] width 337 height 32
copy h1 "Suspension En Verre Coloré Ø40 Cm Triana"
click at [102, 61] on img at bounding box center [100, 59] width 19 height 19
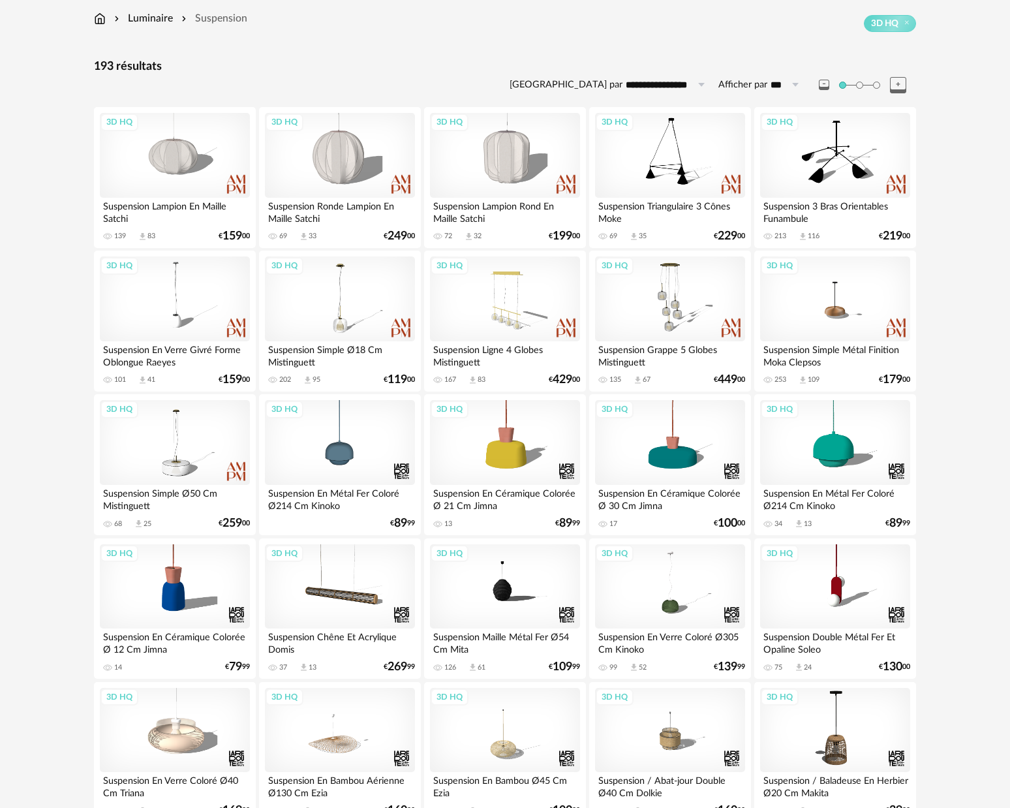
scroll to position [241, 0]
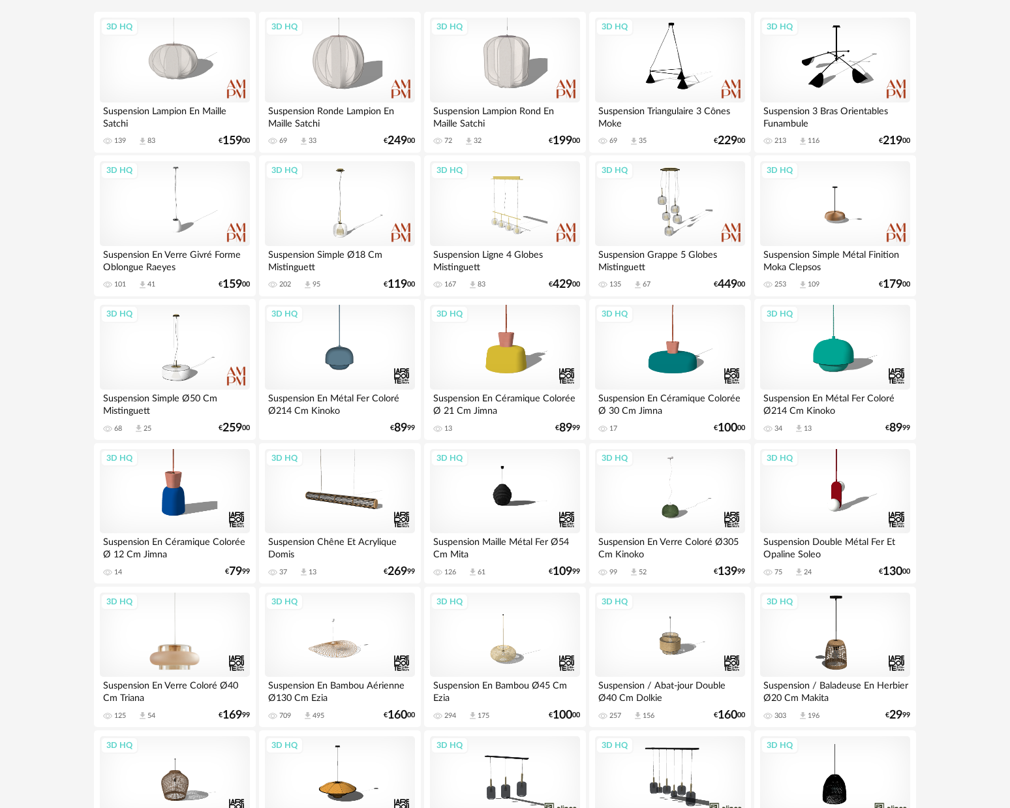
click at [176, 623] on div "3D HQ" at bounding box center [175, 635] width 150 height 85
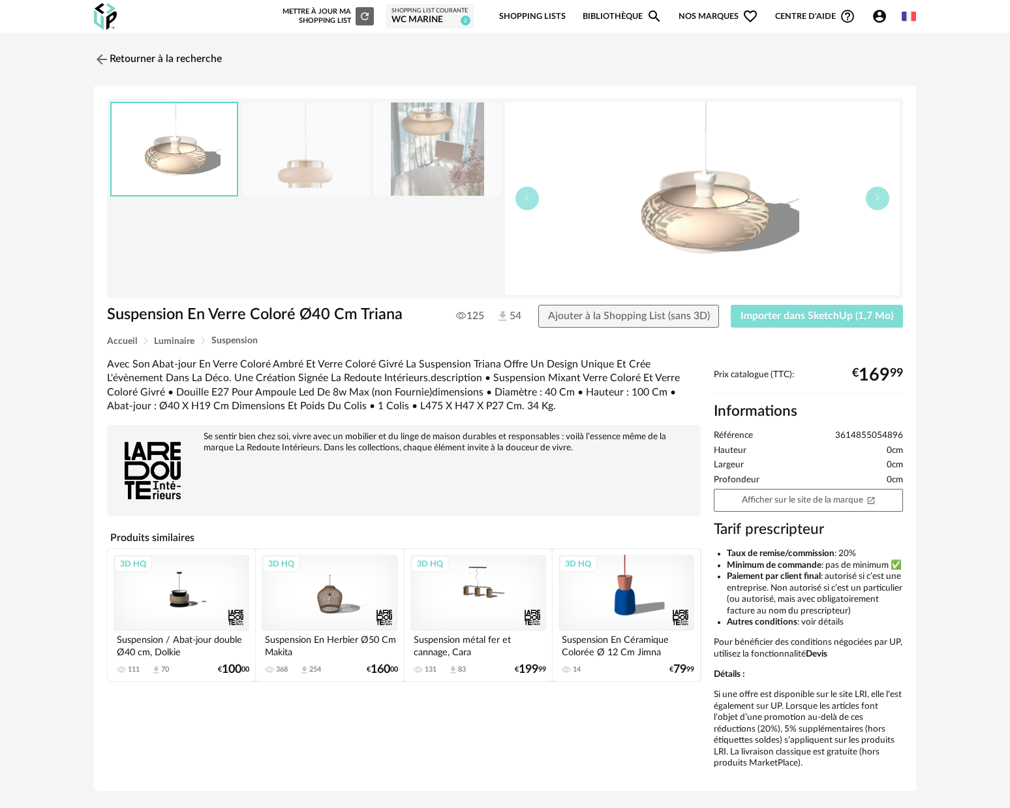
click at [765, 317] on span "Importer dans SketchUp (1,7 Mo)" at bounding box center [817, 316] width 153 height 10
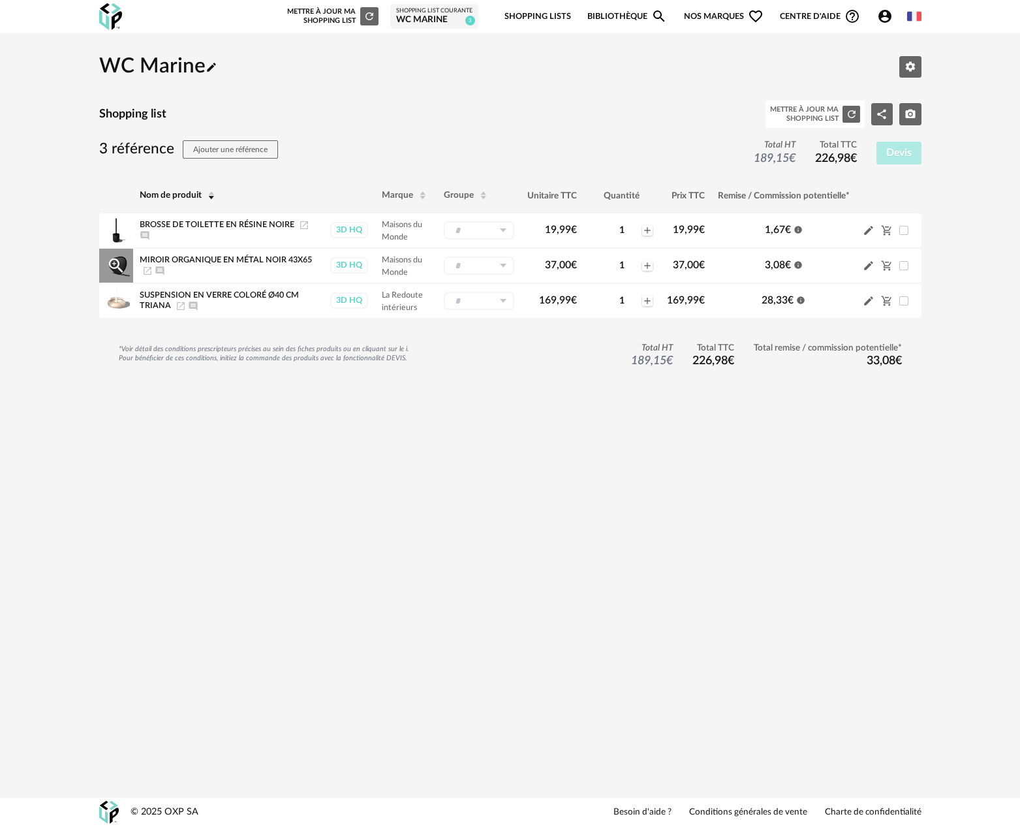
click at [248, 256] on span "Miroir organique en métal noir 43x65" at bounding box center [226, 260] width 172 height 8
click at [111, 259] on icon "Magnify Plus Outline icon" at bounding box center [115, 265] width 14 height 14
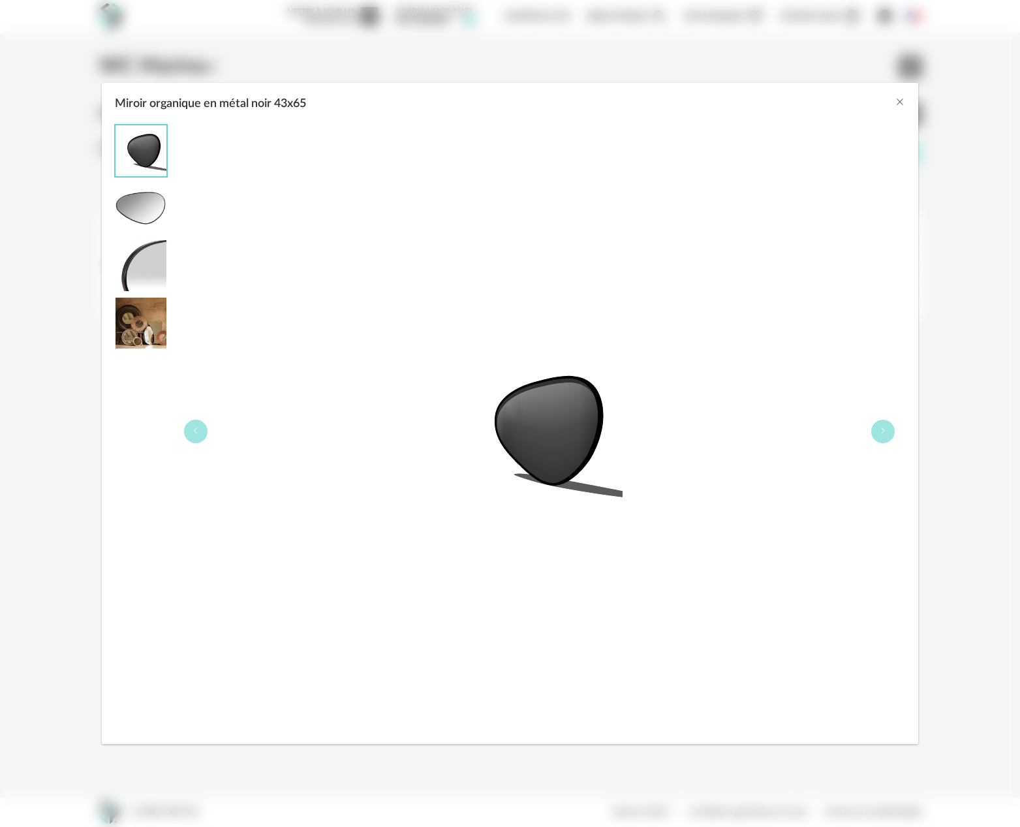
click at [134, 216] on img "Miroir organique en métal noir 43x65" at bounding box center [141, 208] width 51 height 51
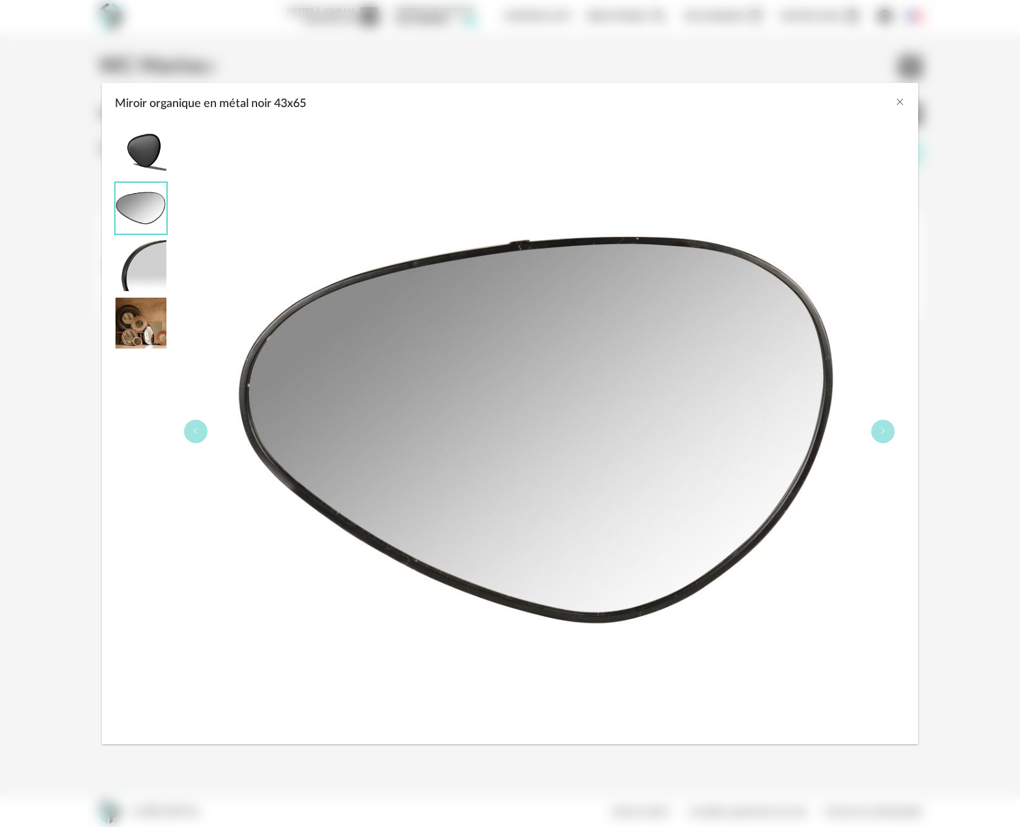
click at [143, 329] on img "Miroir organique en métal noir 43x65" at bounding box center [141, 323] width 51 height 51
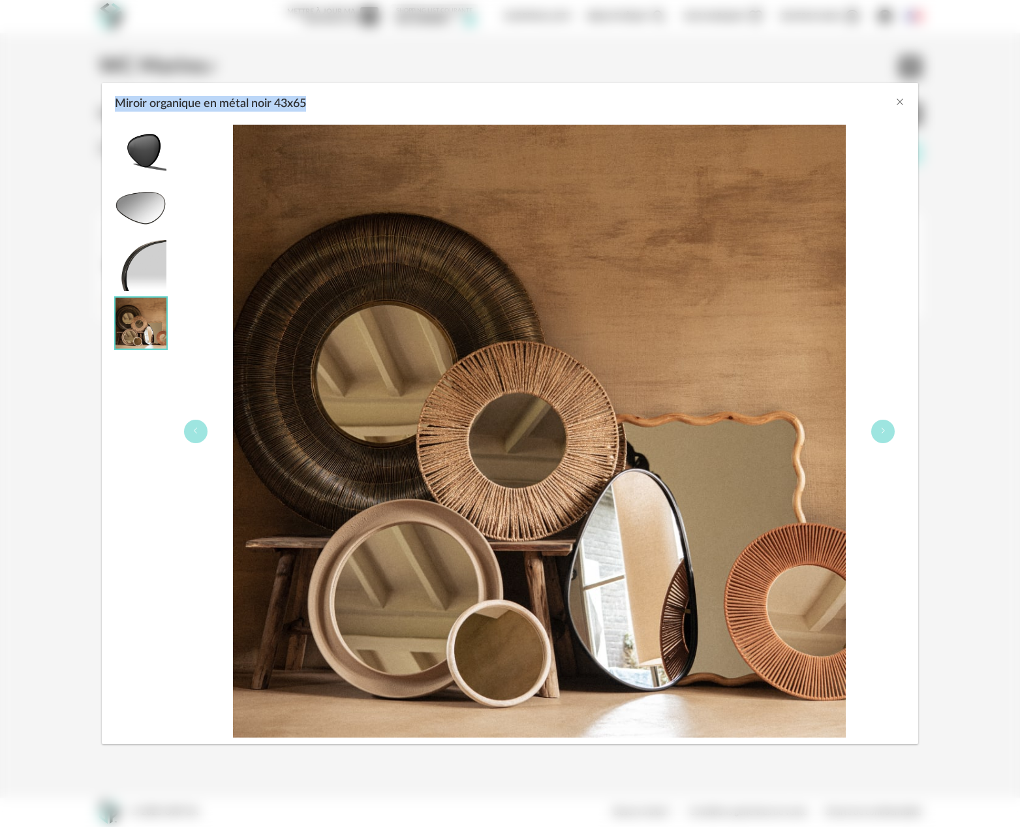
drag, startPoint x: 315, startPoint y: 104, endPoint x: 117, endPoint y: 101, distance: 197.8
click at [117, 101] on div "Miroir organique en métal noir 43x65" at bounding box center [510, 100] width 816 height 35
copy span "Miroir organique en métal noir 43x65"
click at [899, 107] on icon "Close" at bounding box center [900, 102] width 10 height 10
